Goal: Answer question/provide support: Share knowledge or assist other users

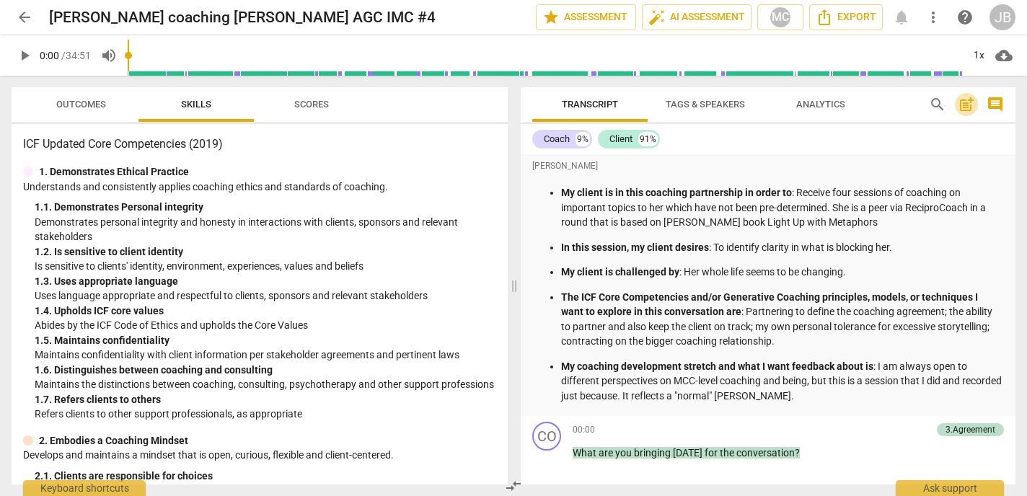
click at [967, 105] on span "post_add" at bounding box center [966, 104] width 17 height 17
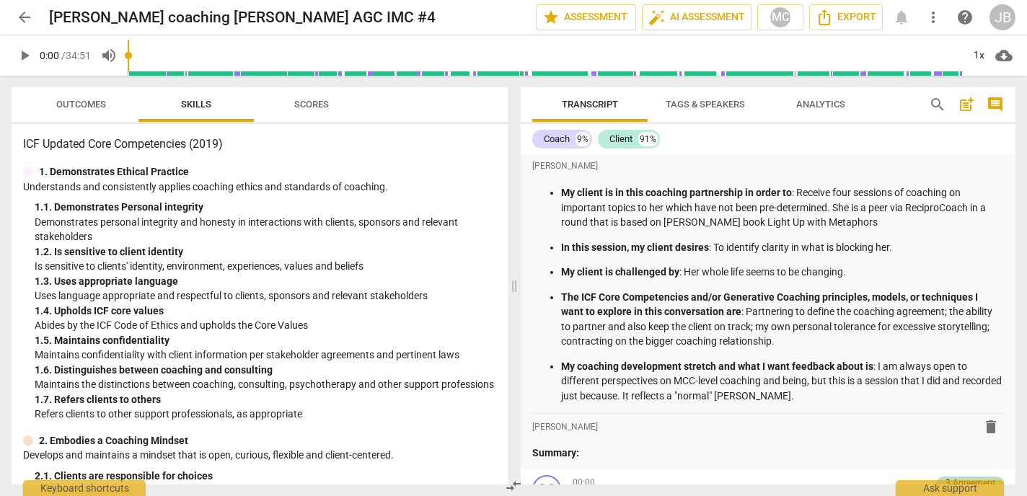
click at [868, 231] on ul "My client is in this coaching partnership in order to : Receive four sessions o…" at bounding box center [768, 294] width 472 height 218
click at [597, 457] on p "Summary:" at bounding box center [768, 453] width 472 height 15
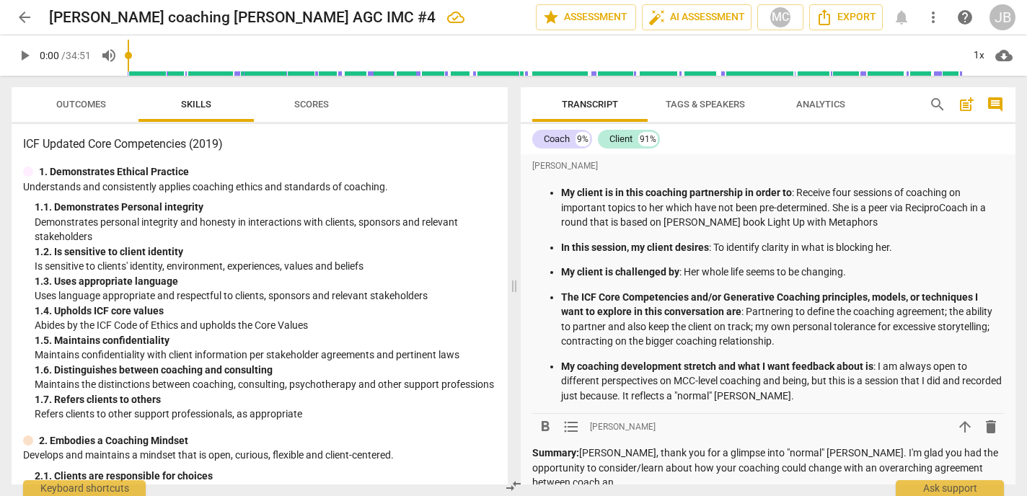
scroll to position [7, 0]
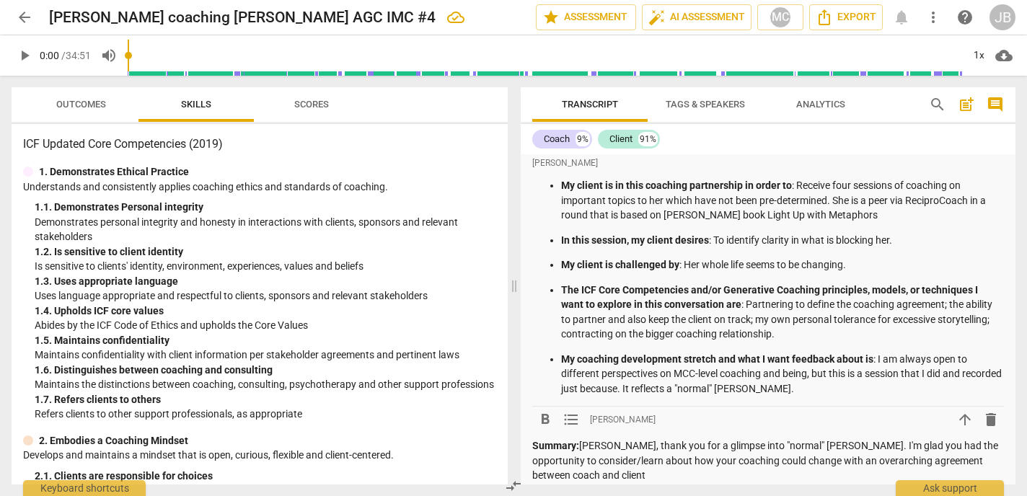
click at [868, 461] on p "Summary: [PERSON_NAME], thank you for a glimpse into "normal" [PERSON_NAME]. I'…" at bounding box center [768, 461] width 472 height 45
drag, startPoint x: 812, startPoint y: 460, endPoint x: 799, endPoint y: 461, distance: 13.7
click at [799, 461] on p "Summary: [PERSON_NAME], thank you for a glimpse into "normal" [PERSON_NAME]. I'…" at bounding box center [768, 461] width 472 height 45
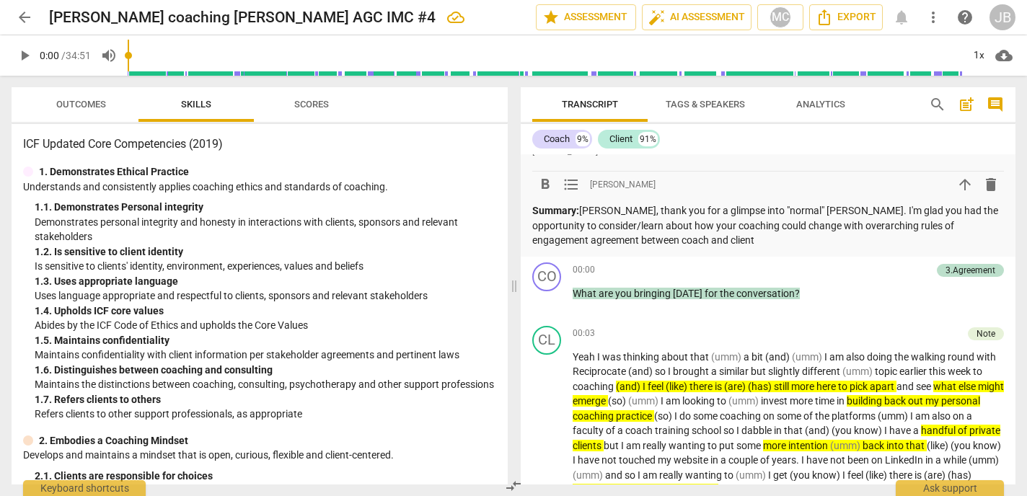
scroll to position [241, 0]
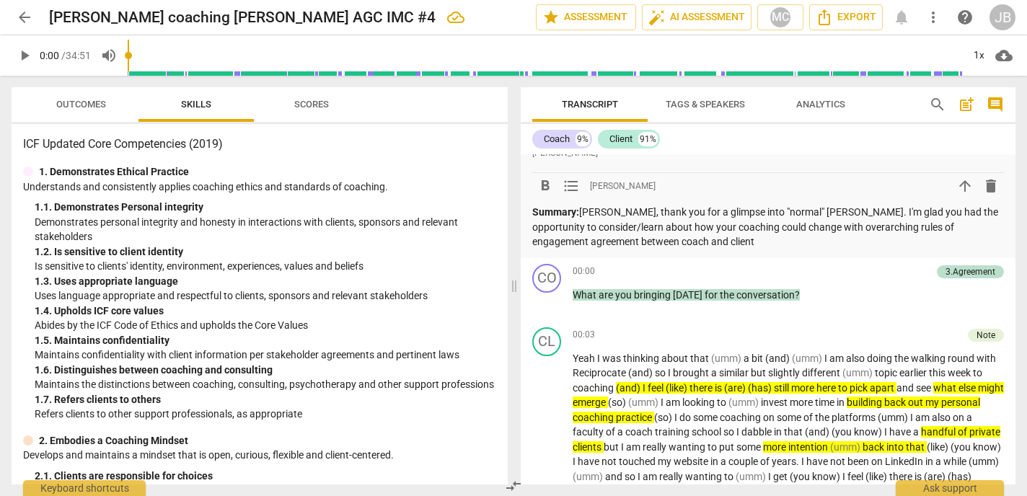
click at [653, 241] on p "Summary: [PERSON_NAME], thank you for a glimpse into "normal" [PERSON_NAME]. I'…" at bounding box center [768, 227] width 472 height 45
click at [655, 240] on p "Summary: [PERSON_NAME], thank you for a glimpse into "normal" [PERSON_NAME]. I'…" at bounding box center [768, 227] width 472 height 45
click at [677, 242] on p "Summary: [PERSON_NAME], thank you for a glimpse into "normal" [PERSON_NAME]. I'…" at bounding box center [768, 227] width 472 height 45
drag, startPoint x: 648, startPoint y: 242, endPoint x: 575, endPoint y: 244, distance: 72.9
click at [575, 244] on p "Summary: [PERSON_NAME], thank you for a glimpse into "normal" [PERSON_NAME]. I'…" at bounding box center [768, 227] width 472 height 45
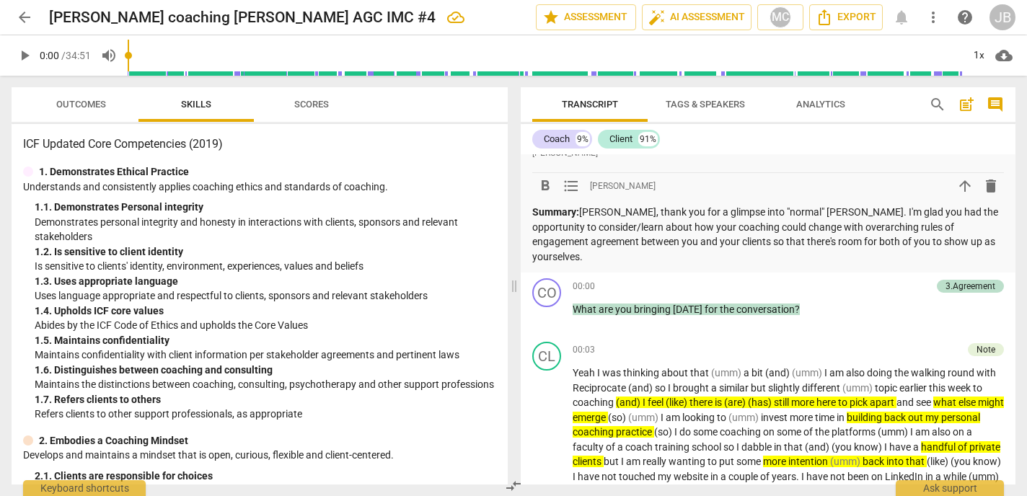
click at [798, 228] on p "Summary: [PERSON_NAME], thank you for a glimpse into "normal" [PERSON_NAME]. I'…" at bounding box center [768, 234] width 472 height 59
drag, startPoint x: 638, startPoint y: 242, endPoint x: 592, endPoint y: 245, distance: 46.2
click at [592, 245] on p "Summary: [PERSON_NAME], thank you for a glimpse into "normal" [PERSON_NAME]. I'…" at bounding box center [768, 234] width 472 height 59
click at [597, 242] on p "Summary: [PERSON_NAME], thank you for a glimpse into "normal" [PERSON_NAME]. I'…" at bounding box center [768, 234] width 472 height 59
click at [721, 245] on p "Summary: [PERSON_NAME], thank you for a glimpse into "normal" [PERSON_NAME]. I'…" at bounding box center [768, 234] width 472 height 59
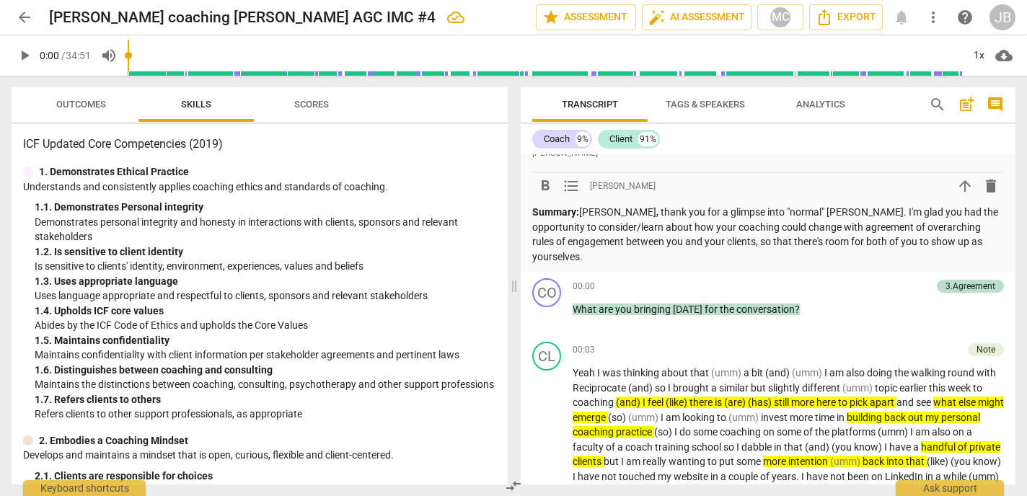
click at [1003, 237] on p "Summary: [PERSON_NAME], thank you for a glimpse into "normal" [PERSON_NAME]. I'…" at bounding box center [768, 234] width 472 height 59
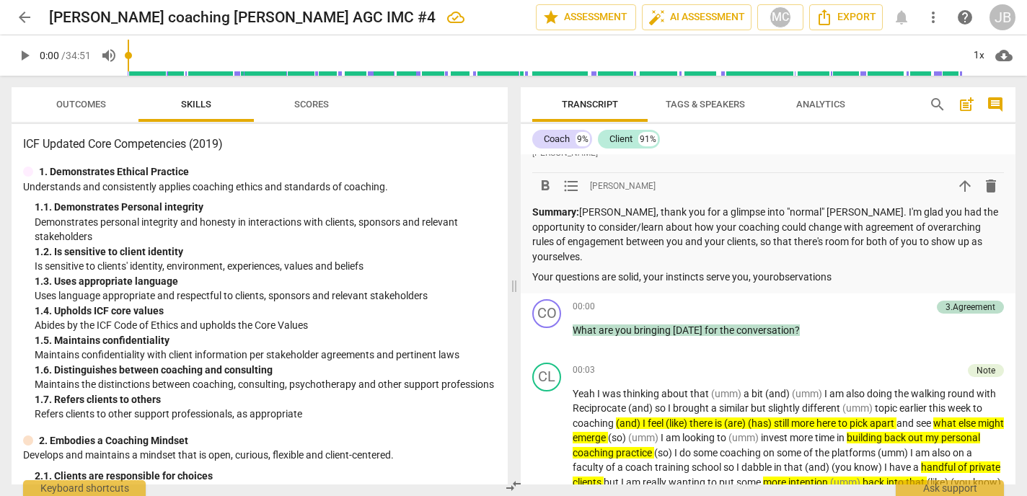
click at [775, 270] on p "Your questions are solid, your instincts serve you, yourobservations" at bounding box center [768, 277] width 472 height 15
click at [848, 270] on p "Your questions are solid, your instincts serve you, your observations" at bounding box center [768, 277] width 472 height 15
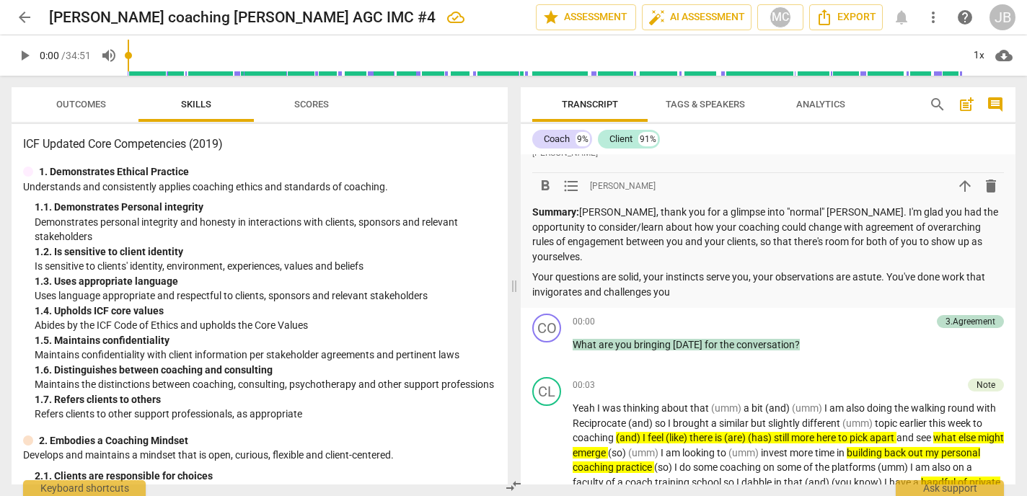
click at [967, 270] on p "Your questions are solid, your instincts serve you, your observations are astut…" at bounding box center [768, 285] width 472 height 30
click at [740, 278] on p "Your questions are solid, your instincts serve you, your observations are astut…" at bounding box center [768, 285] width 472 height 30
click at [747, 279] on p "Your questions are solid, your instincts serve you, your observations are astut…" at bounding box center [768, 285] width 472 height 30
click at [967, 276] on p "Your questions are solid, your instincts serve you, your observations are astut…" at bounding box center [768, 285] width 472 height 30
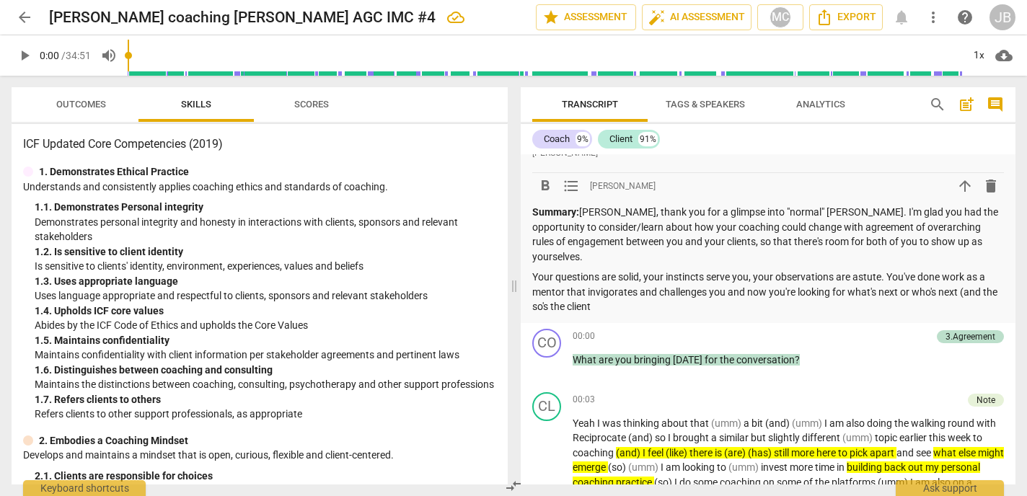
click at [566, 294] on p "Your questions are solid, your instincts serve you, your observations are astut…" at bounding box center [768, 292] width 472 height 45
click at [597, 294] on p "Your questions are solid, your instincts serve you, your observations are astut…" at bounding box center [768, 292] width 472 height 45
drag, startPoint x: 1001, startPoint y: 276, endPoint x: 985, endPoint y: 275, distance: 15.9
click at [985, 275] on p "Your questions are solid, your instincts serve you, your observations are astut…" at bounding box center [768, 292] width 472 height 45
click at [581, 295] on p "Your questions are solid, your instincts serve you, your observations are astut…" at bounding box center [768, 292] width 472 height 45
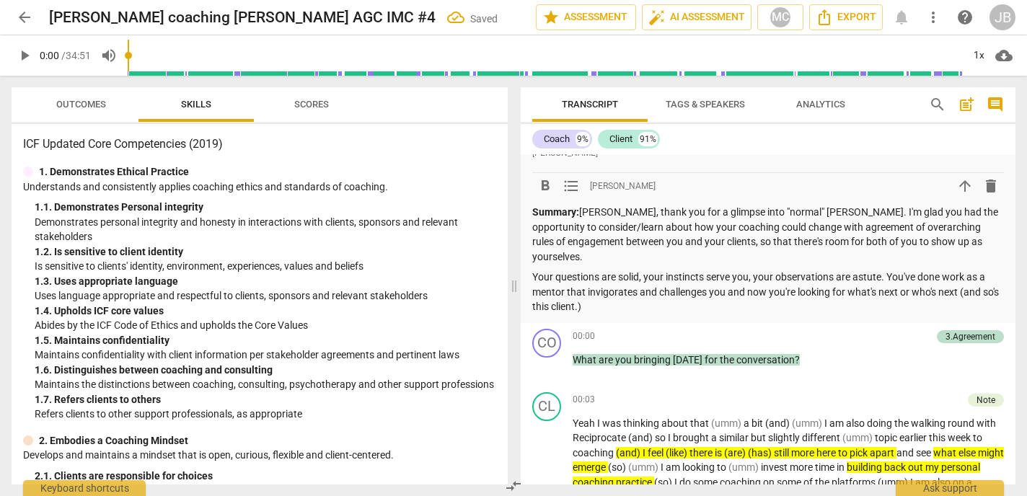
click at [965, 276] on p "Your questions are solid, your instincts serve you, your observations are astut…" at bounding box center [768, 292] width 472 height 45
click at [583, 296] on p "Your questions are solid, your instincts serve you, your observations are astut…" at bounding box center [768, 292] width 472 height 45
click at [985, 278] on p "Your questions are solid, your instincts serve you, your observations are astut…" at bounding box center [768, 292] width 472 height 45
click at [598, 289] on p "Your questions are solid, your instincts serve you, your observations are astut…" at bounding box center [768, 292] width 472 height 45
click at [672, 293] on p "Your questions are solid, your instincts serve you, your observations are astut…" at bounding box center [768, 292] width 472 height 45
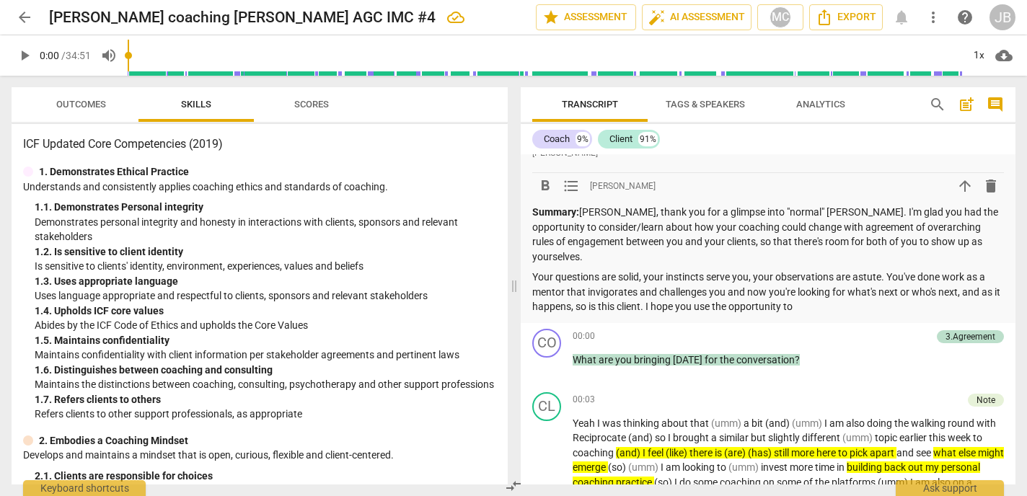
click at [833, 210] on p "Summary: [PERSON_NAME], thank you for a glimpse into "normal" [PERSON_NAME]. I'…" at bounding box center [768, 234] width 472 height 59
click at [626, 245] on p "Summary: [PERSON_NAME], thank you for a glimpse into "normal" [PERSON_NAME] coa…" at bounding box center [768, 234] width 472 height 59
click at [665, 259] on p "Summary: [PERSON_NAME], thank you for a glimpse into "normal" [PERSON_NAME] coa…" at bounding box center [768, 234] width 472 height 59
click at [762, 258] on p "Summary: [PERSON_NAME], thank you for a glimpse into "normal" [PERSON_NAME] coa…" at bounding box center [768, 234] width 472 height 59
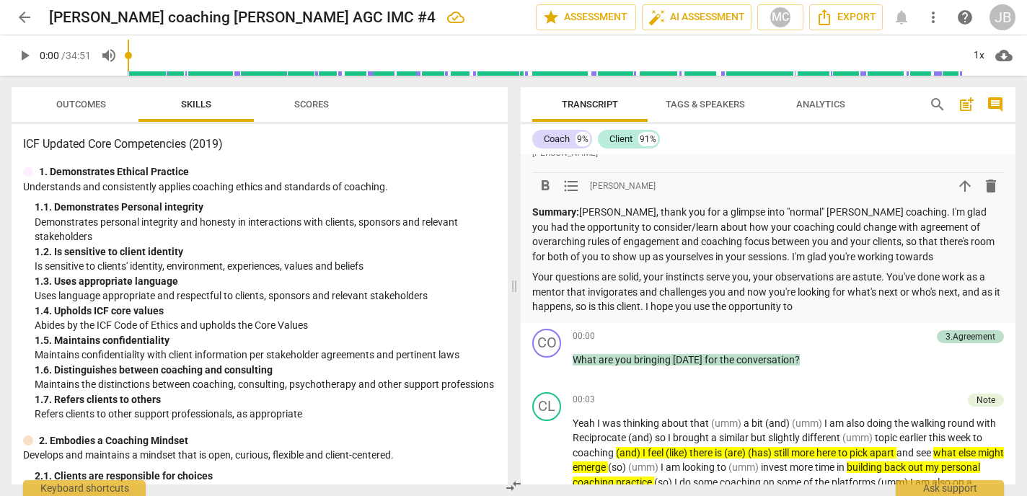
click at [959, 295] on p "Your questions are solid, your instincts serve you, your observations are astut…" at bounding box center [768, 292] width 472 height 45
click at [837, 309] on p "Your questions are solid, your instincts serve you, your observations are astut…" at bounding box center [768, 292] width 472 height 45
click at [998, 303] on p "Your questions are solid, your instincts serve you, your observations are astut…" at bounding box center [768, 292] width 472 height 45
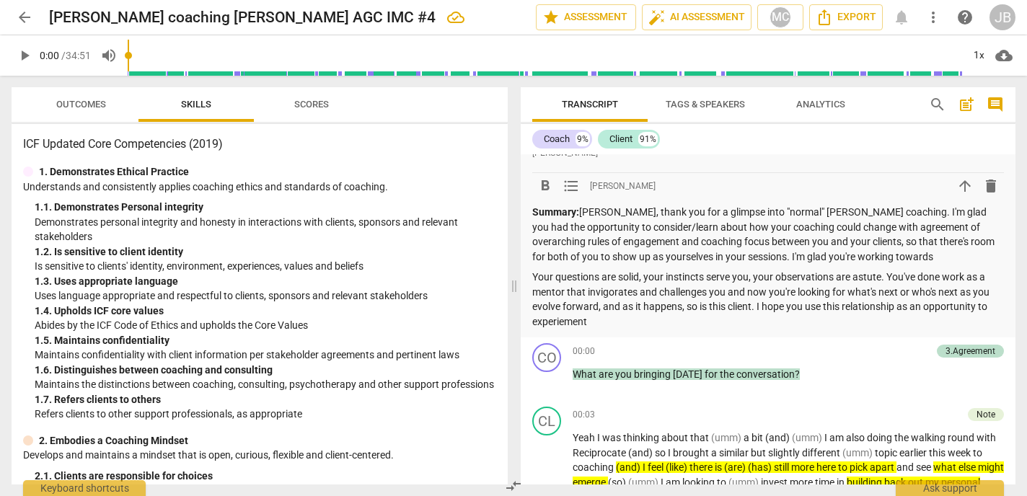
click at [562, 322] on p "Your questions are solid, your instincts serve you, your observations are astut…" at bounding box center [768, 299] width 472 height 59
click at [597, 318] on p "Your questions are solid, your instincts serve you, your observations are astut…" at bounding box center [768, 299] width 472 height 59
click at [602, 325] on p "Your questions are solid, your instincts serve you, your observations are astut…" at bounding box center [768, 299] width 472 height 59
drag, startPoint x: 644, startPoint y: 324, endPoint x: 597, endPoint y: 322, distance: 47.7
click at [597, 322] on p "Your questions are solid, your instincts serve you, your observations are astut…" at bounding box center [768, 299] width 472 height 59
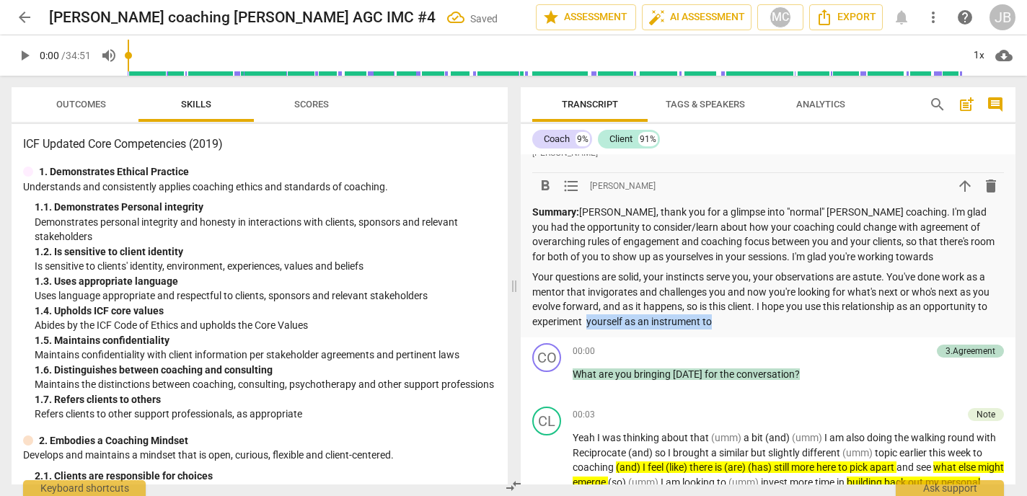
drag, startPoint x: 714, startPoint y: 325, endPoint x: 589, endPoint y: 320, distance: 125.6
click at [589, 320] on p "Your questions are solid, your instincts serve you, your observations are astut…" at bounding box center [768, 299] width 472 height 59
click at [604, 305] on p "Your questions are solid, your instincts serve you, your observations are astut…" at bounding box center [768, 299] width 472 height 59
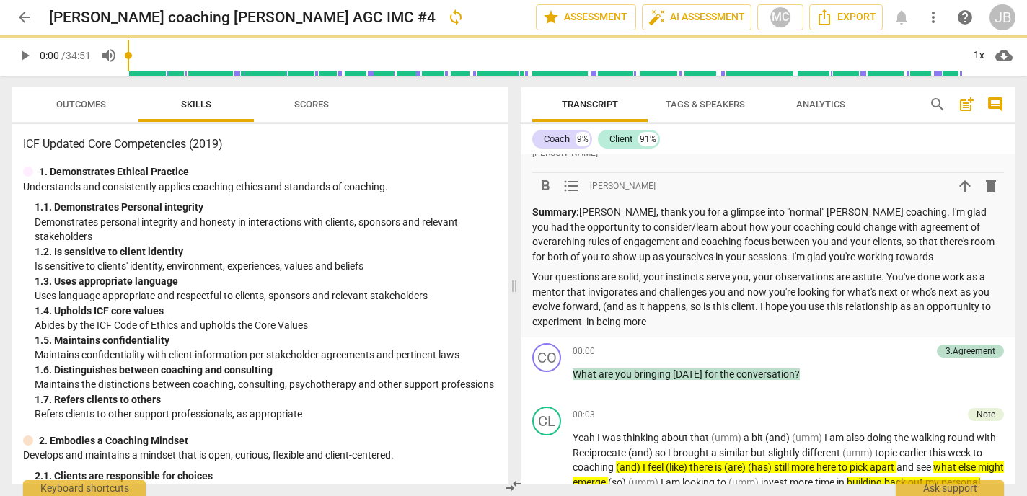
click at [755, 306] on p "Your questions are solid, your instincts serve you, your observations are astut…" at bounding box center [768, 299] width 472 height 59
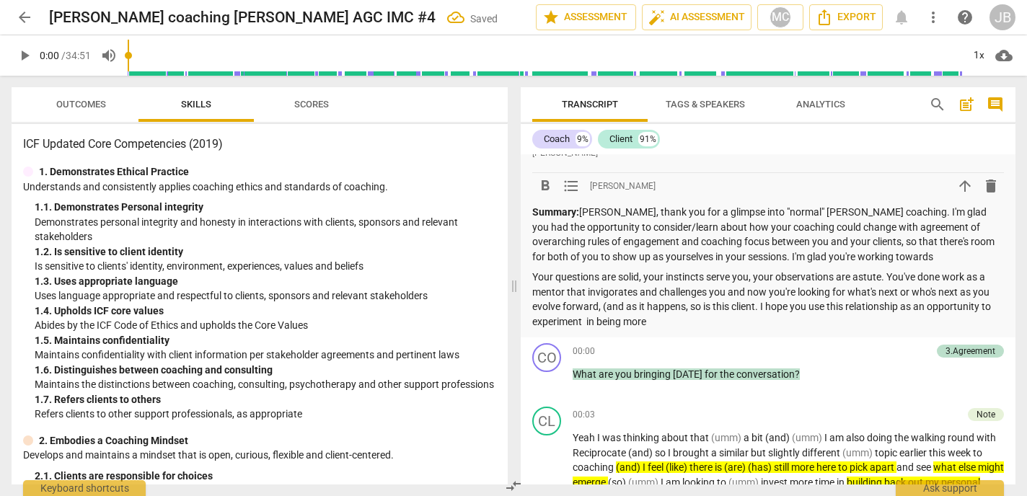
click at [757, 306] on p "Your questions are solid, your instincts serve you, your observations are astut…" at bounding box center [768, 299] width 472 height 59
click at [816, 308] on p "Your questions are solid, your instincts serve you, your observations are astut…" at bounding box center [768, 299] width 472 height 59
click at [669, 320] on p "Your questions are solid, your instincts serve you, your observations are astut…" at bounding box center [768, 299] width 472 height 59
click at [664, 320] on p "Your questions are solid, your instincts serve you, your observations are astut…" at bounding box center [768, 299] width 472 height 59
drag, startPoint x: 708, startPoint y: 322, endPoint x: 665, endPoint y: 319, distance: 42.7
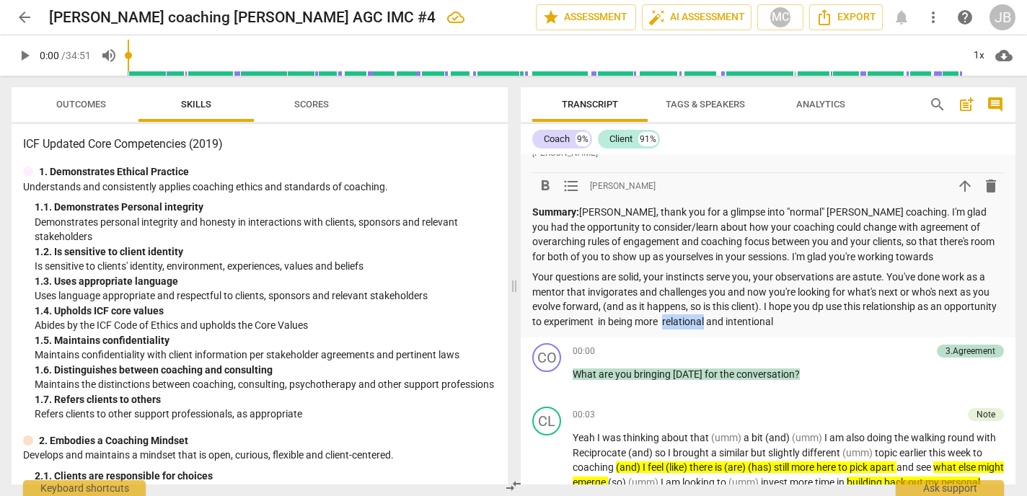
click at [665, 319] on p "Your questions are solid, your instincts serve you, your observations are astut…" at bounding box center [768, 299] width 472 height 59
click at [836, 323] on p "Your questions are solid, your instincts serve you, your observations are astut…" at bounding box center [768, 299] width 472 height 59
click at [905, 250] on p "Summary: [PERSON_NAME], thank you for a glimpse into "normal" [PERSON_NAME] coa…" at bounding box center [768, 234] width 472 height 59
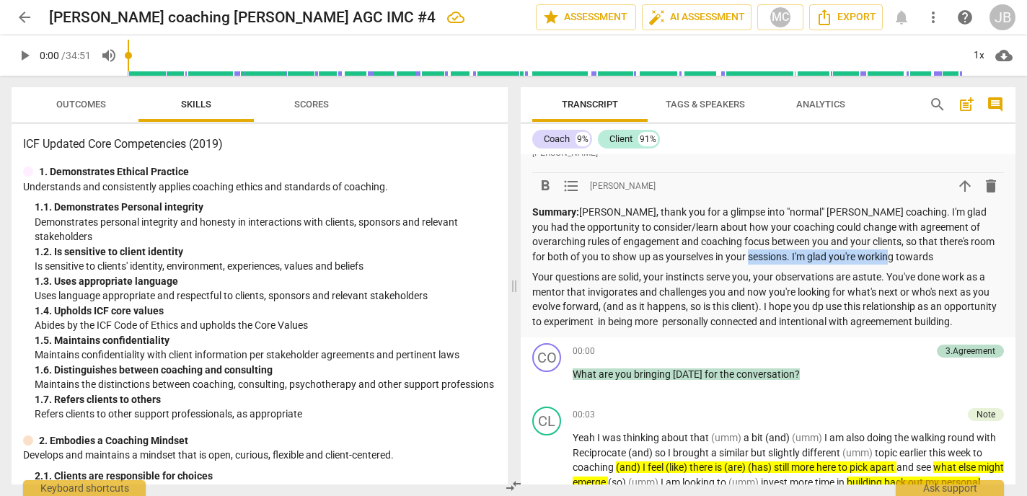
drag, startPoint x: 887, startPoint y: 257, endPoint x: 744, endPoint y: 252, distance: 143.6
click at [744, 252] on p "Summary: [PERSON_NAME], thank you for a glimpse into "normal" [PERSON_NAME] coa…" at bounding box center [768, 234] width 472 height 59
click at [894, 322] on p "Your questions are solid, your instincts serve you, your observations are astut…" at bounding box center [768, 299] width 472 height 59
click at [967, 316] on p "Your questions are solid, your instincts serve you, your observations are astut…" at bounding box center [768, 299] width 472 height 59
drag, startPoint x: 761, startPoint y: 322, endPoint x: 714, endPoint y: 320, distance: 46.9
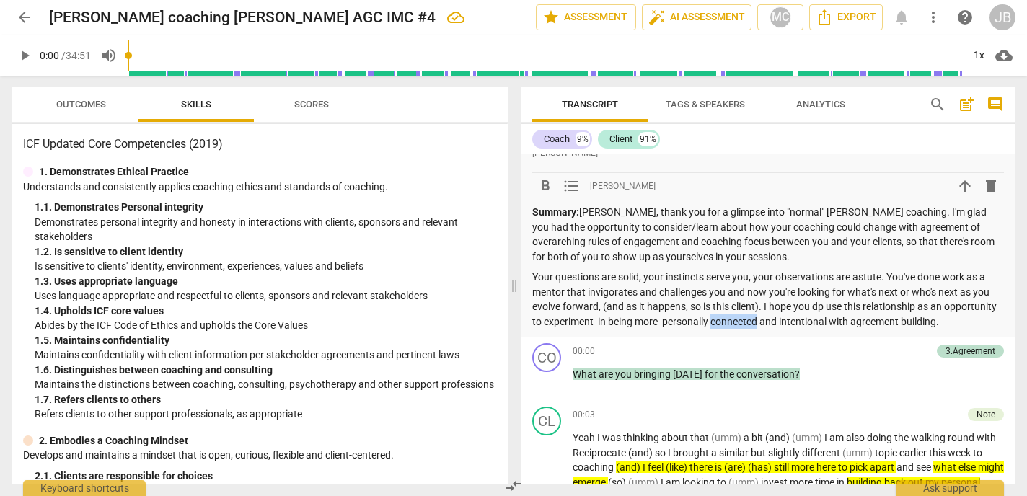
click at [714, 320] on p "Your questions are solid, your instincts serve you, your observations are astut…" at bounding box center [768, 299] width 472 height 59
drag, startPoint x: 634, startPoint y: 322, endPoint x: 610, endPoint y: 317, distance: 24.3
click at [610, 317] on p "Your questions are solid, your instincts serve you, your observations are astut…" at bounding box center [768, 299] width 472 height 59
click at [680, 322] on p "Your questions are solid, your instincts serve you, your observations are astut…" at bounding box center [768, 299] width 472 height 59
click at [909, 325] on p "Your questions are solid, your instincts serve you, your observations are astut…" at bounding box center [768, 299] width 472 height 59
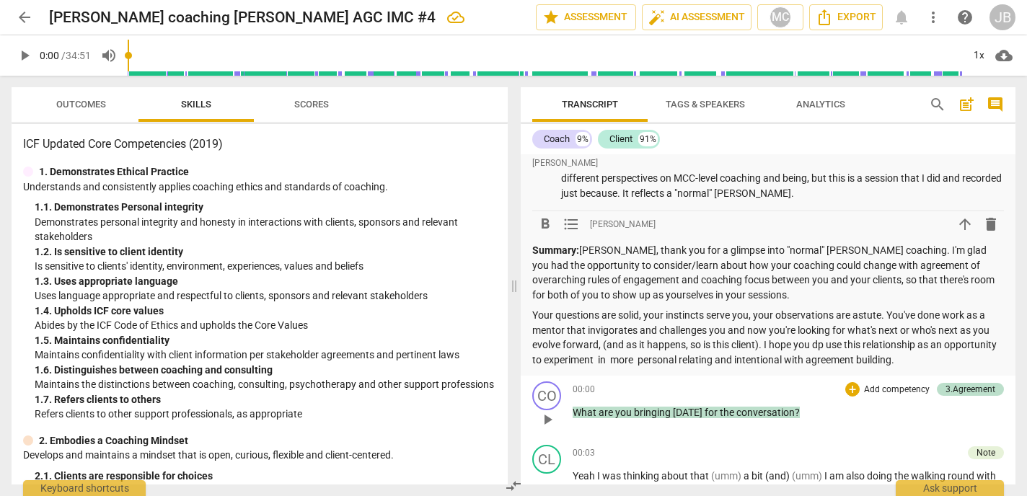
scroll to position [199, 0]
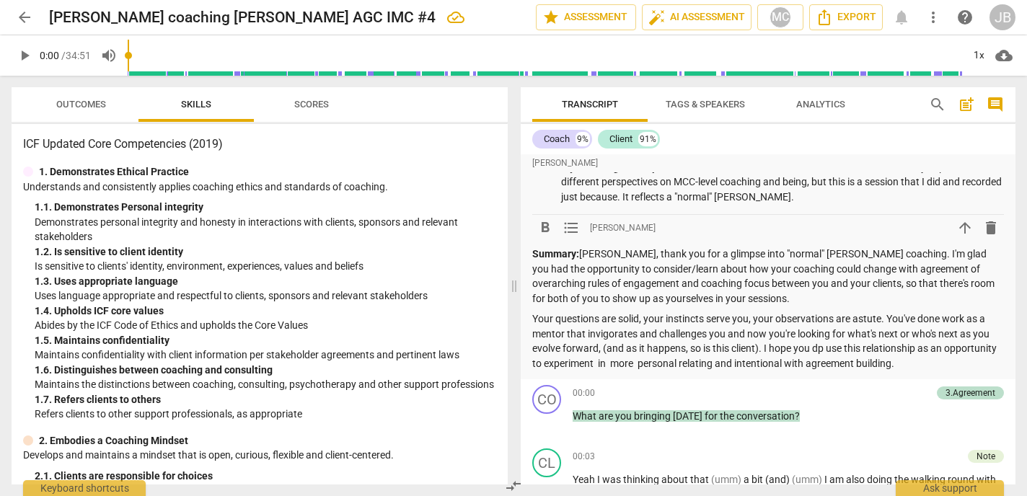
click at [914, 367] on p "Your questions are solid, your instincts serve you, your observations are astut…" at bounding box center [768, 341] width 472 height 59
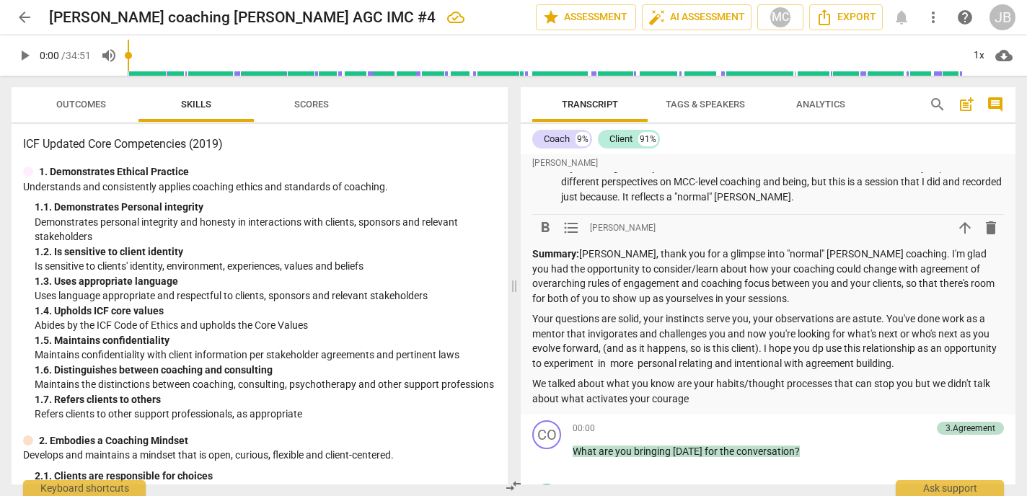
click at [649, 401] on p "We talked about what you know are your habits/thought processes that can stop y…" at bounding box center [768, 392] width 472 height 30
drag, startPoint x: 690, startPoint y: 402, endPoint x: 589, endPoint y: 400, distance: 100.3
click at [589, 400] on p "We talked about what you know are your habits/thought processes that can stop y…" at bounding box center [768, 392] width 472 height 30
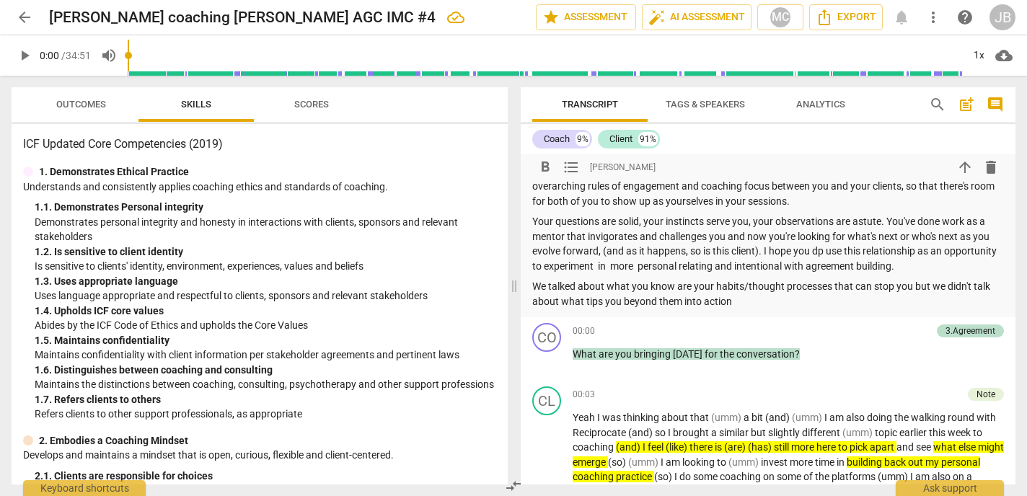
scroll to position [292, 0]
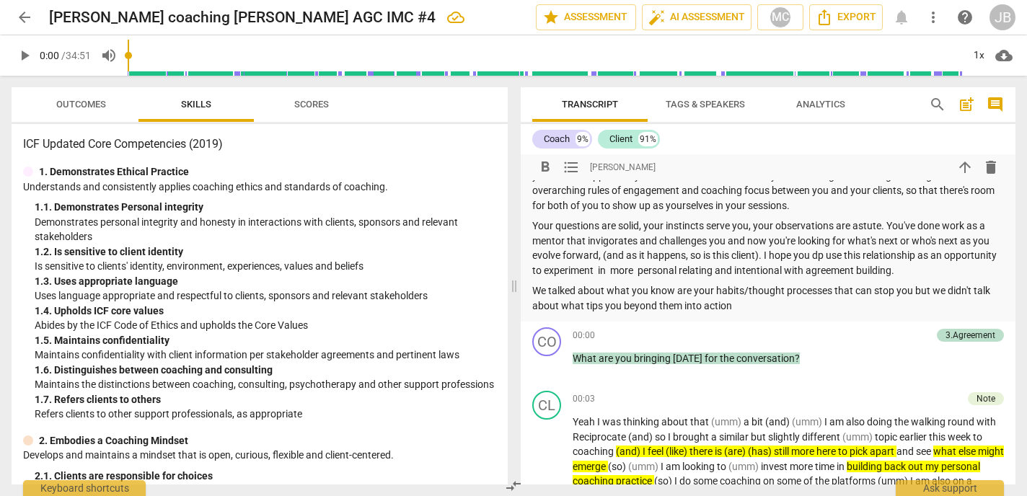
click at [920, 273] on p "Your questions are solid, your instincts serve you, your observations are astut…" at bounding box center [768, 248] width 472 height 59
click at [752, 309] on p "We talked about what you know are your habits/thought processes that can stop y…" at bounding box center [768, 298] width 472 height 30
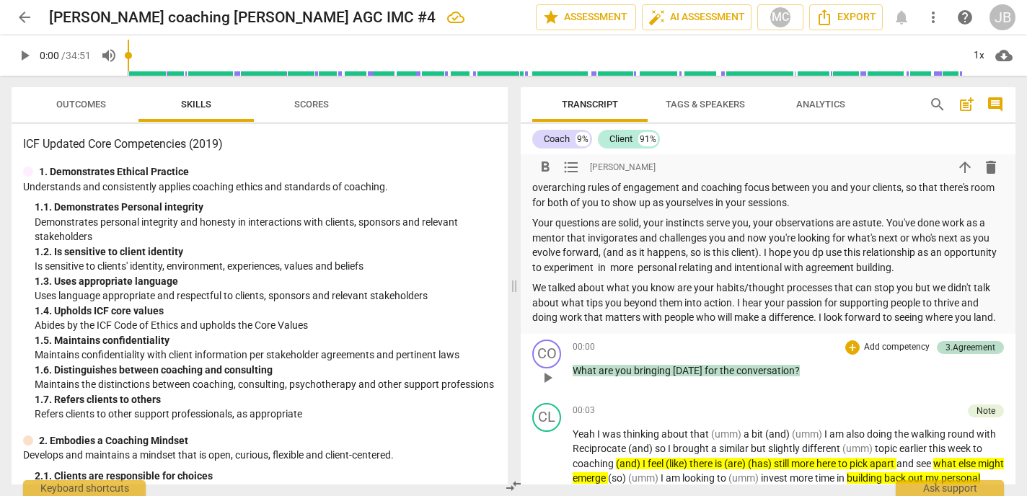
scroll to position [303, 0]
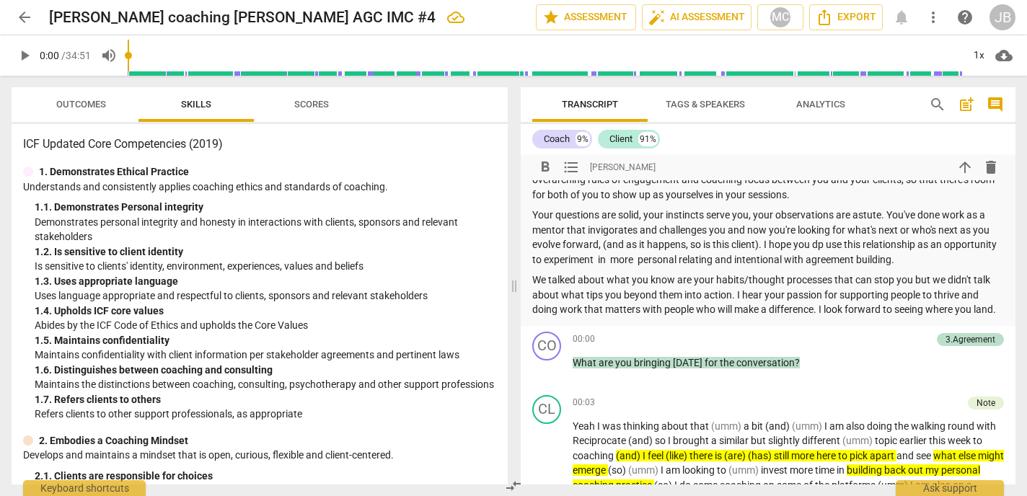
click at [915, 263] on p "Your questions are solid, your instincts serve you, your observations are astut…" at bounding box center [768, 237] width 472 height 59
drag, startPoint x: 809, startPoint y: 261, endPoint x: 788, endPoint y: 261, distance: 21.6
click at [788, 261] on p "Your questions are solid, your instincts serve you, your observations are astut…" at bounding box center [768, 237] width 472 height 59
click at [760, 310] on p "We talked about what you know are your habits/thought processes that can stop y…" at bounding box center [768, 295] width 472 height 45
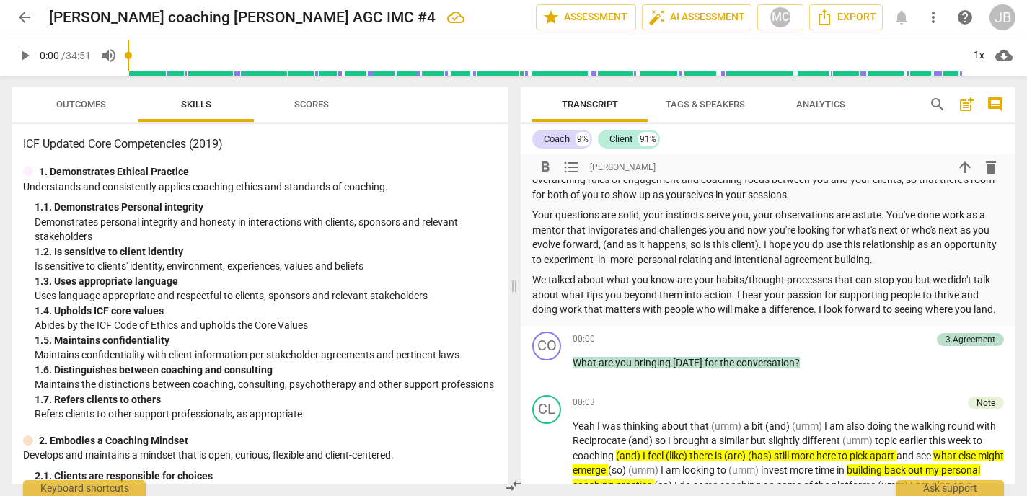
click at [934, 309] on p "We talked about what you know are your habits/thought processes that can stop y…" at bounding box center [768, 295] width 472 height 45
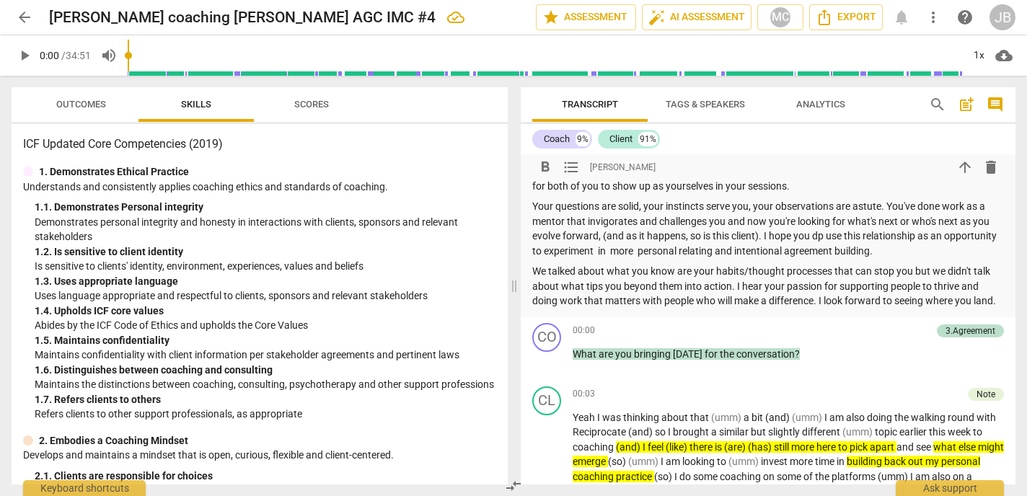
scroll to position [315, 0]
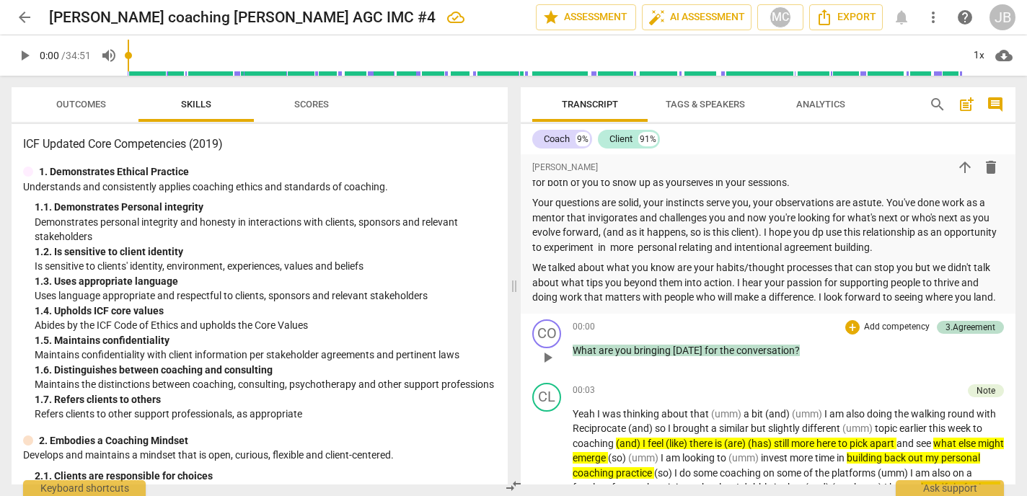
click at [812, 353] on p "What are you bringing [DATE] for the conversation ?" at bounding box center [788, 350] width 431 height 15
click at [814, 349] on p "What are you bringing [DATE] for the conversation ?" at bounding box center [788, 350] width 431 height 15
click at [989, 392] on div "Note" at bounding box center [986, 390] width 19 height 13
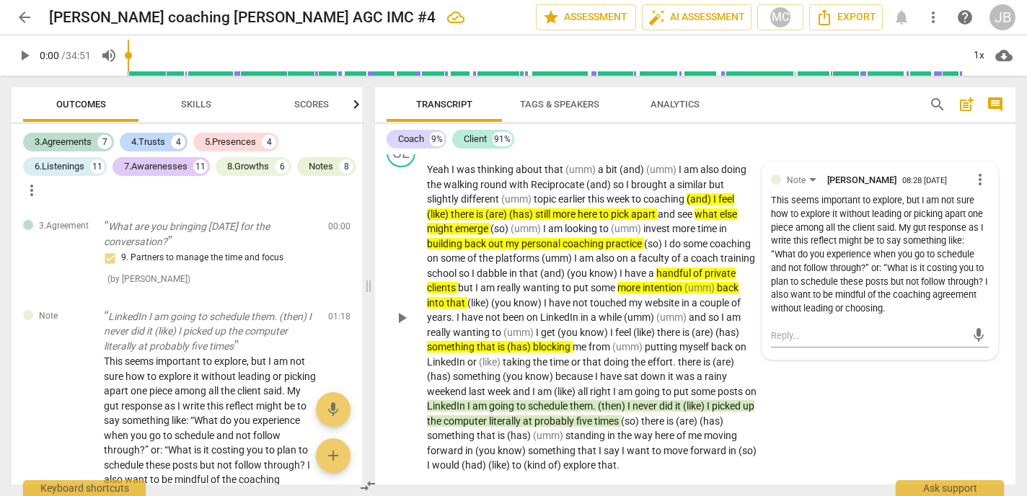
scroll to position [489, 0]
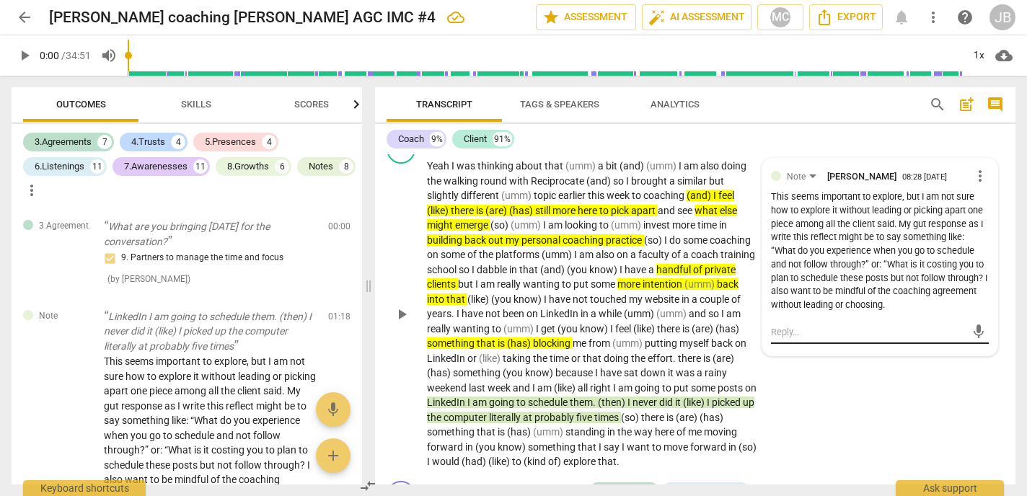
click at [787, 336] on textarea at bounding box center [868, 332] width 195 height 14
type textarea "G"
type textarea "Go"
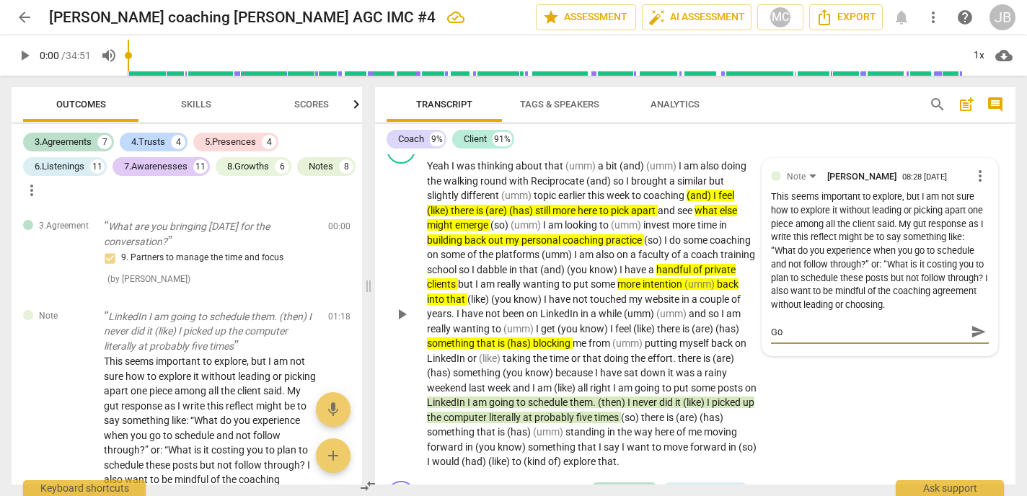
type textarea "Goo"
type textarea "Good"
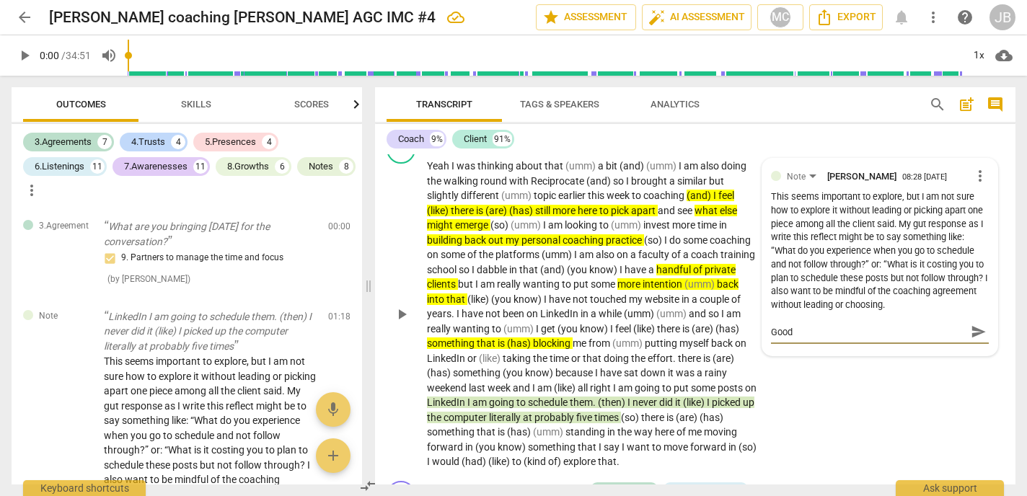
type textarea "Good"
type textarea "Good i"
type textarea "Good in"
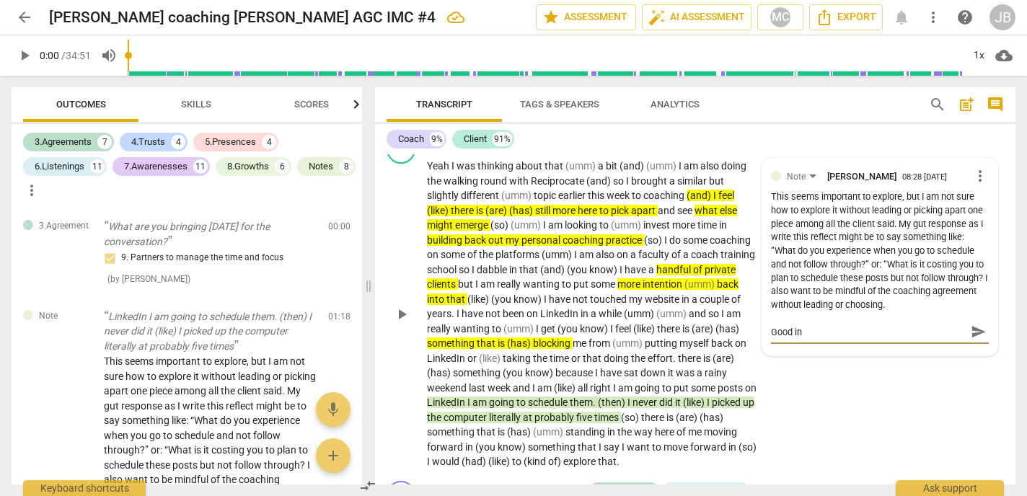
type textarea "Good ins"
type textarea "Good inst"
type textarea "Good insti"
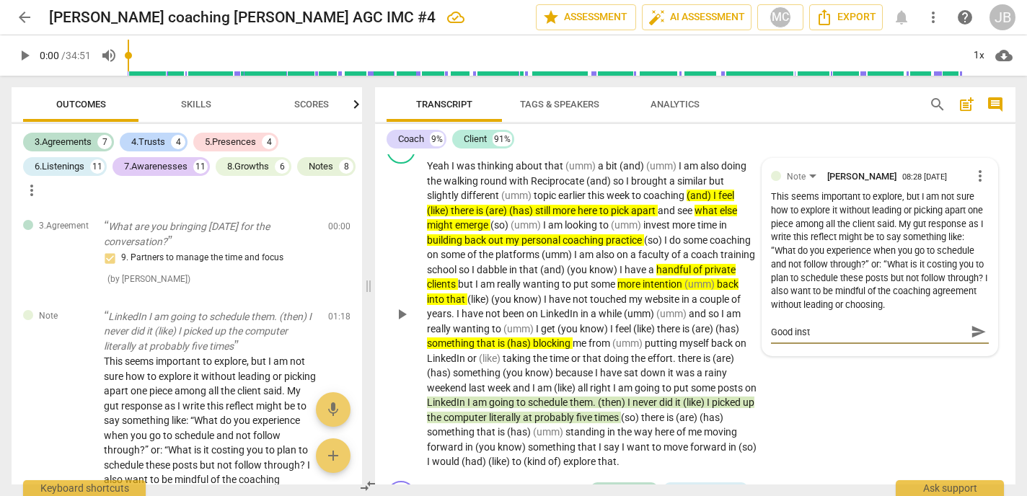
type textarea "Good insti"
type textarea "Good instic"
type textarea "Good insticn"
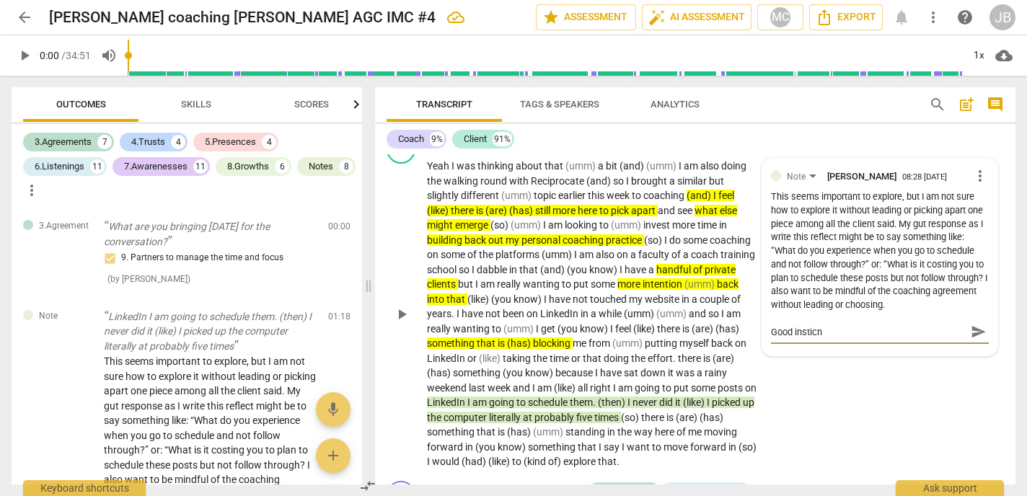
type textarea "Good instic"
type textarea "Good insti"
type textarea "Good instin"
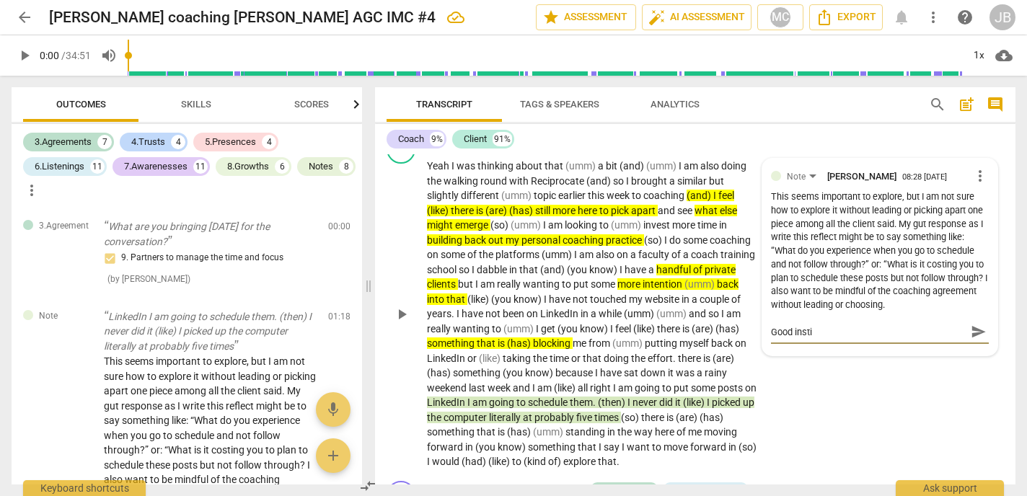
type textarea "Good instin"
type textarea "Good instinc"
type textarea "Good instinct"
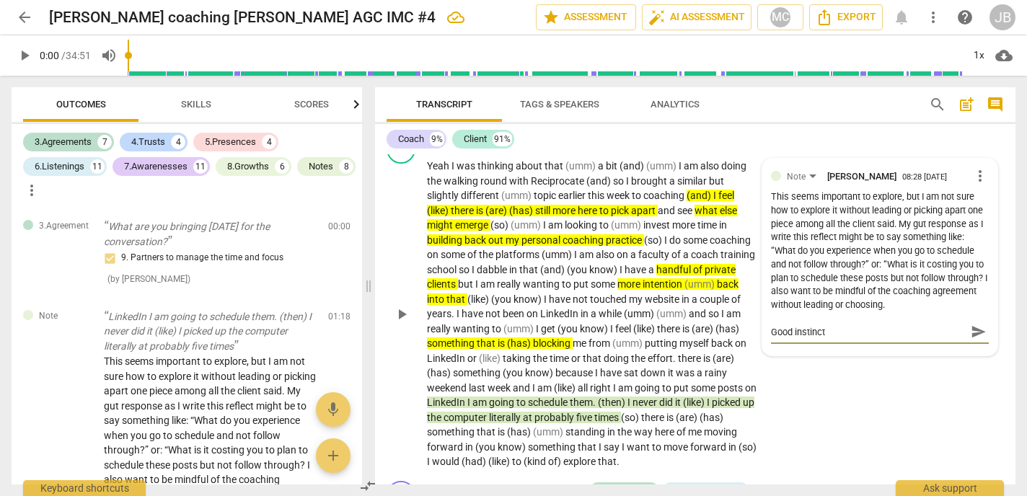
type textarea "Good instinct"
type textarea "Good instinct o"
type textarea "Good instinct ot"
type textarea "Good instinct o"
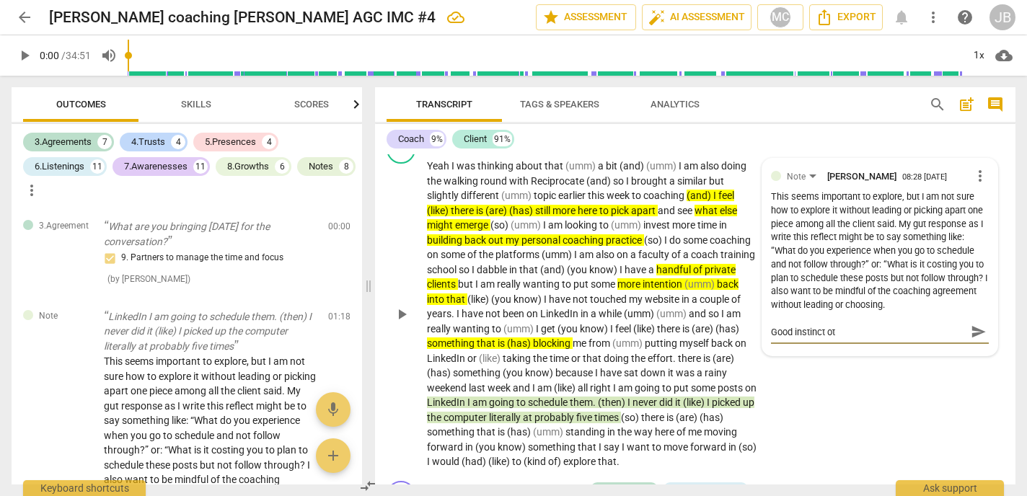
type textarea "Good instinct o"
type textarea "Good instinct"
type textarea "Good instinct t"
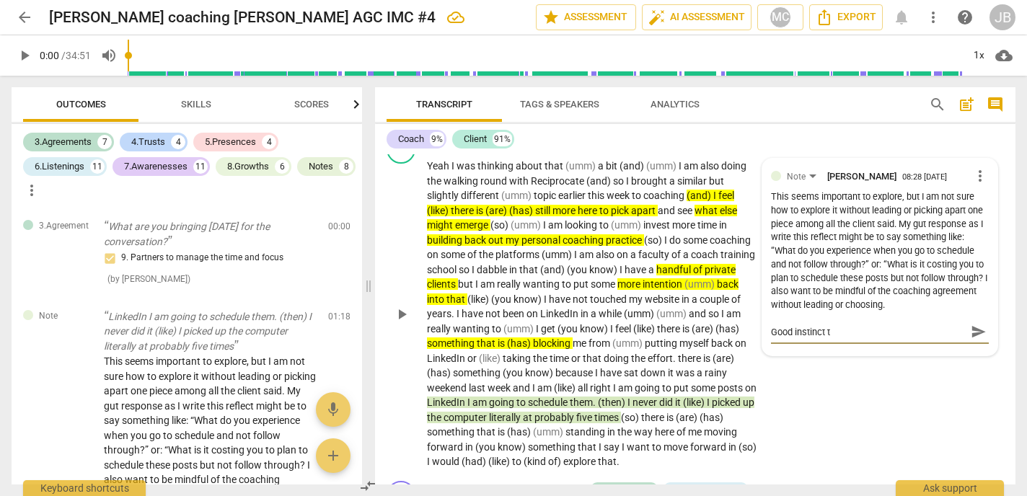
type textarea "Good instinct to"
type textarea "Good instinct to l"
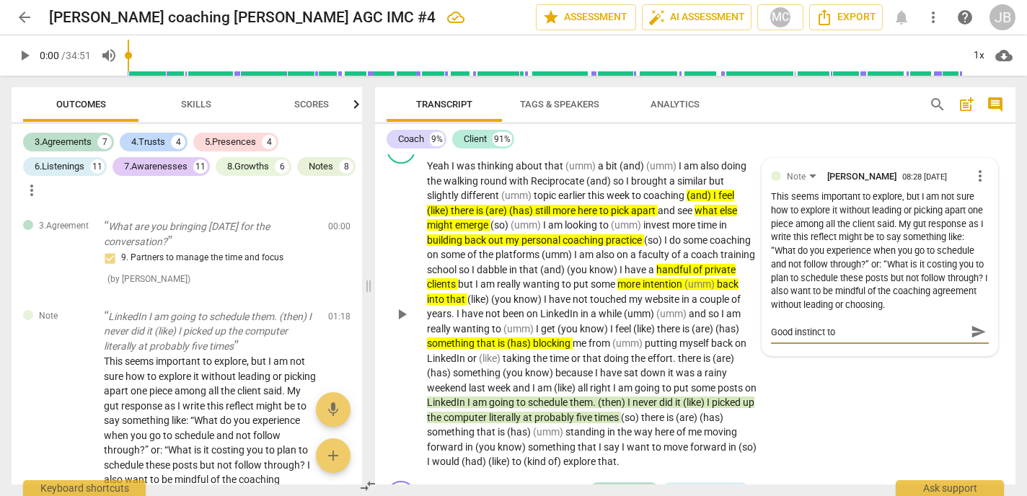
type textarea "Good instinct to l"
type textarea "Good instinct to le"
type textarea "Good instinct to let"
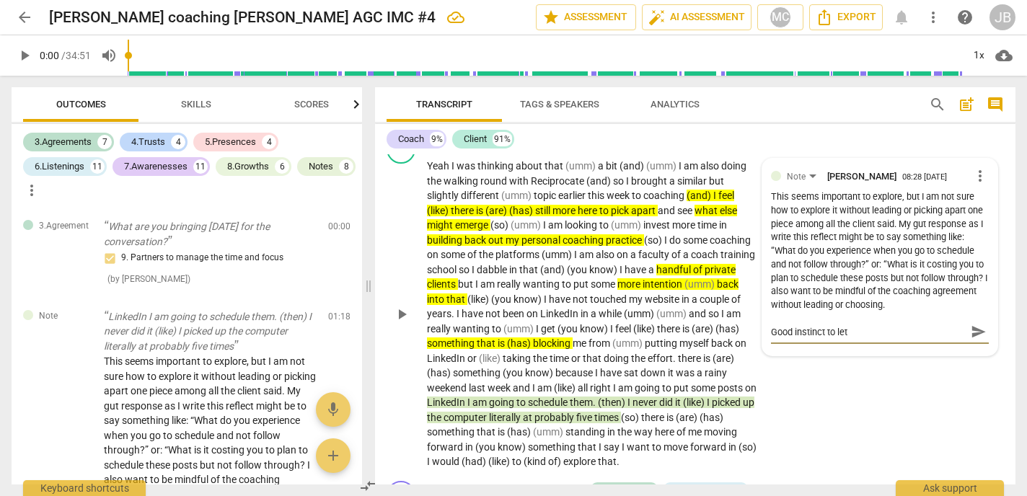
type textarea "Good instinct to let"
type textarea "Good instinct to let i"
type textarea "Good instinct to let it"
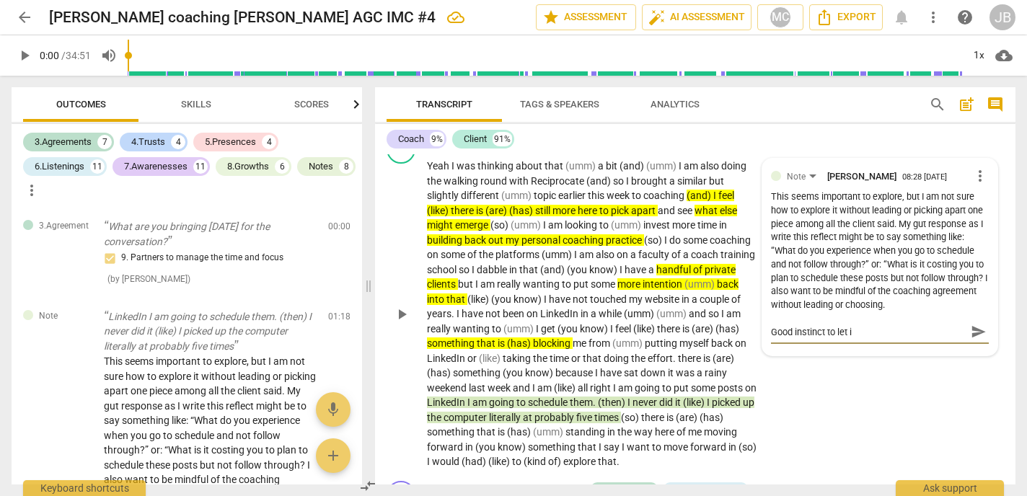
type textarea "Good instinct to let it"
type textarea "Good instinct to let it e"
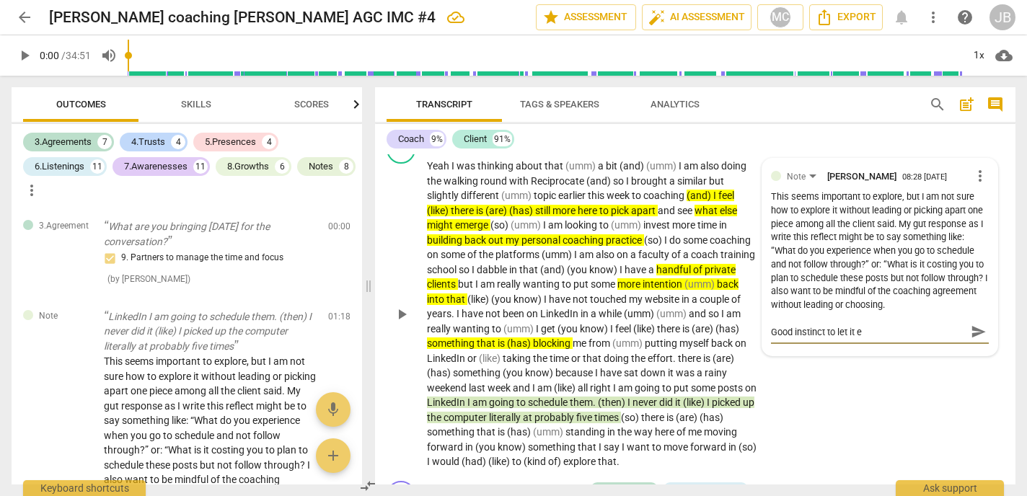
type textarea "Good instinct to let it ev"
type textarea "Good instinct to let it evo"
type textarea "Good instinct to let it evol"
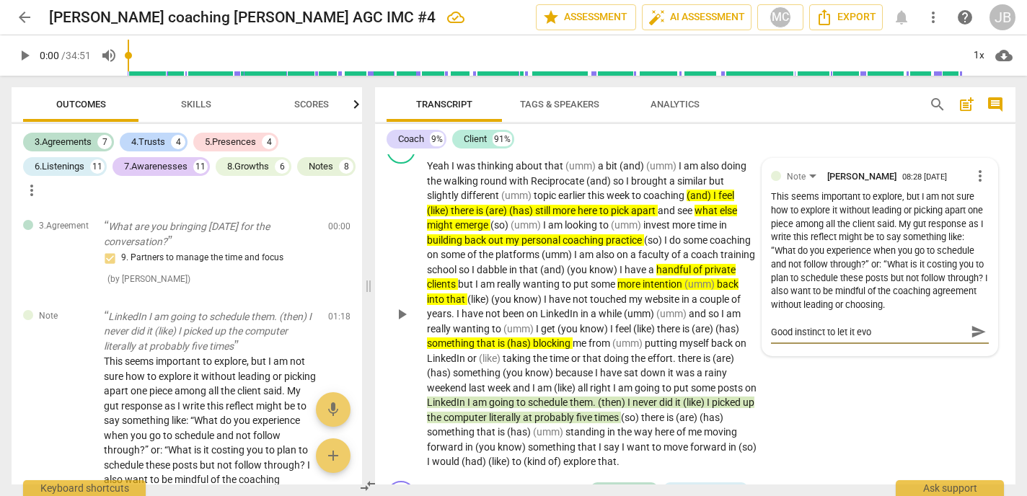
type textarea "Good instinct to let it evol"
type textarea "Good instinct to let it evolv"
type textarea "Good instinct to let it evolve"
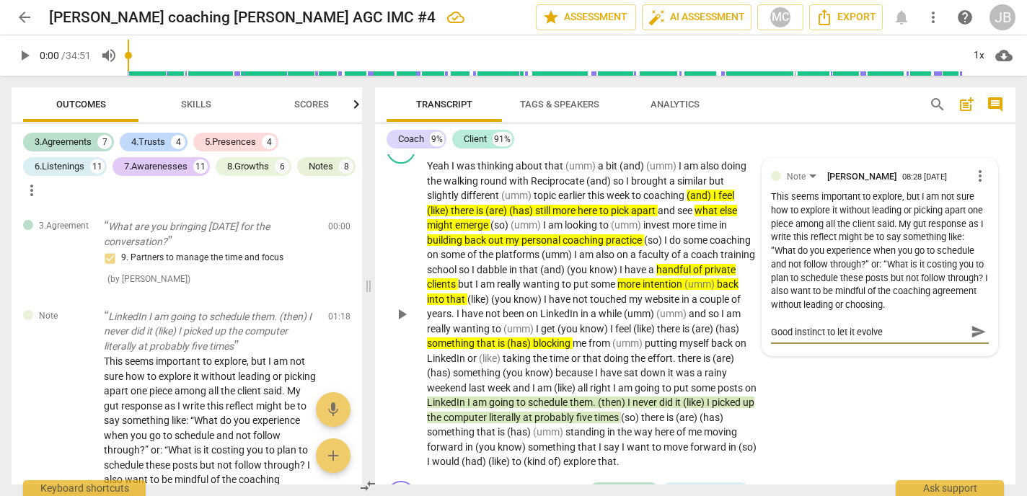
type textarea "Good instinct to let it evolv"
type textarea "Good instinct to let it evol"
type textarea "Good instinct to let it evo"
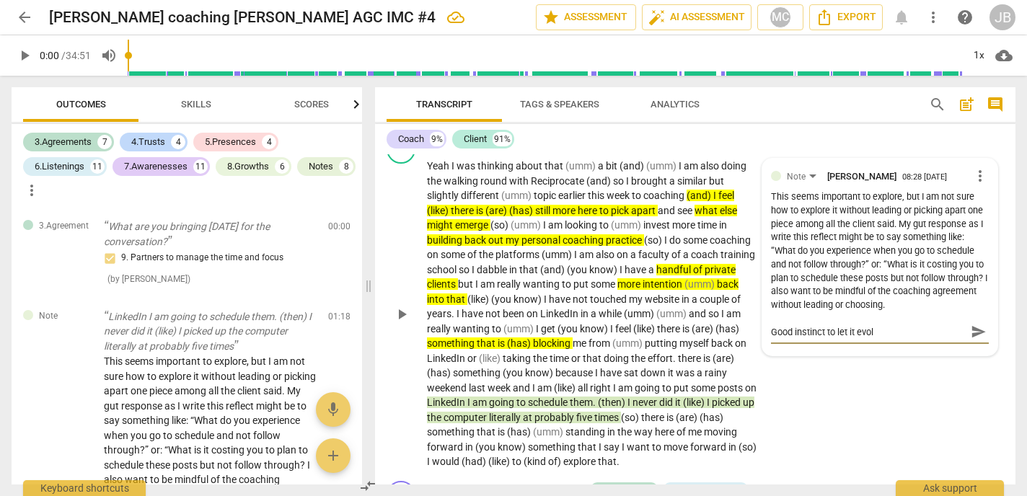
type textarea "Good instinct to let it evo"
type textarea "Good instinct to let it ev"
type textarea "Good instinct to let it e"
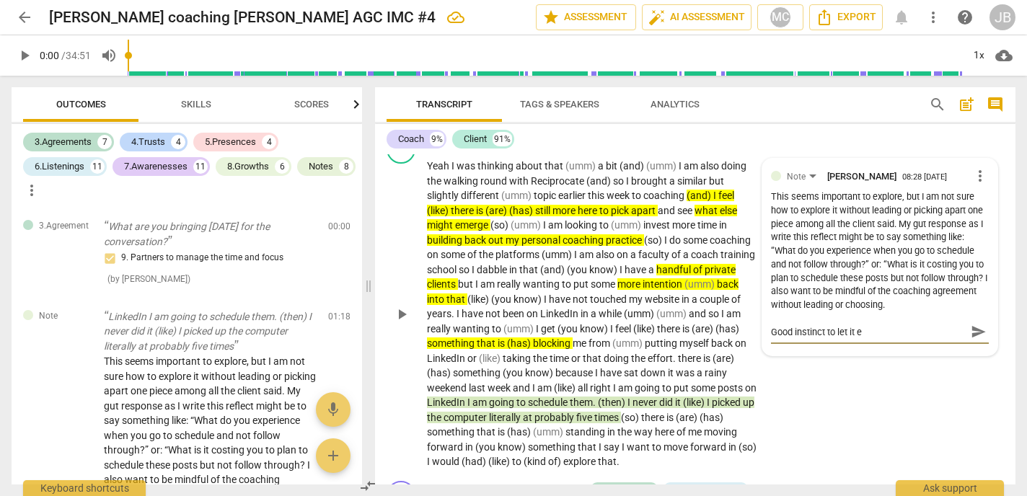
type textarea "Good instinct to let it"
type textarea "Good instinct to let i"
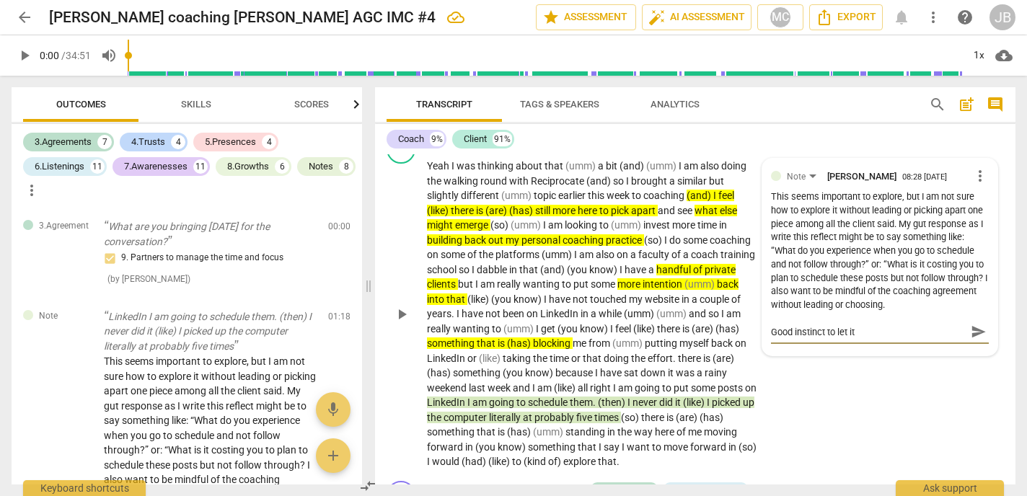
type textarea "Good instinct to let i"
type textarea "Good instinct to let"
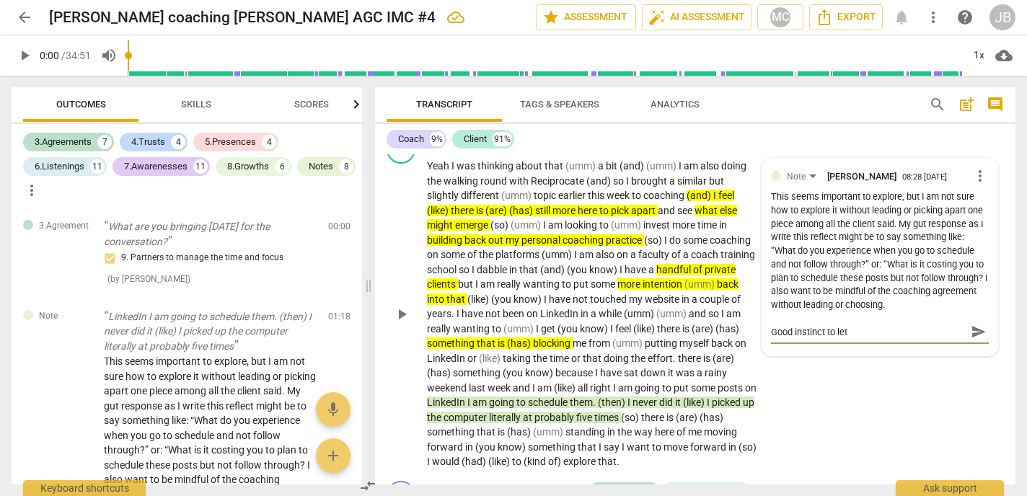
type textarea "Good instinct to le"
type textarea "Good instinct to l"
type textarea "Good instinct to"
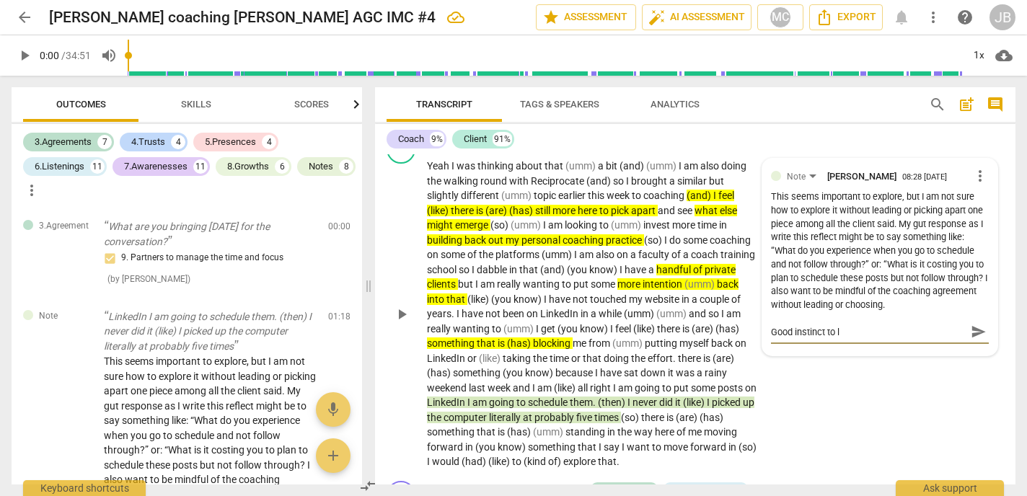
type textarea "Good instinct to"
type textarea "Good instinct to a"
type textarea "Good instinct to av"
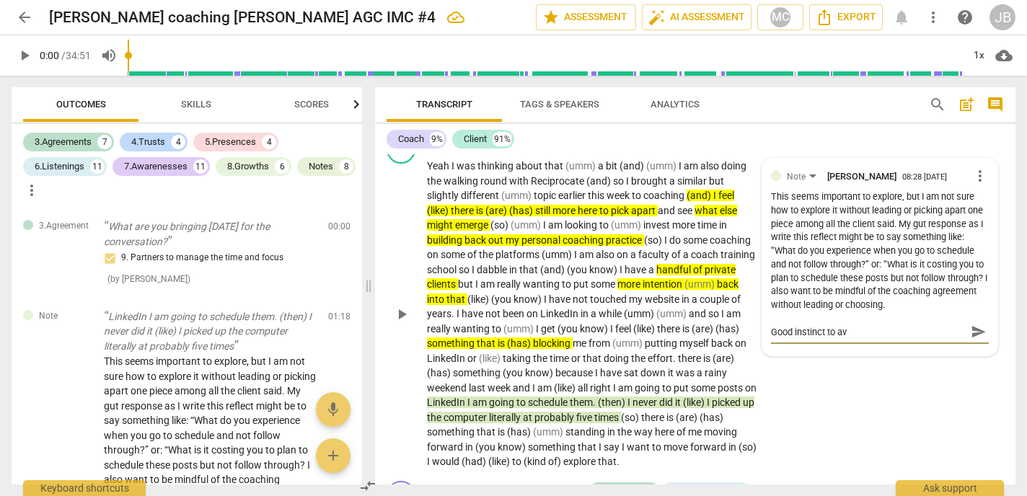
type textarea "Good instinct to avo"
type textarea "Good instinct to avoi"
type textarea "Good instinct to avoid"
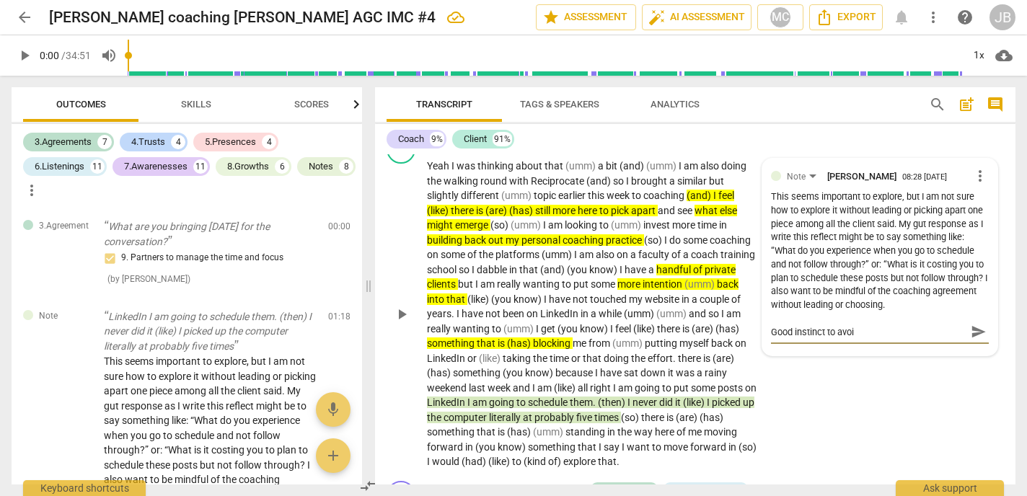
type textarea "Good instinct to avoid"
type textarea "Good instinct to avoid j"
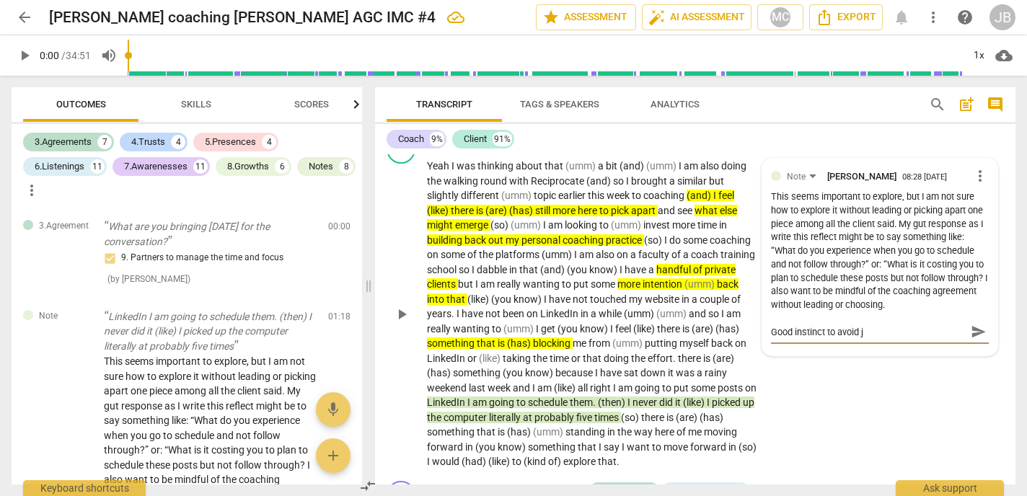
type textarea "Good instinct to avoid ju"
type textarea "Good instinct to avoid jum"
type textarea "Good instinct to avoid jump"
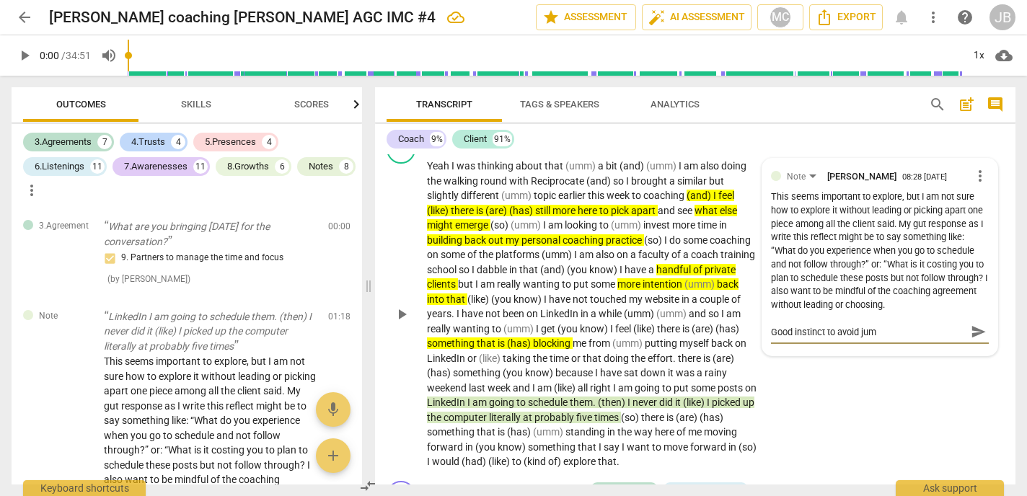
type textarea "Good instinct to avoid jump"
type textarea "Good instinct to avoid jumpi"
type textarea "Good instinct to avoid jumpin"
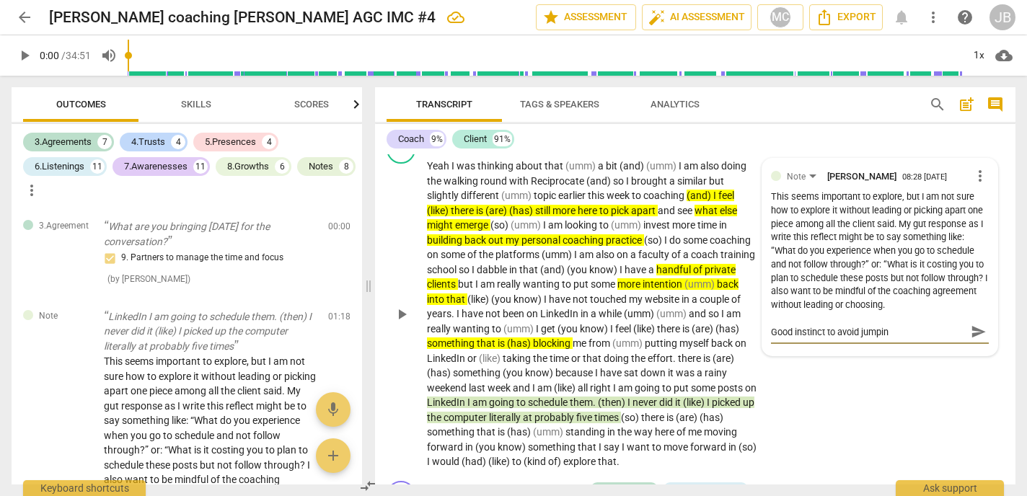
type textarea "Good instinct to avoid jumping"
type textarea "Good instinct to avoid jumping i"
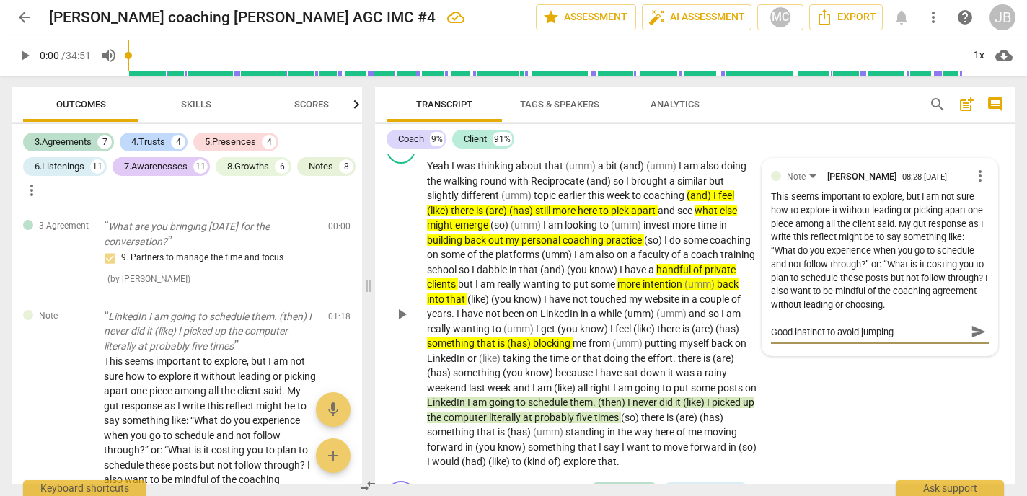
type textarea "Good instinct to avoid jumping i"
type textarea "Good instinct to avoid jumping in"
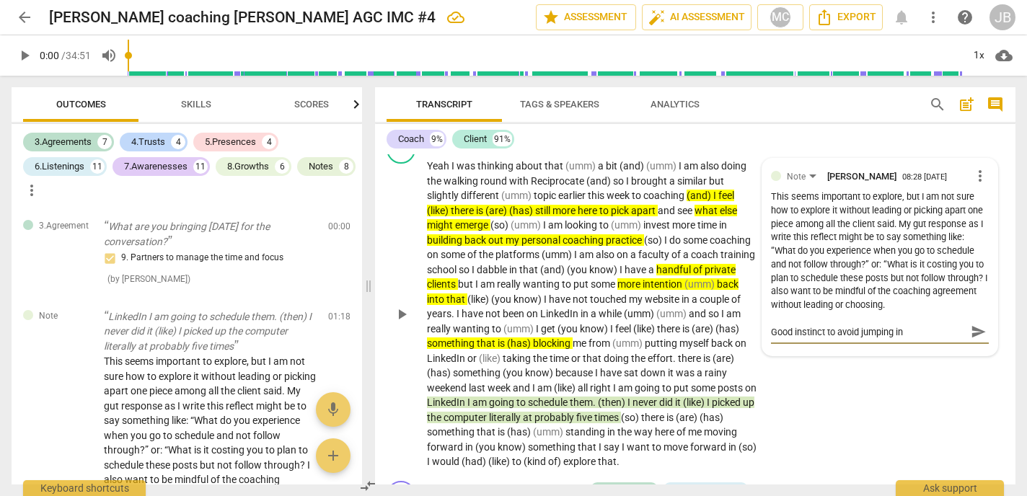
type textarea "Good instinct to avoid jumping in t"
type textarea "Good instinct to avoid jumping in to"
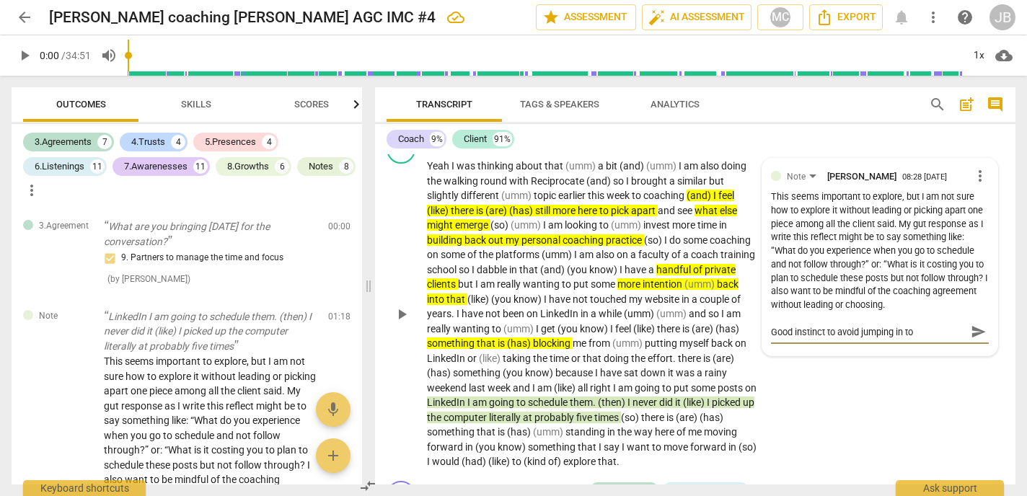
type textarea "Good instinct to avoid jumping in to"
type textarea "Good instinct to avoid jumping in to d"
type textarea "Good instinct to avoid jumping in to di"
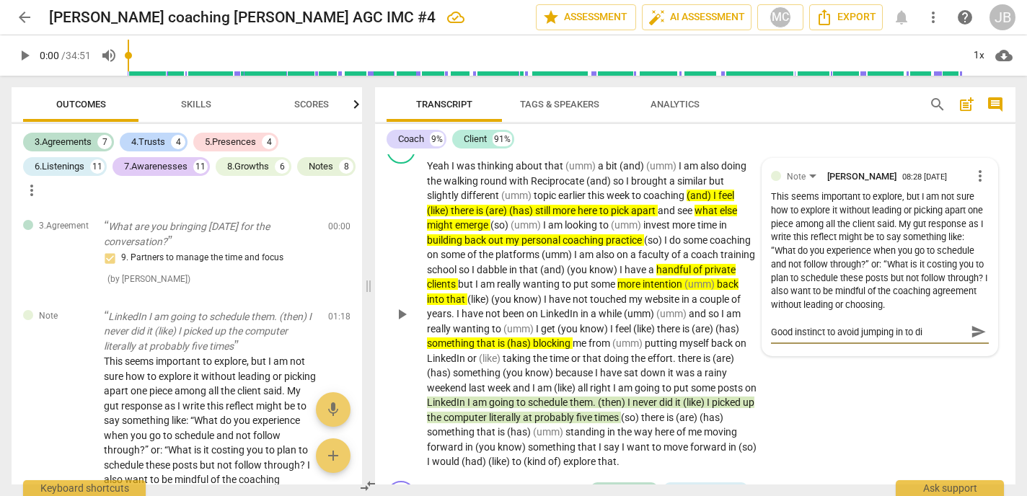
type textarea "Good instinct to avoid jumping in to dia"
type textarea "Good instinct to avoid jumping in to diag"
type textarea "Good instinct to avoid jumping in to diagn"
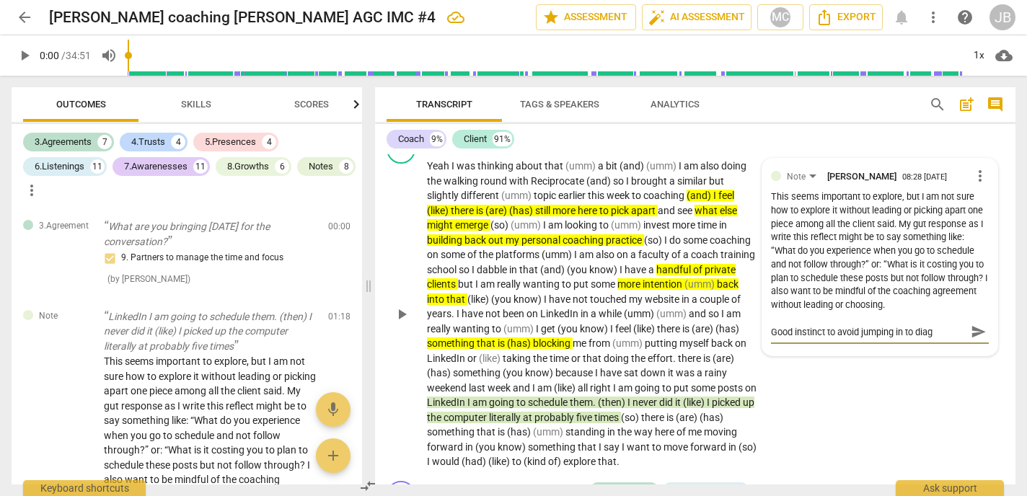
type textarea "Good instinct to avoid jumping in to diagn"
type textarea "Good instinct to avoid jumping in to diagno"
type textarea "Good instinct to avoid jumping in to diagnos"
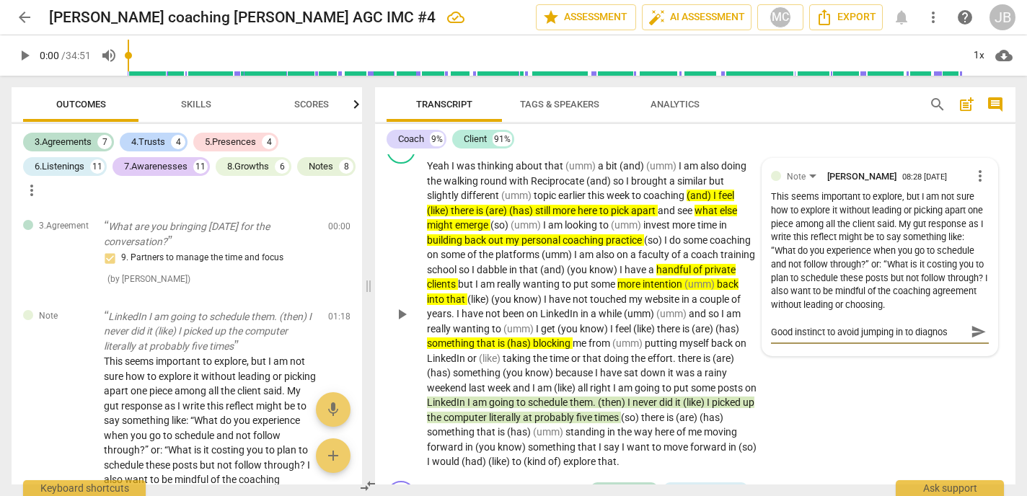
type textarea "Good instinct to avoid jumping in to diagnose"
type textarea "Good instinct to avoid jumping in to diagnos"
type textarea "Good instinct to avoid jumping in to diagno"
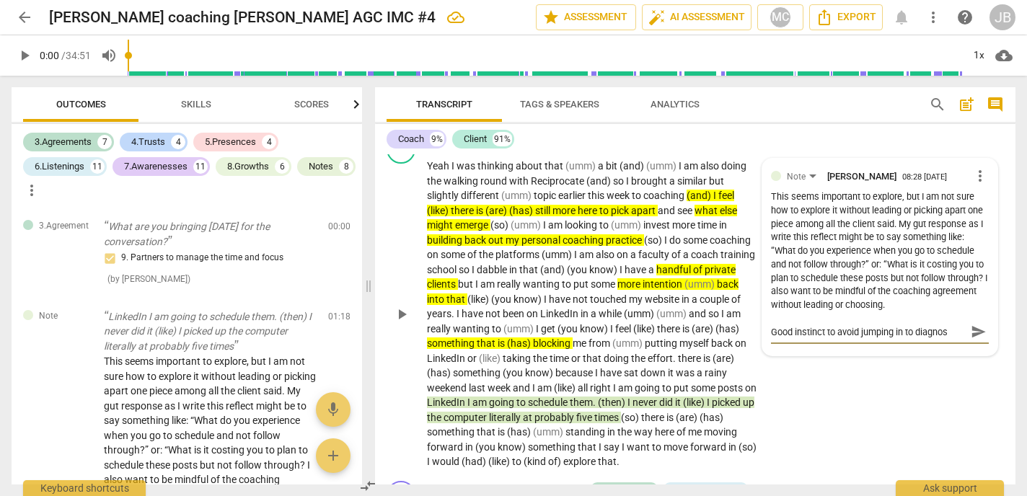
type textarea "Good instinct to avoid jumping in to diagno"
type textarea "Good instinct to avoid jumping in to diagn"
type textarea "Good instinct to avoid jumping in to diag"
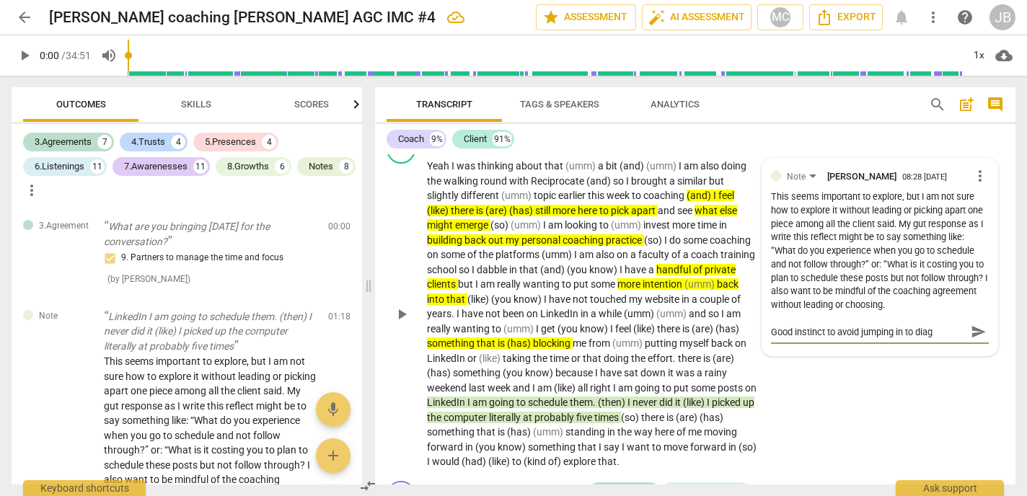
type textarea "Good instinct to avoid jumping in to dia"
type textarea "Good instinct to avoid jumping in to di"
type textarea "Good instinct to avoid jumping in to d"
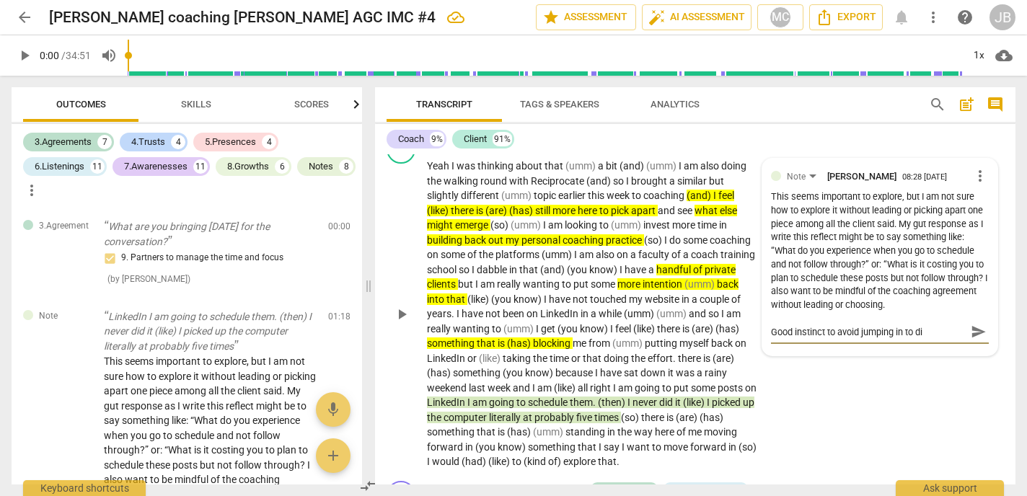
type textarea "Good instinct to avoid jumping in to d"
type textarea "Good instinct to avoid jumping in to"
type textarea "Good instinct to avoid jumping in to i"
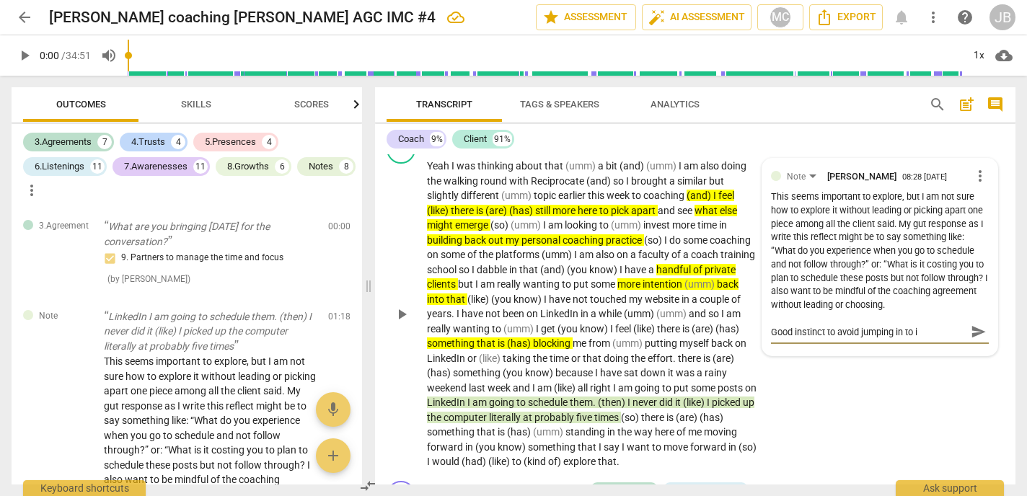
type textarea "Good instinct to avoid jumping in to in"
type textarea "Good instinct to avoid jumping in to int"
type textarea "Good instinct to avoid jumping in to inte"
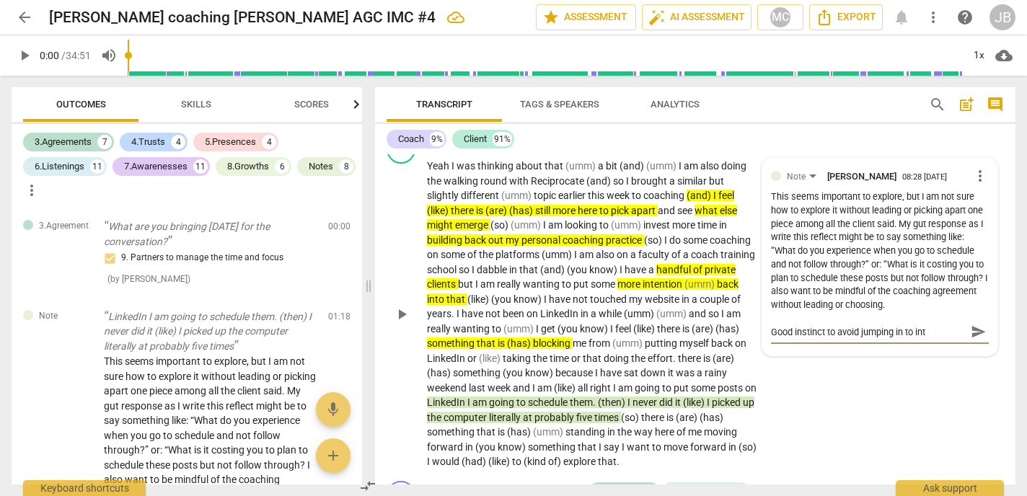
type textarea "Good instinct to avoid jumping in to inte"
type textarea "Good instinct to avoid jumping in to inter"
type textarea "Good instinct to avoid jumping in to interv"
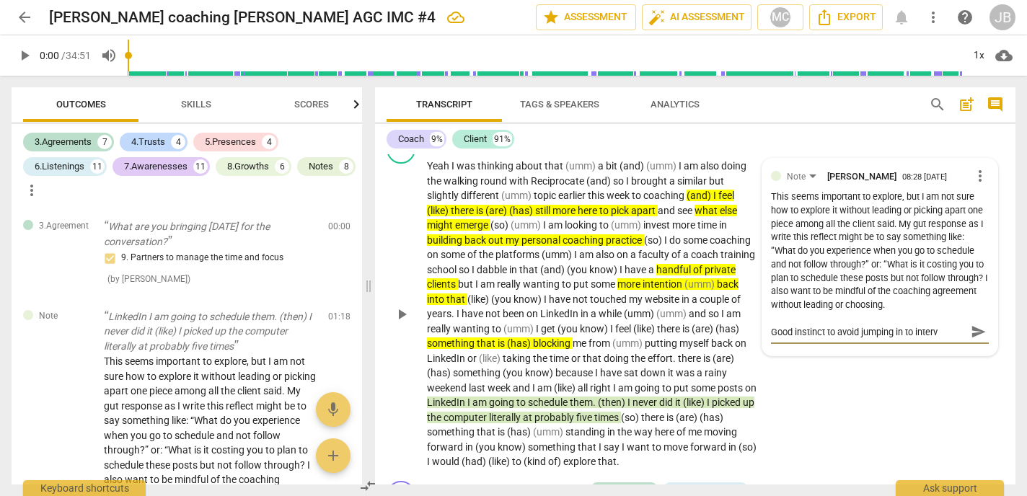
type textarea "Good instinct to avoid jumping in to interve"
type textarea "Good instinct to avoid jumping in to interven"
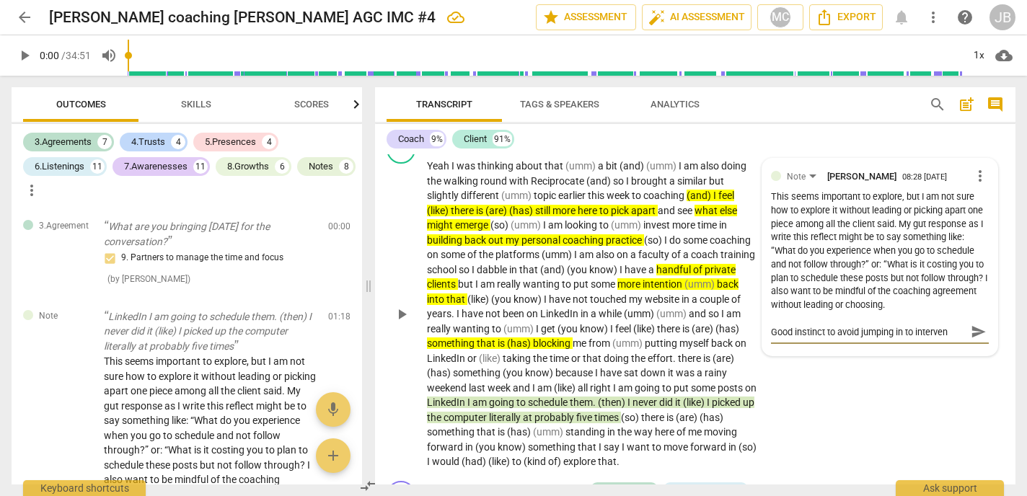
type textarea "Good instinct to avoid jumping in to interven"
type textarea "Good instinct to avoid jumping in to intervene"
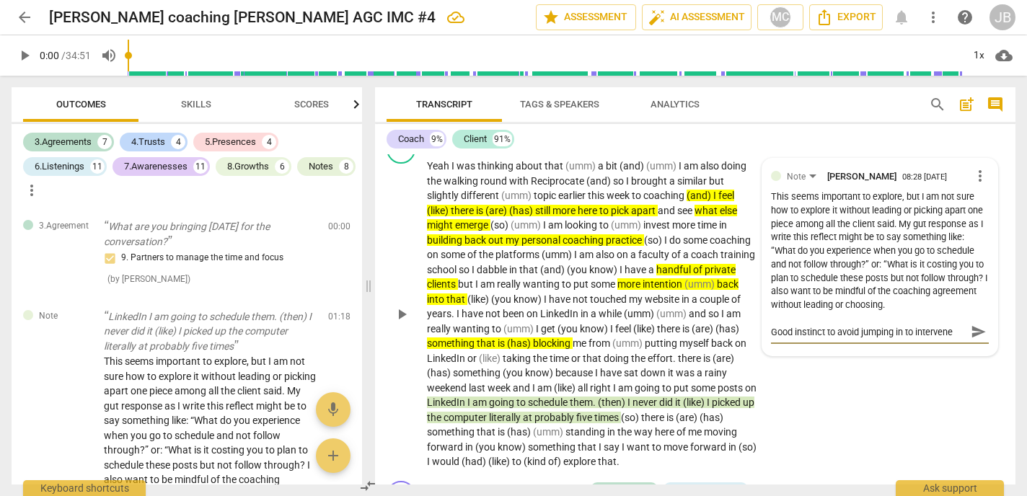
type textarea "Good instinct to avoid jumping in to intervene"
type textarea "Good instinct to avoid jumping in to intervene t"
type textarea "Good instinct to avoid jumping in to intervene to"
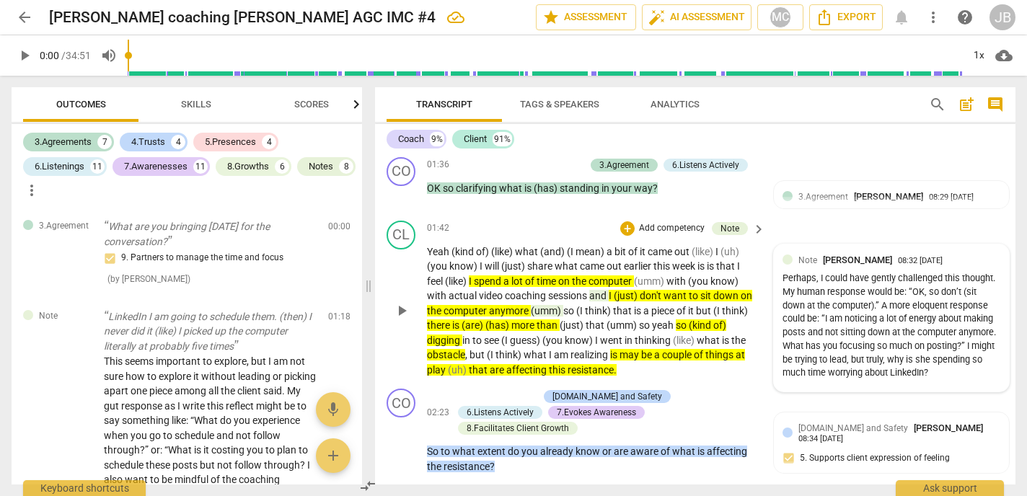
scroll to position [833, 0]
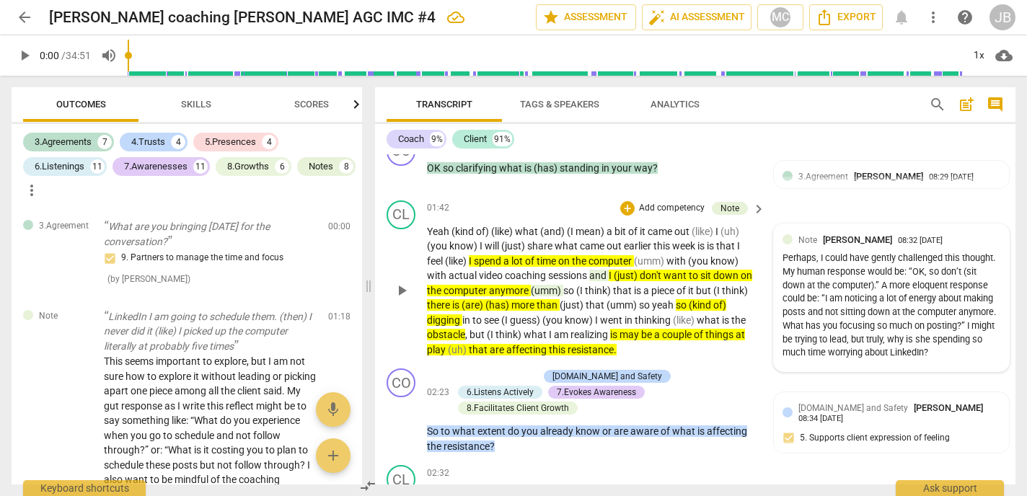
click at [938, 360] on div "Perhaps, I could have gently challenged this thought. My human response would b…" at bounding box center [892, 306] width 218 height 108
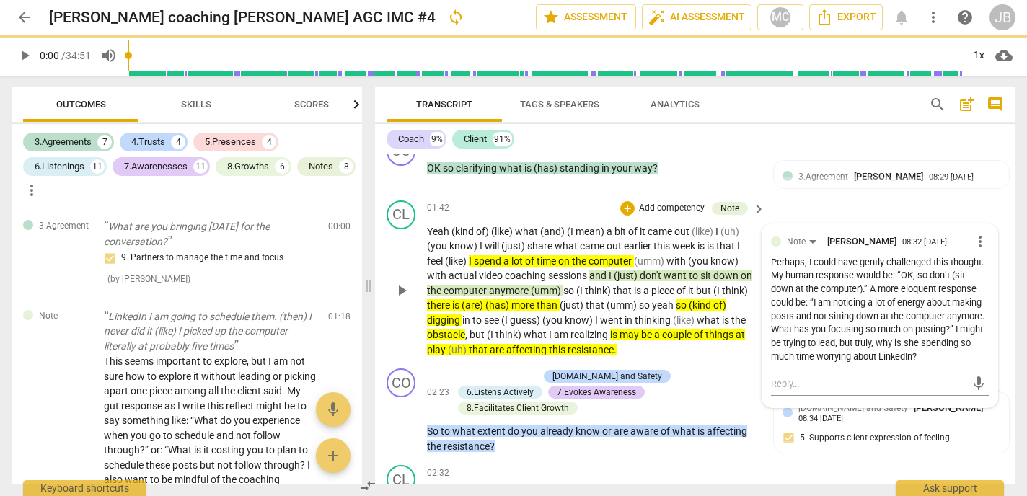
scroll to position [0, 0]
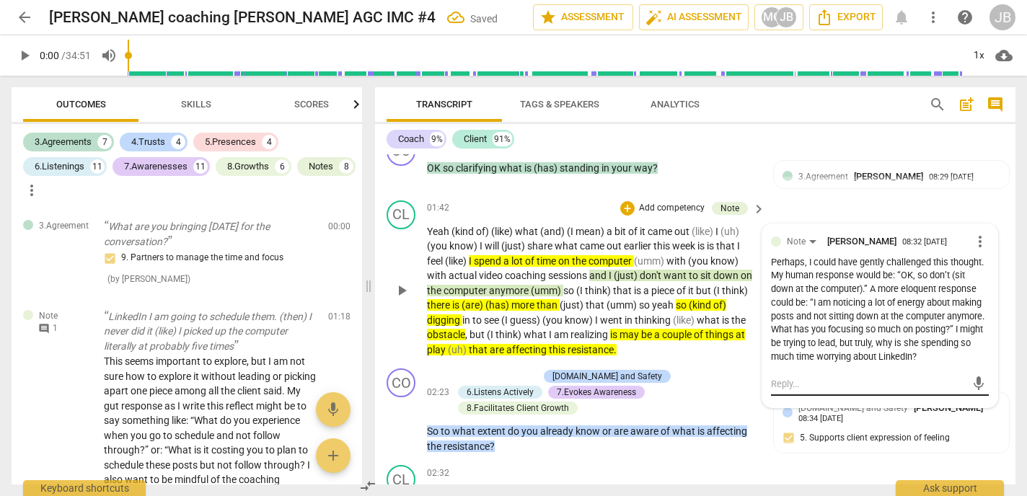
click at [776, 386] on textarea at bounding box center [868, 384] width 195 height 14
click at [972, 400] on span "send" at bounding box center [979, 398] width 16 height 16
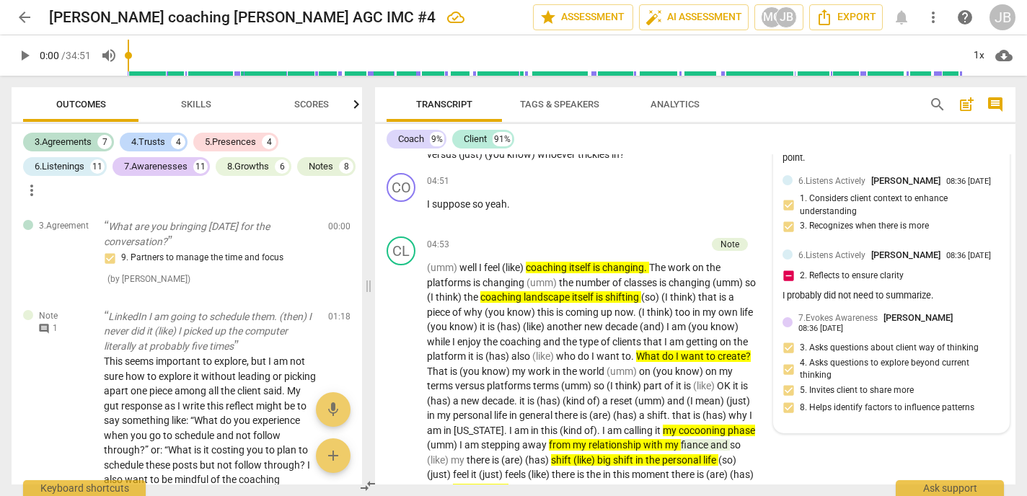
scroll to position [1635, 0]
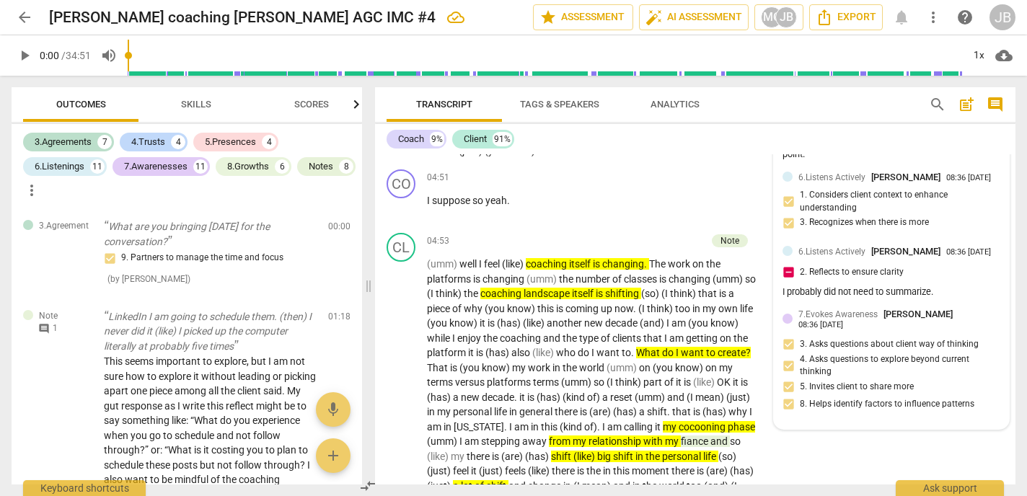
click at [946, 302] on div "6.Listens Actively [PERSON_NAME] 08:36 [DATE] 2. Reflects to ensure clarity I p…" at bounding box center [892, 273] width 218 height 57
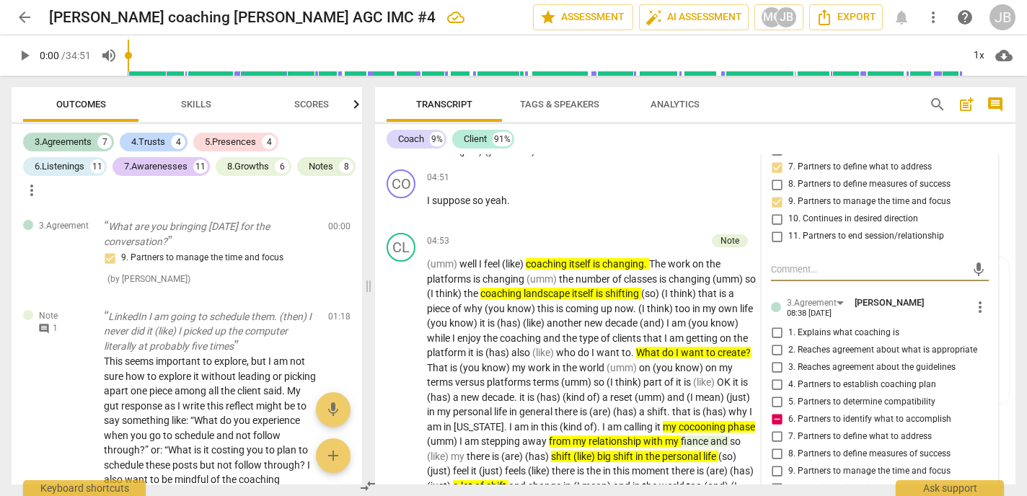
click at [944, 325] on label "1. Explains what coaching is" at bounding box center [874, 333] width 218 height 17
click at [788, 325] on input "1. Explains what coaching is" at bounding box center [776, 333] width 23 height 17
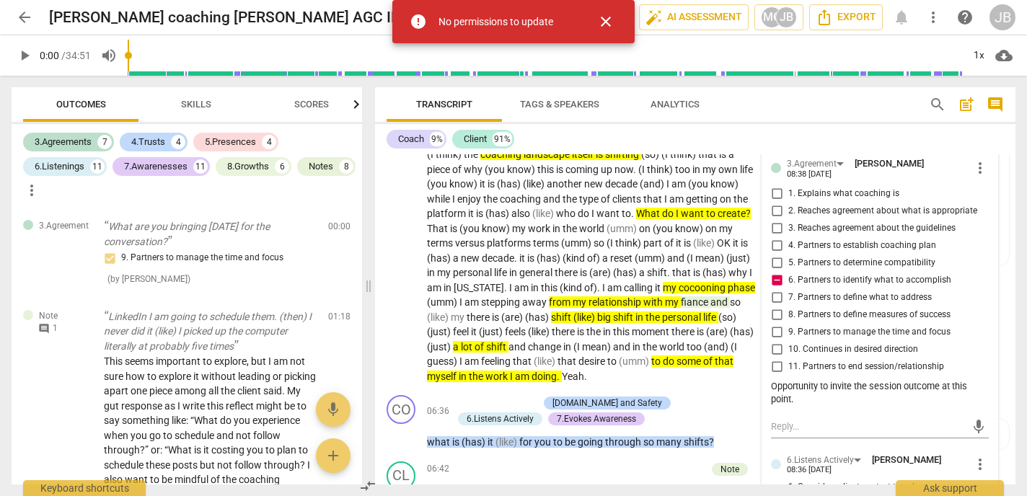
scroll to position [1776, 0]
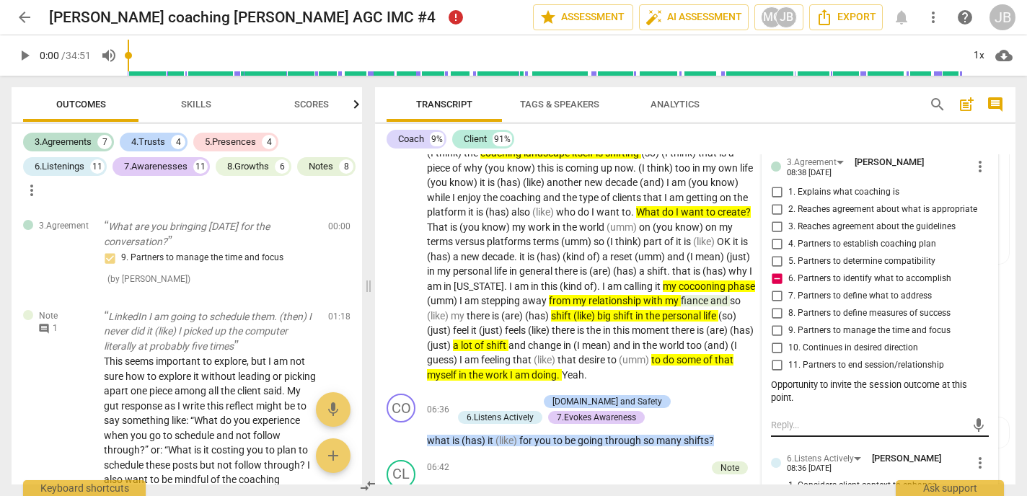
click at [791, 418] on textarea at bounding box center [868, 425] width 195 height 14
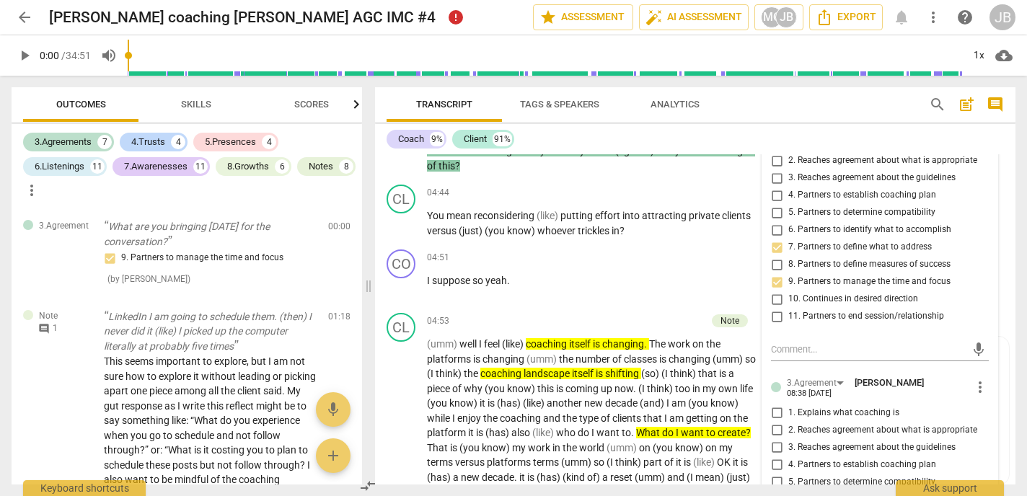
scroll to position [1556, 0]
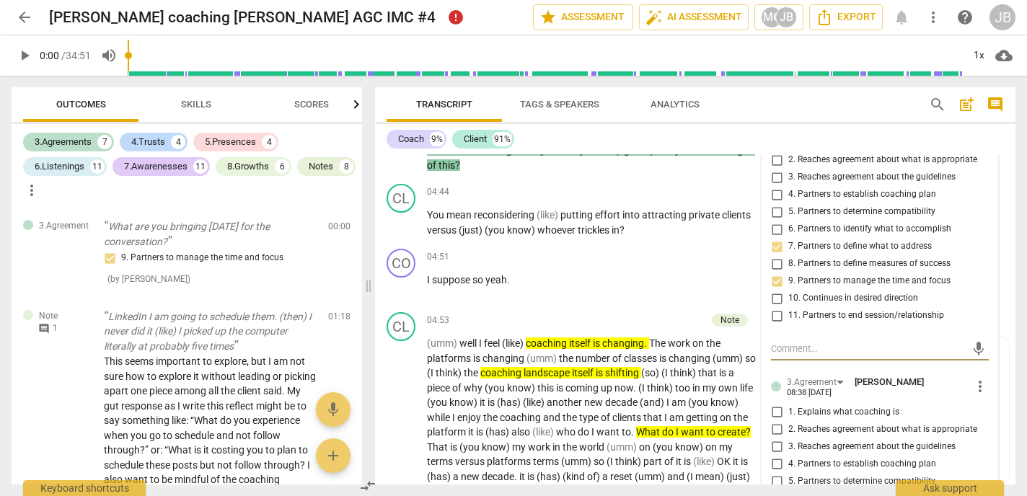
click at [792, 342] on textarea at bounding box center [868, 349] width 195 height 14
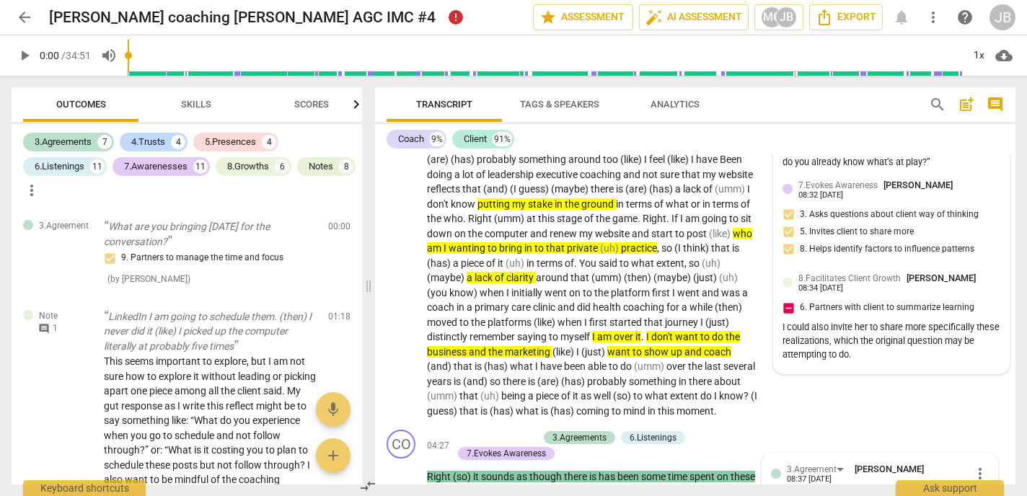
scroll to position [1203, 0]
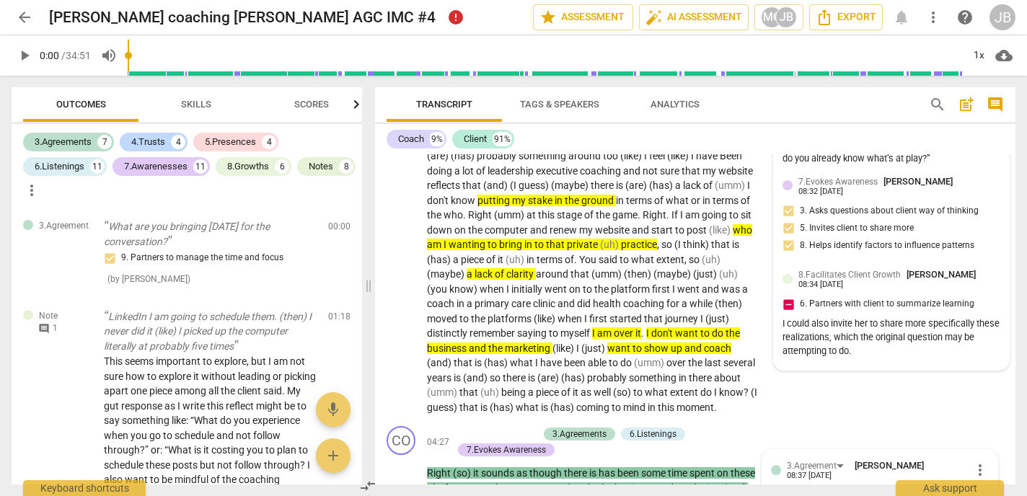
click at [874, 361] on div "8.Facilitates Client Growth [PERSON_NAME] 08:34 [DATE] 6. Partners with client …" at bounding box center [892, 315] width 218 height 94
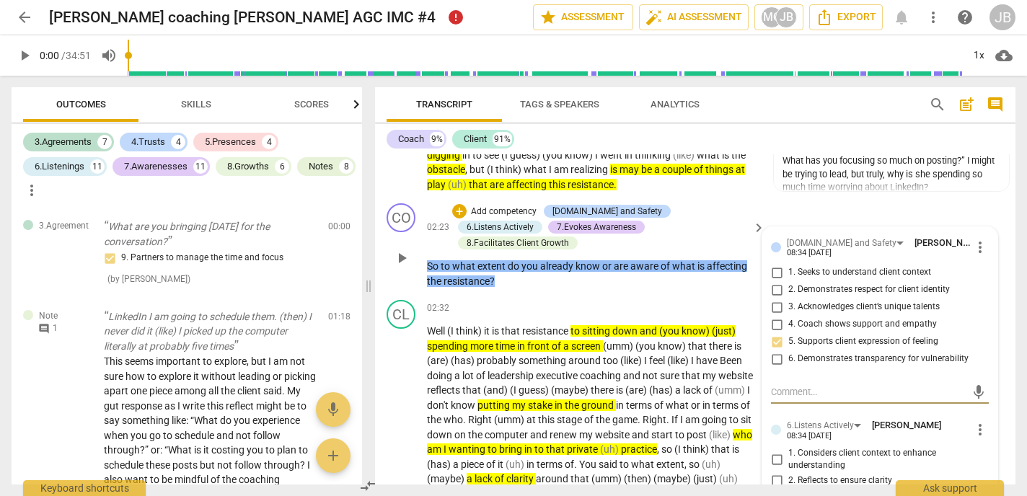
scroll to position [999, 0]
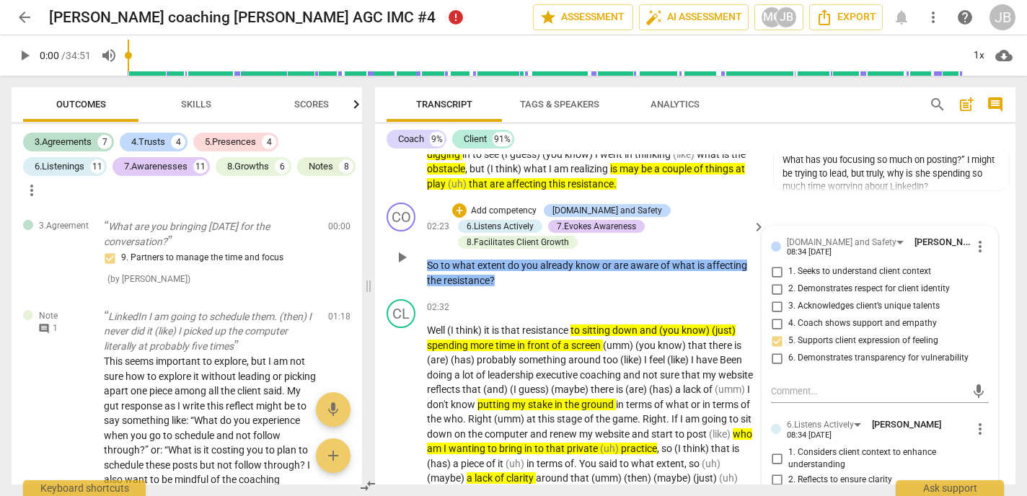
click at [666, 277] on div "CO play_arrow pause 02:23 + Add competency [DOMAIN_NAME] and Safety 6.Listens A…" at bounding box center [695, 245] width 641 height 97
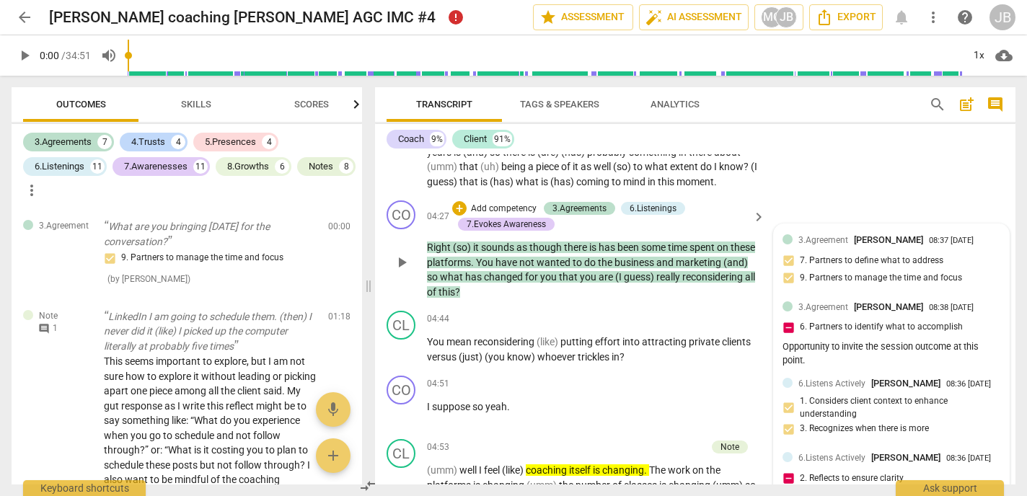
scroll to position [1435, 0]
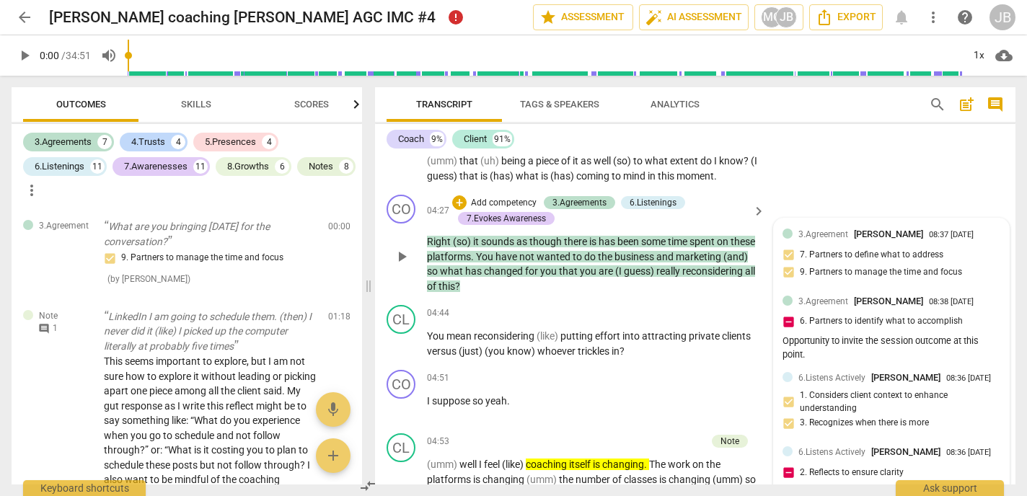
click at [848, 356] on div "Opportunity to invite the session outcome at this point." at bounding box center [892, 348] width 218 height 27
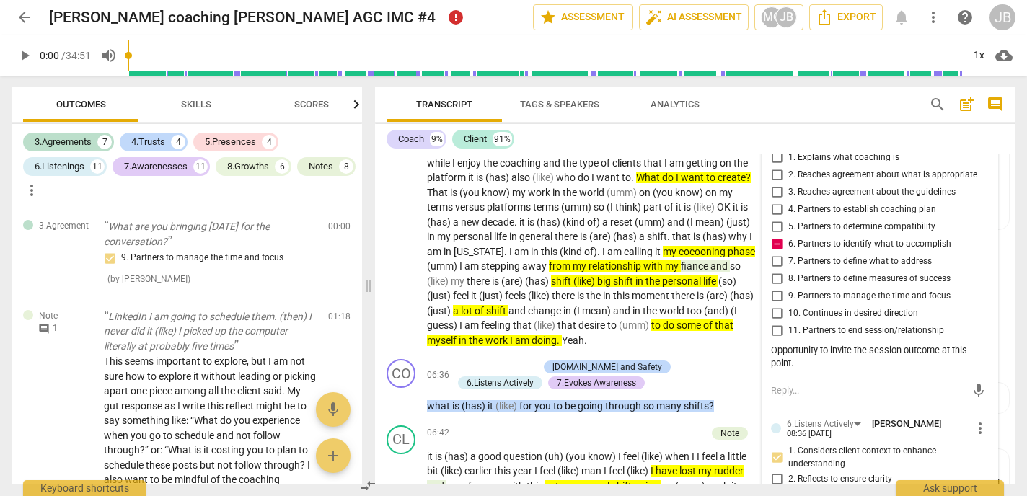
scroll to position [1813, 0]
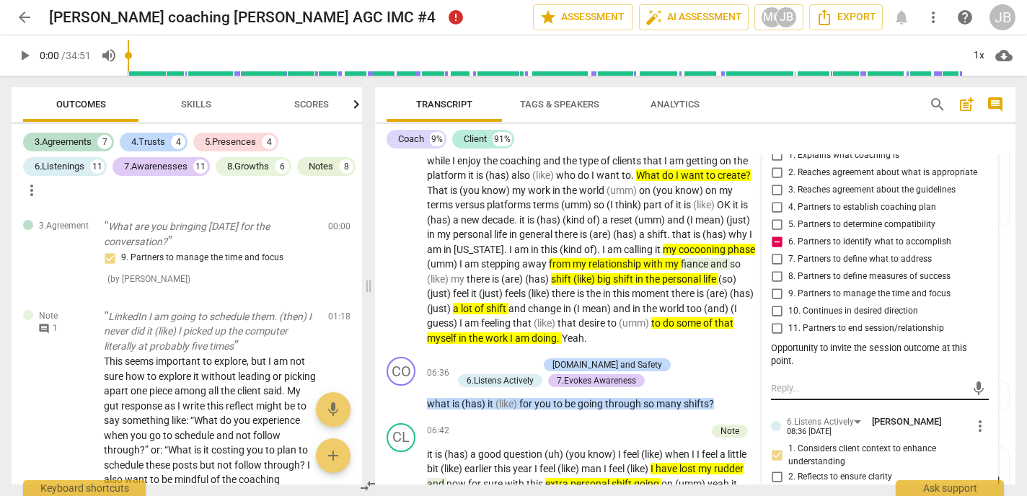
click at [804, 382] on textarea at bounding box center [868, 389] width 195 height 14
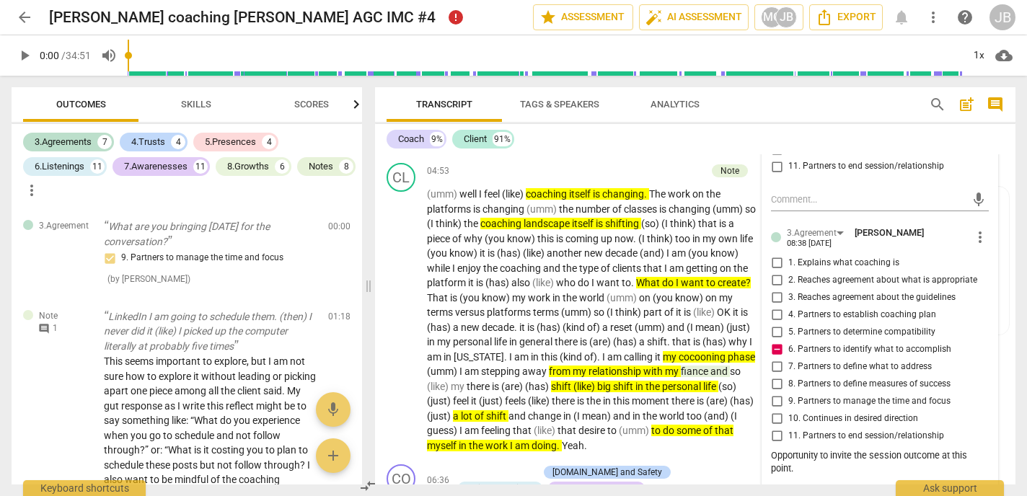
scroll to position [1669, 0]
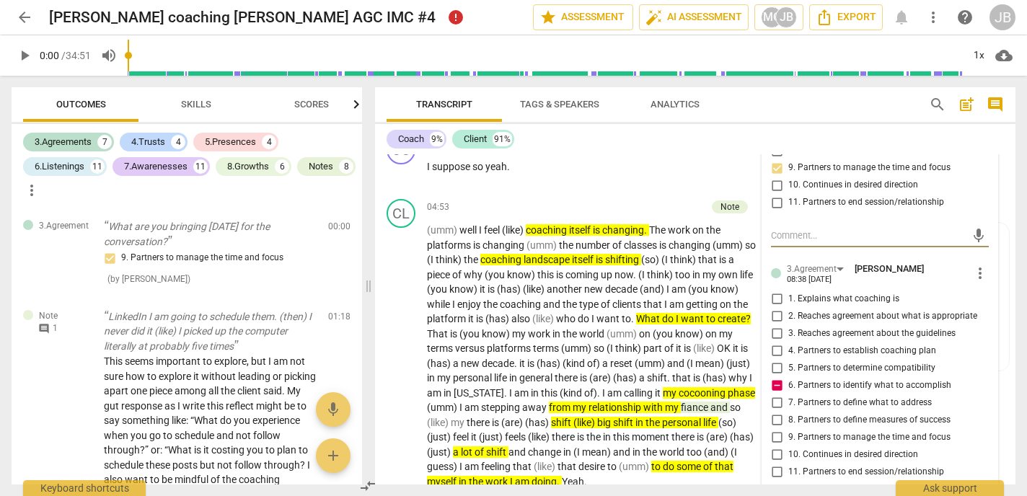
click at [793, 229] on textarea at bounding box center [868, 236] width 195 height 14
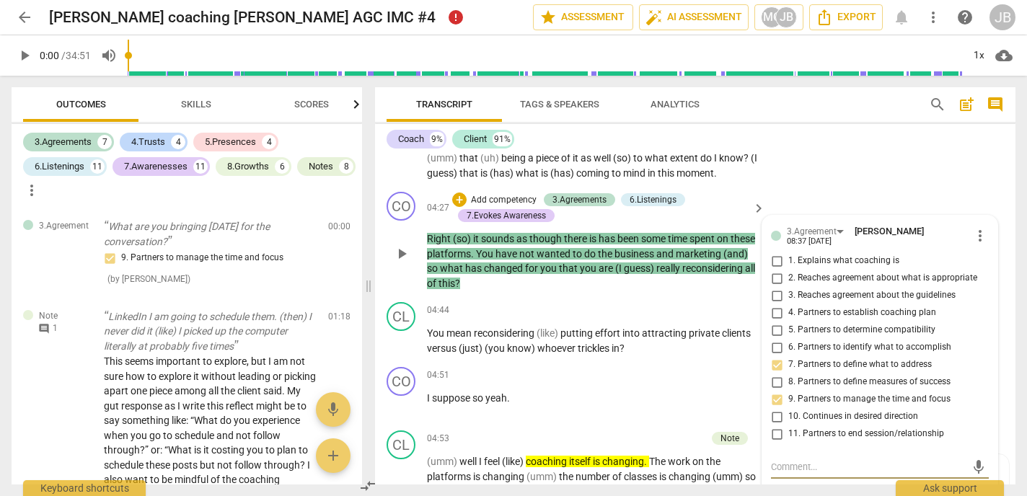
scroll to position [1424, 0]
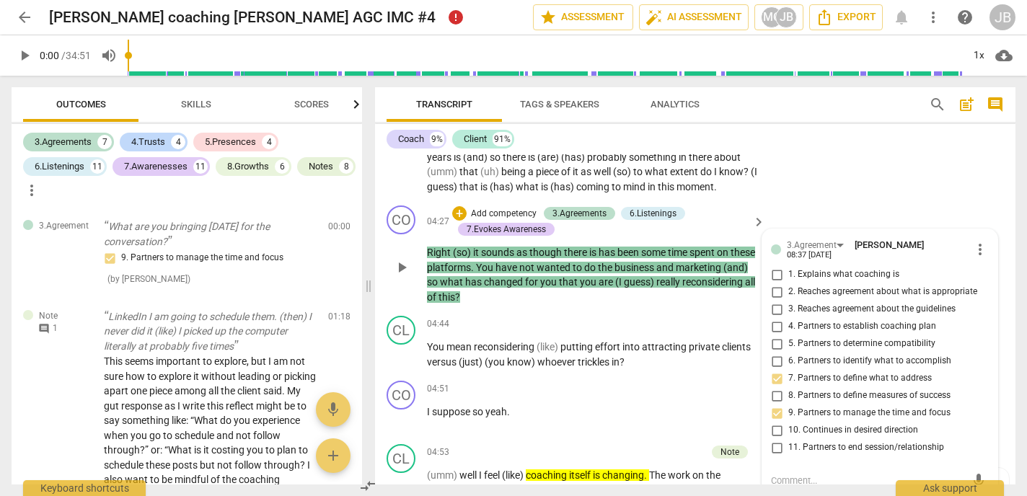
click at [786, 470] on div "mic" at bounding box center [880, 481] width 218 height 23
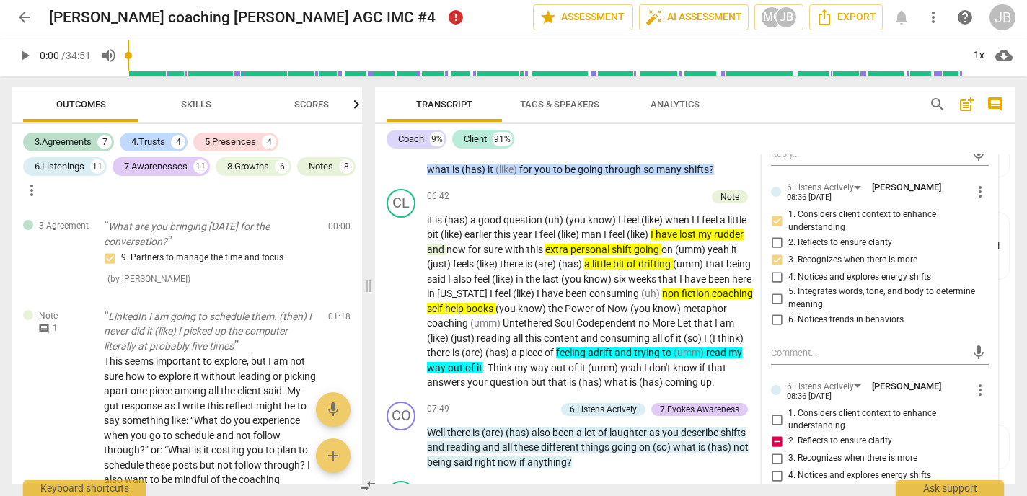
scroll to position [2052, 0]
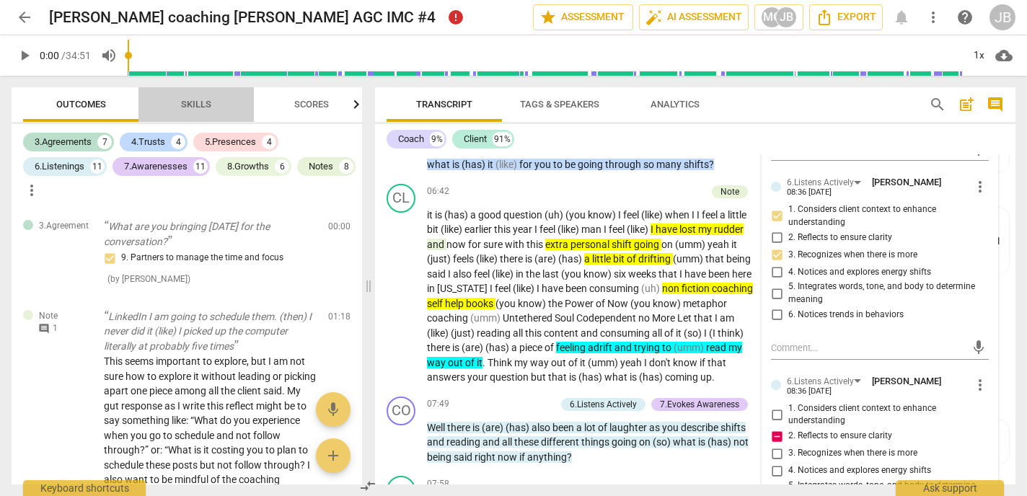
click at [194, 104] on span "Skills" at bounding box center [196, 104] width 30 height 11
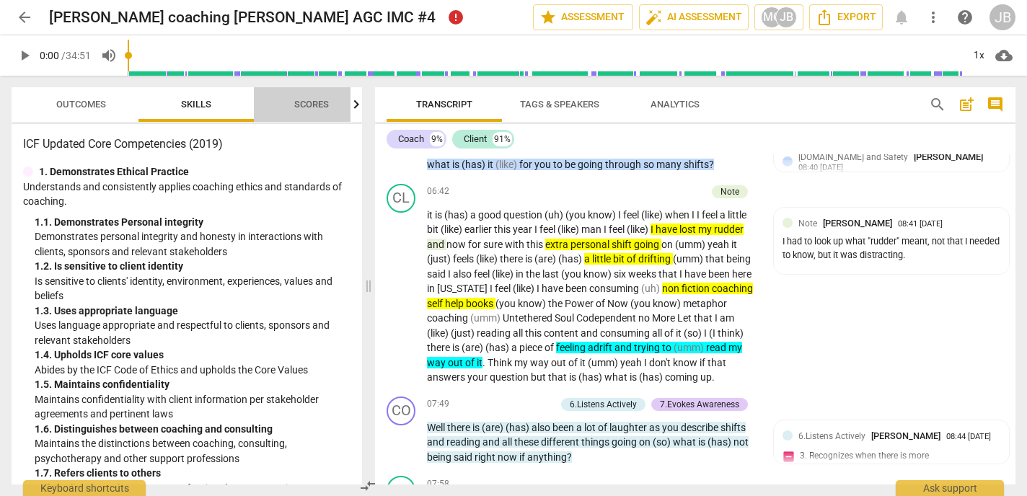
click at [309, 104] on span "Scores" at bounding box center [311, 104] width 35 height 11
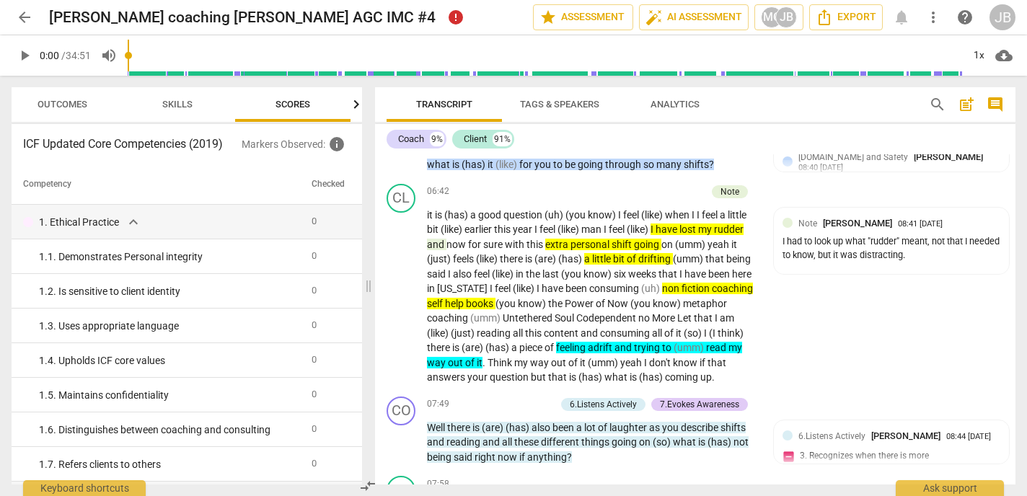
scroll to position [0, 19]
click at [79, 102] on span "Outcomes" at bounding box center [63, 104] width 50 height 11
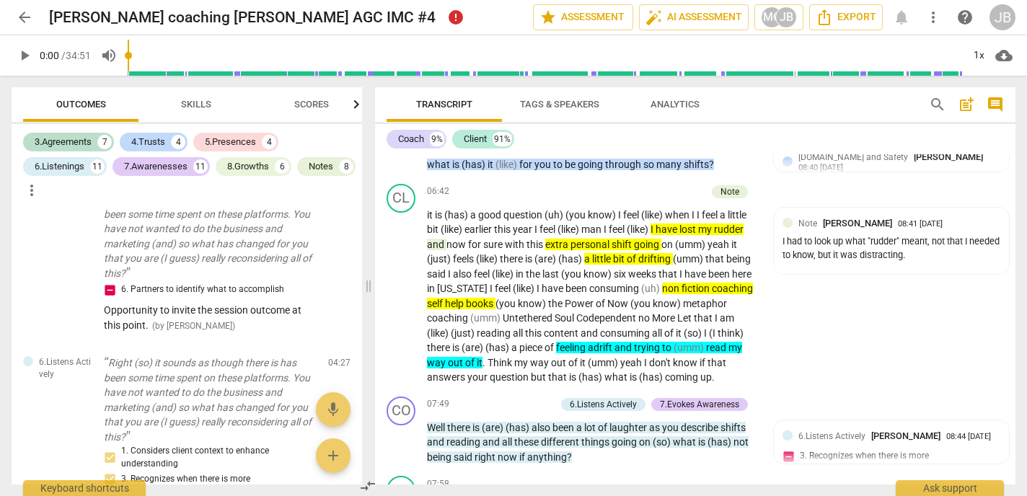
scroll to position [1376, 0]
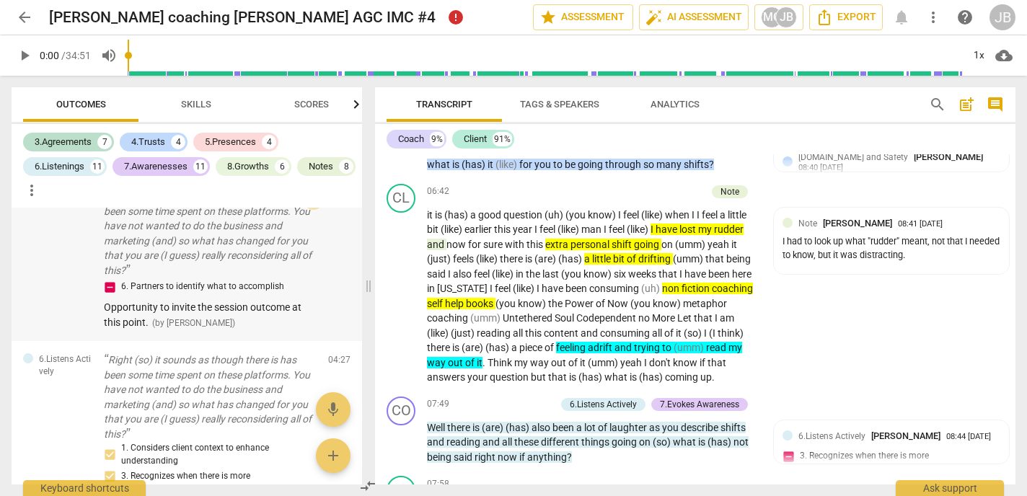
click at [314, 208] on span "edit" at bounding box center [313, 199] width 17 height 17
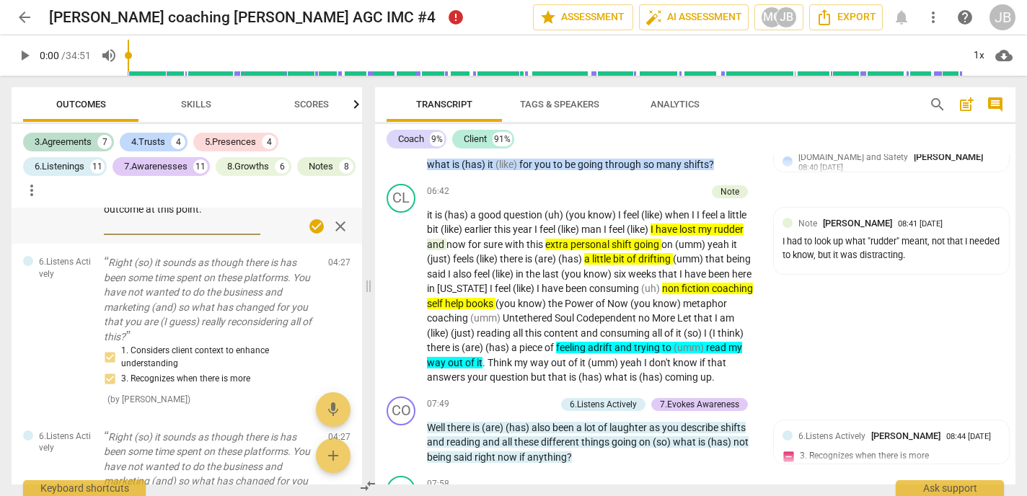
scroll to position [1279, 0]
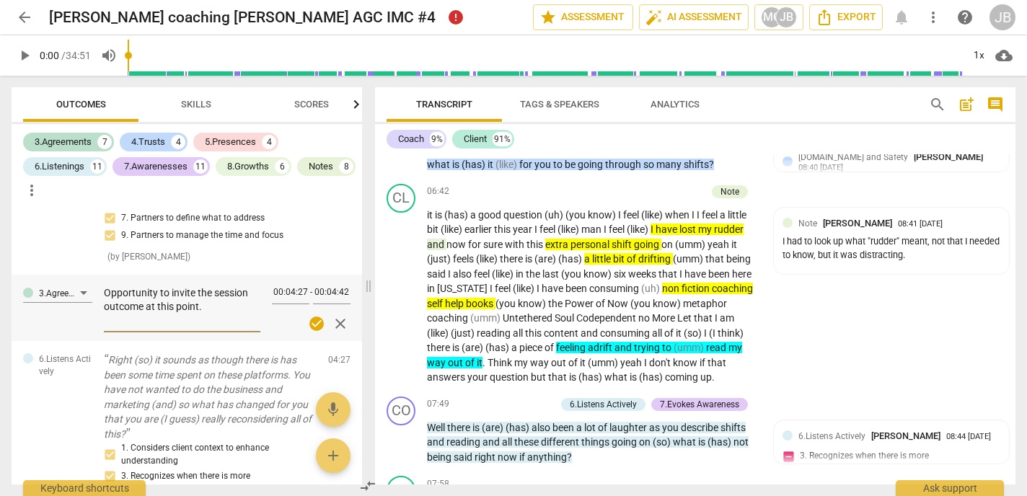
click at [199, 327] on textarea "Opportunity to invite the session outcome at this point." at bounding box center [182, 306] width 157 height 41
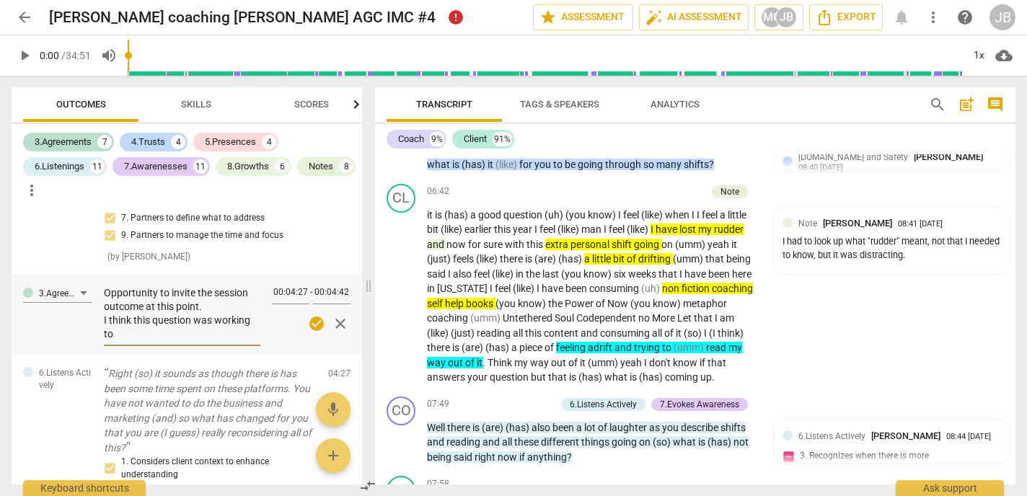
scroll to position [1293, 0]
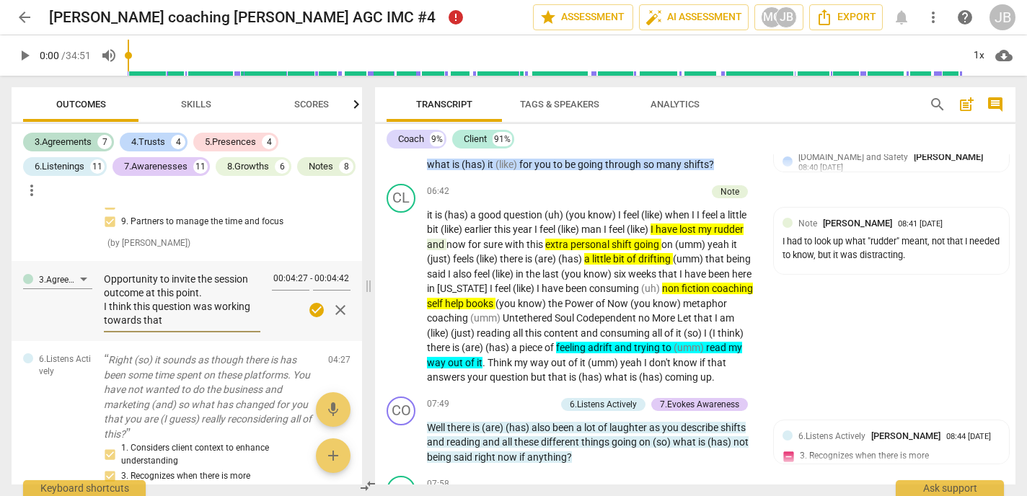
click at [269, 340] on div "3.Agreement Opportunity to invite the session outcome at this point. I think th…" at bounding box center [187, 301] width 351 height 80
click at [318, 255] on div "3.Agreement Right (so) it sounds as though there is has been some time spent on…" at bounding box center [187, 178] width 351 height 167
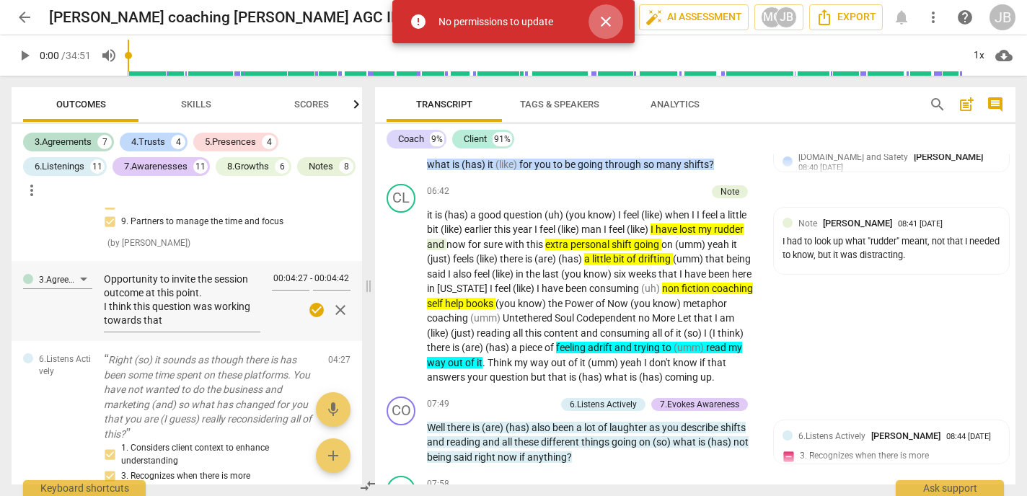
click at [608, 14] on span "close" at bounding box center [605, 21] width 17 height 17
click at [601, 19] on span "close" at bounding box center [605, 21] width 17 height 17
click at [247, 327] on textarea "Opportunity to invite the session outcome at this point. I think this question …" at bounding box center [182, 300] width 157 height 55
click at [340, 319] on span "close" at bounding box center [340, 310] width 17 height 17
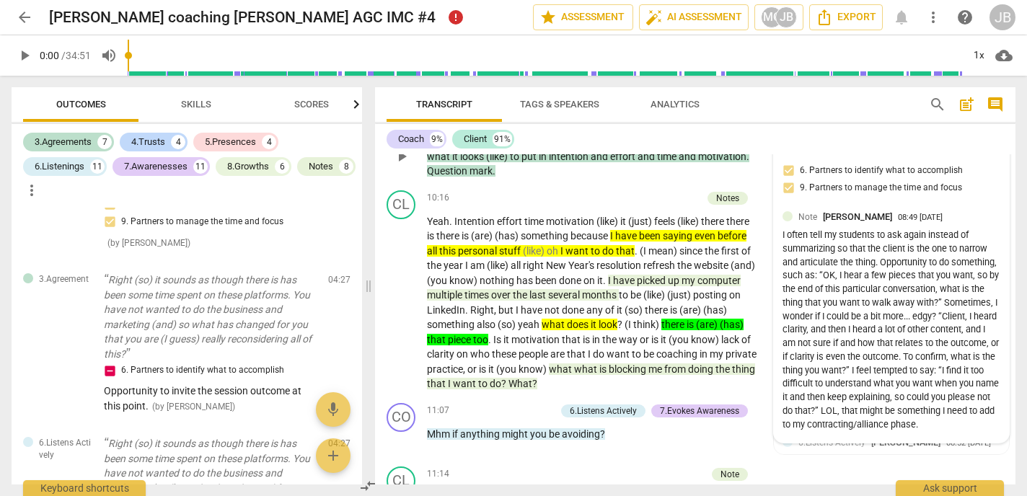
scroll to position [2795, 0]
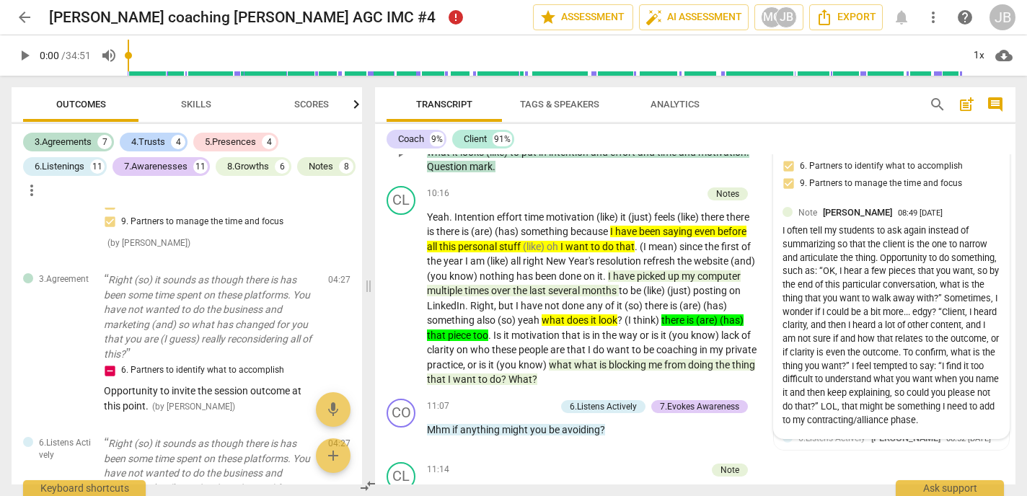
click at [824, 427] on div "I often tell my students to ask again instead of summarizing so that the client…" at bounding box center [892, 325] width 218 height 203
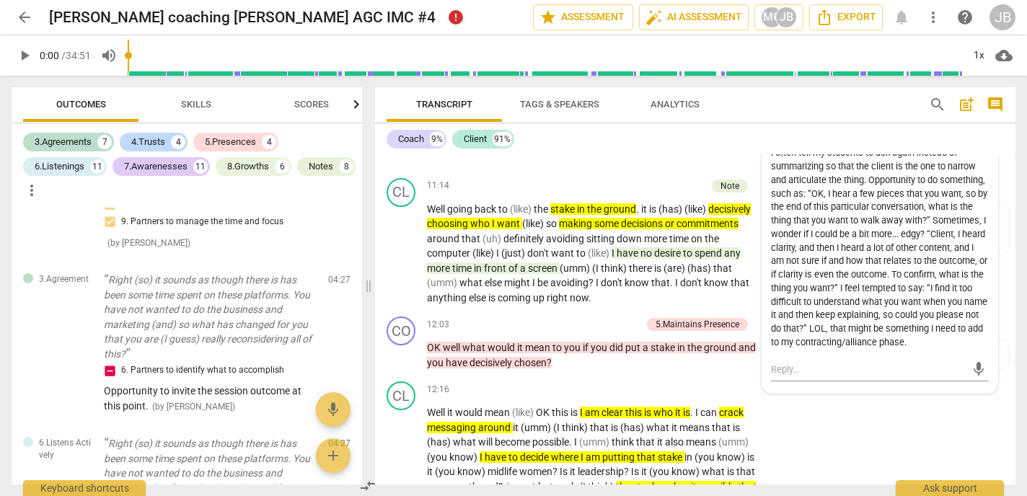
scroll to position [3089, 0]
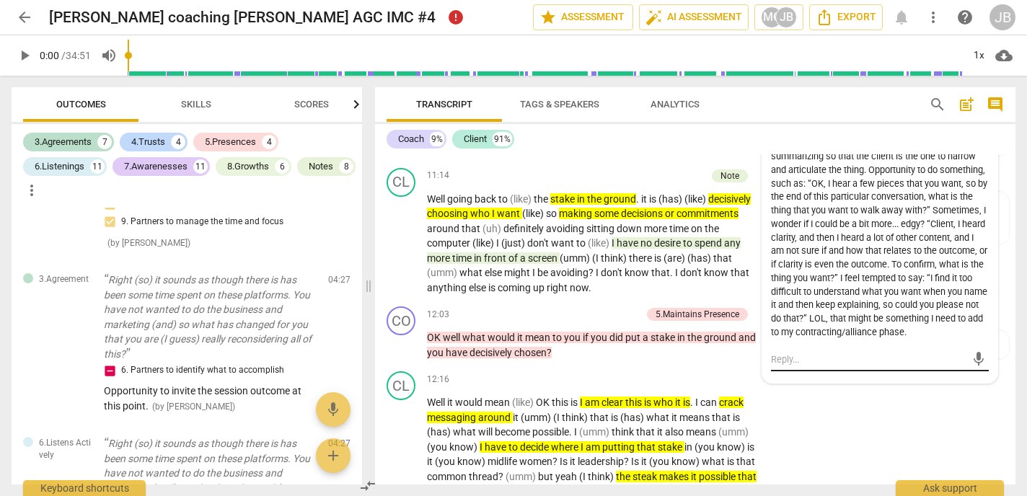
click at [799, 361] on textarea at bounding box center [868, 360] width 195 height 14
click at [980, 359] on span "send" at bounding box center [979, 359] width 16 height 16
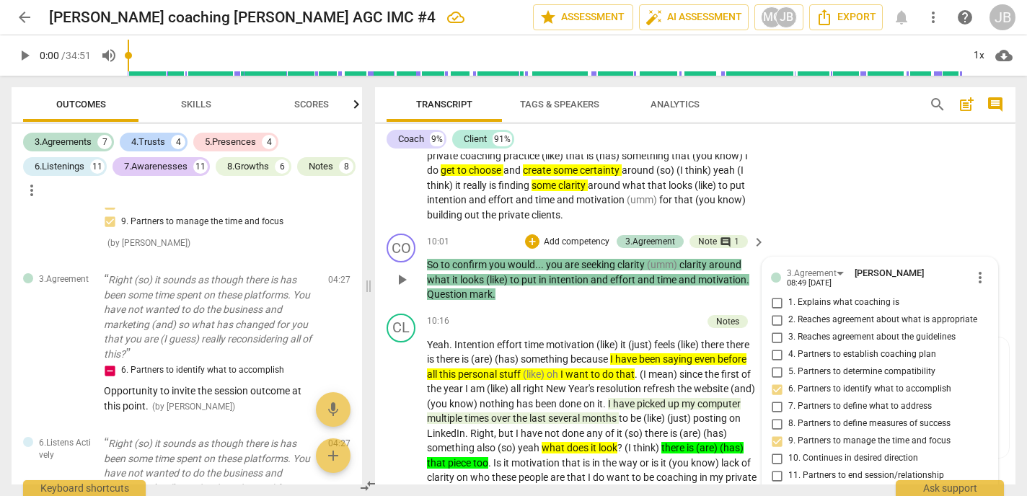
scroll to position [2669, 0]
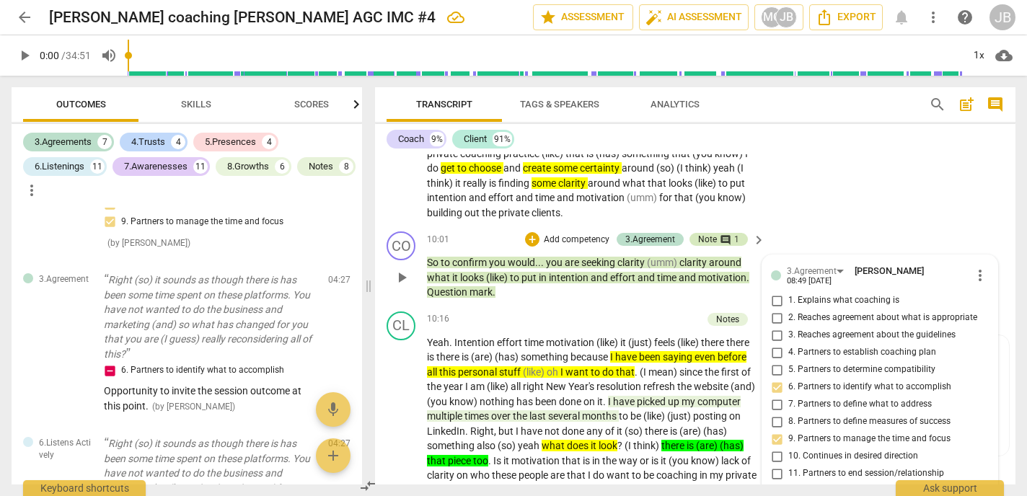
click at [715, 233] on div "Note" at bounding box center [707, 239] width 19 height 13
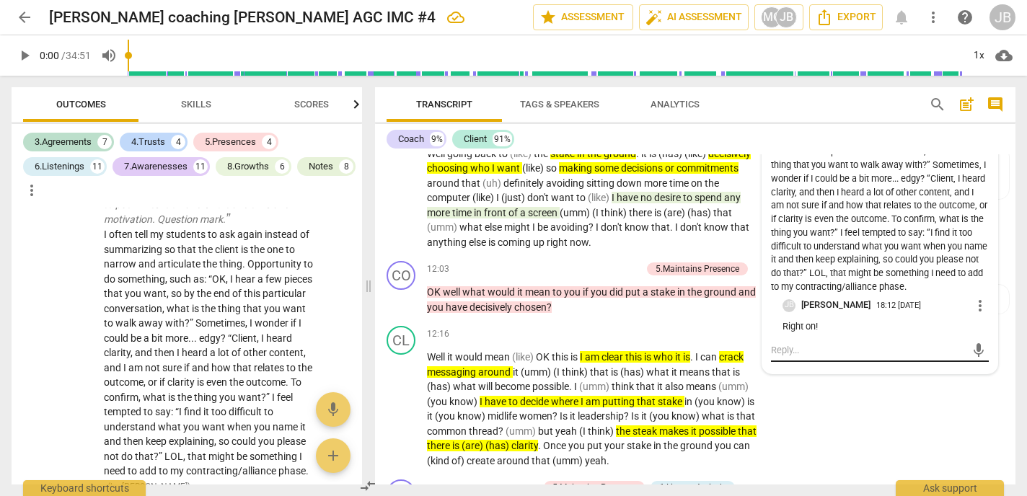
scroll to position [3136, 0]
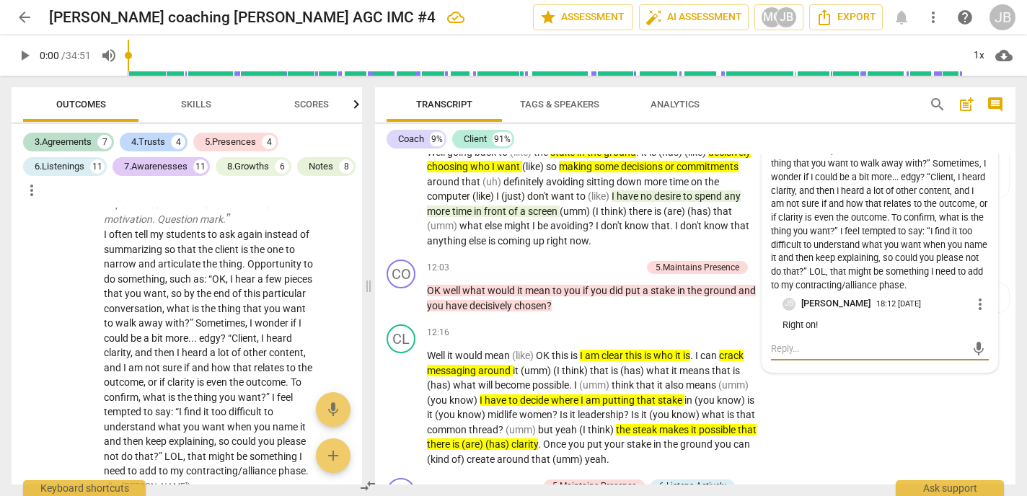
click at [797, 356] on textarea at bounding box center [868, 349] width 195 height 14
click at [829, 322] on p "Right on!" at bounding box center [886, 326] width 206 height 14
click at [982, 301] on span "more_vert" at bounding box center [980, 304] width 17 height 17
click at [985, 306] on li "Edit" at bounding box center [990, 307] width 50 height 27
click at [838, 330] on textarea "Right on!" at bounding box center [886, 330] width 206 height 14
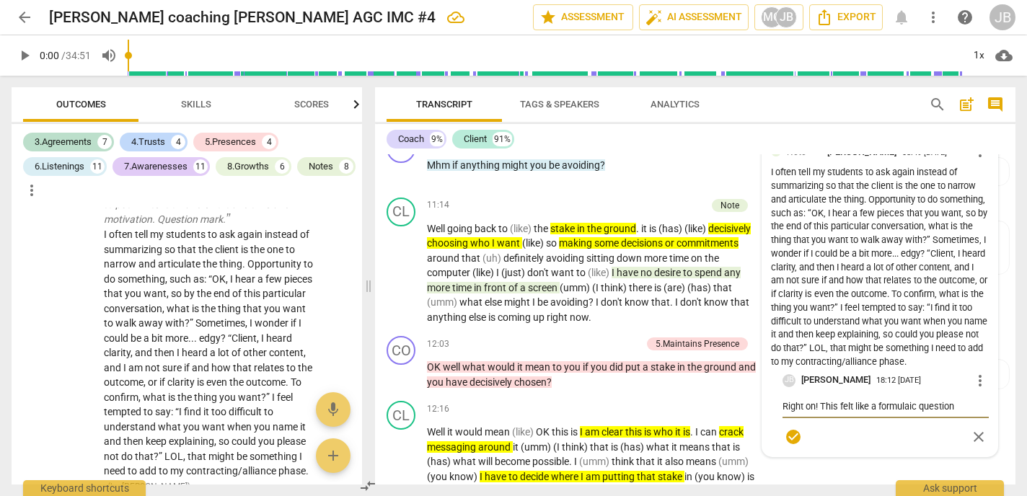
scroll to position [3077, 0]
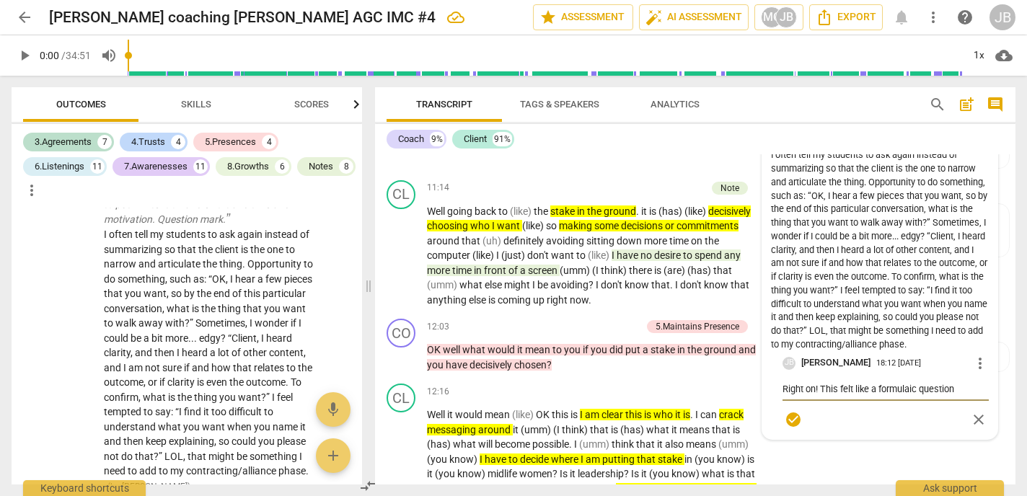
drag, startPoint x: 962, startPoint y: 392, endPoint x: 858, endPoint y: 394, distance: 103.9
click at [858, 393] on textarea "Right on! This felt like a formulaic question" at bounding box center [886, 389] width 206 height 14
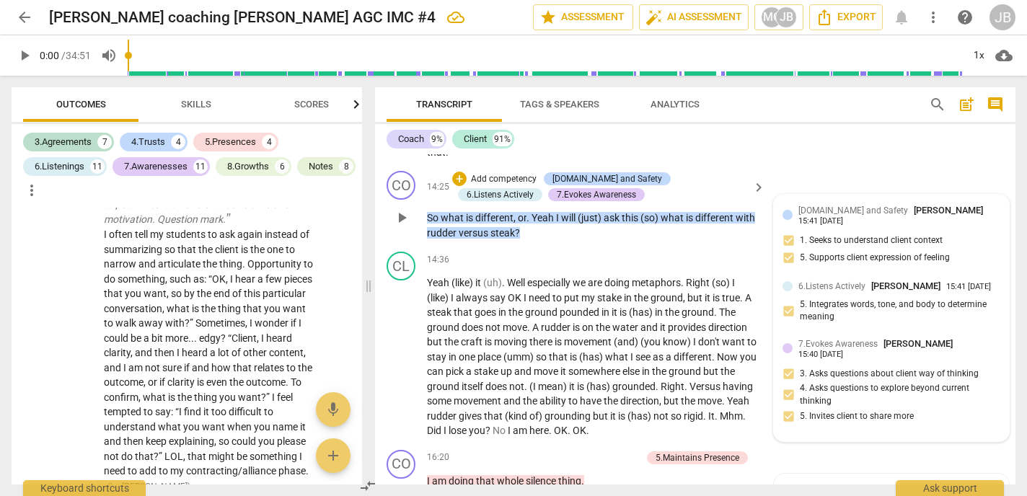
scroll to position [3702, 0]
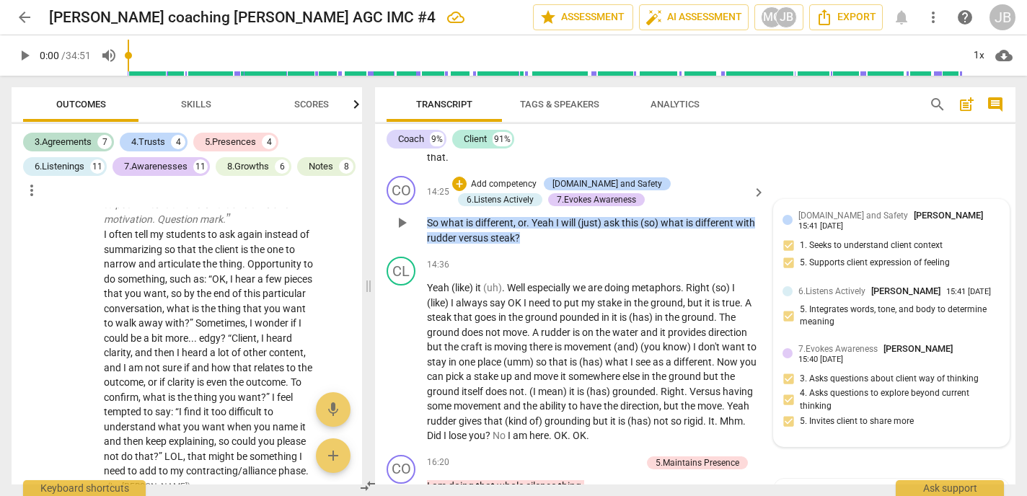
click at [810, 428] on div "7.Evokes Awareness [PERSON_NAME] 15:40 [DATE] 3. Asks questions about client wa…" at bounding box center [892, 390] width 218 height 96
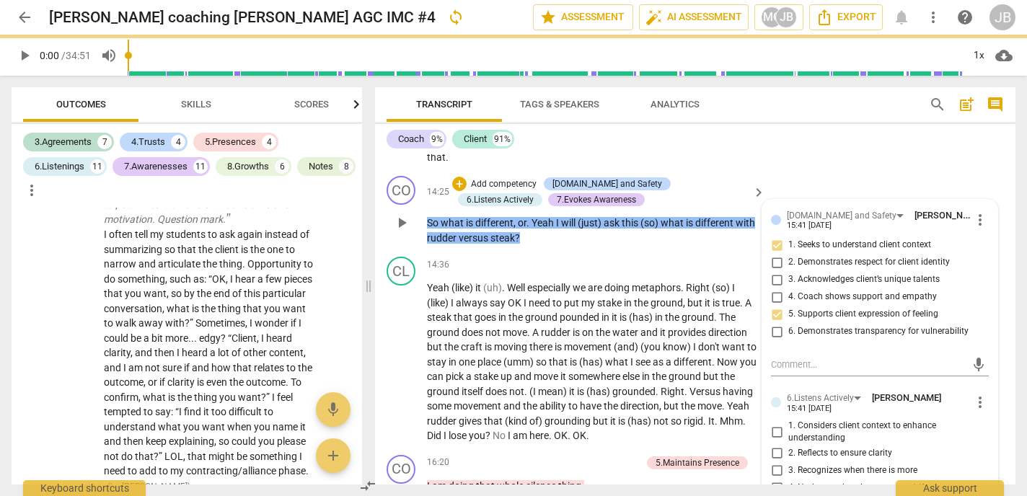
click at [925, 420] on span "1. Considers client context to enhance understanding" at bounding box center [885, 432] width 195 height 25
click at [788, 423] on input "1. Considers client context to enhance understanding" at bounding box center [776, 431] width 23 height 17
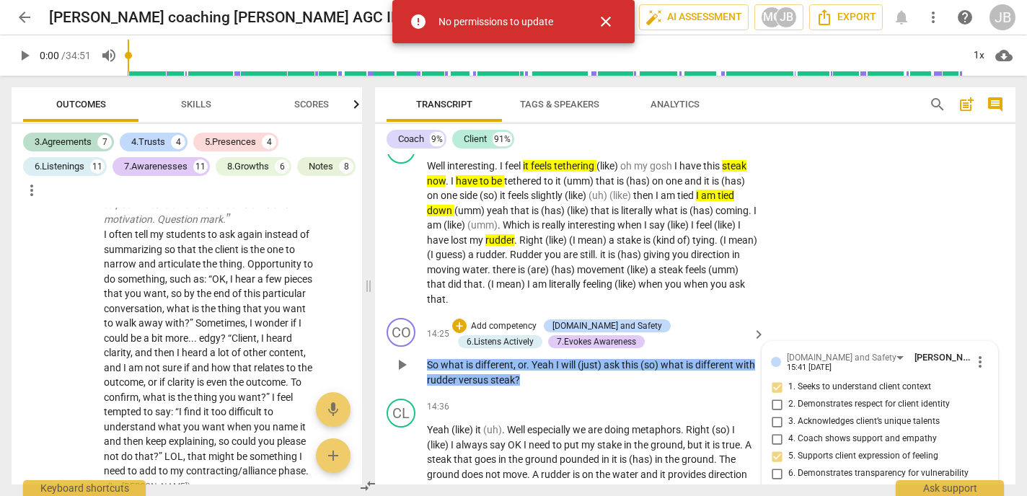
scroll to position [3546, 0]
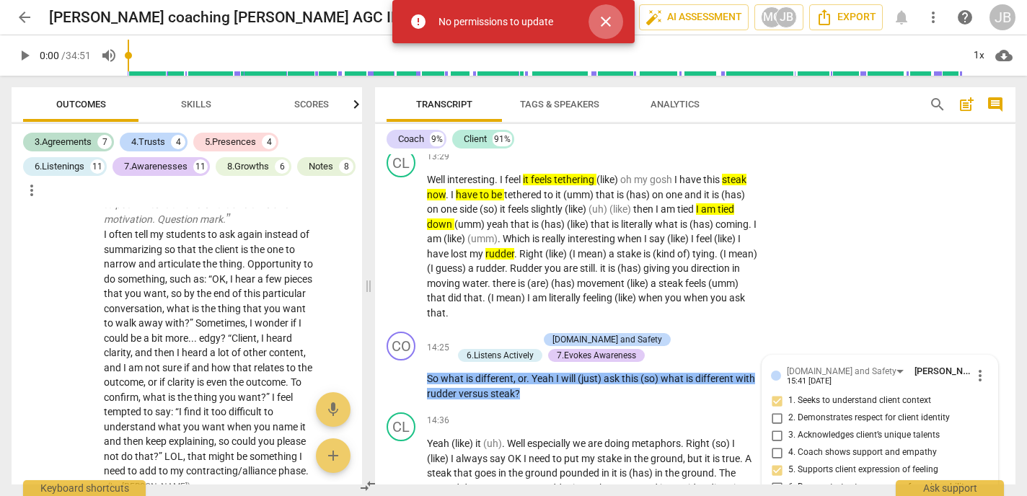
click at [603, 24] on span "close" at bounding box center [605, 21] width 17 height 17
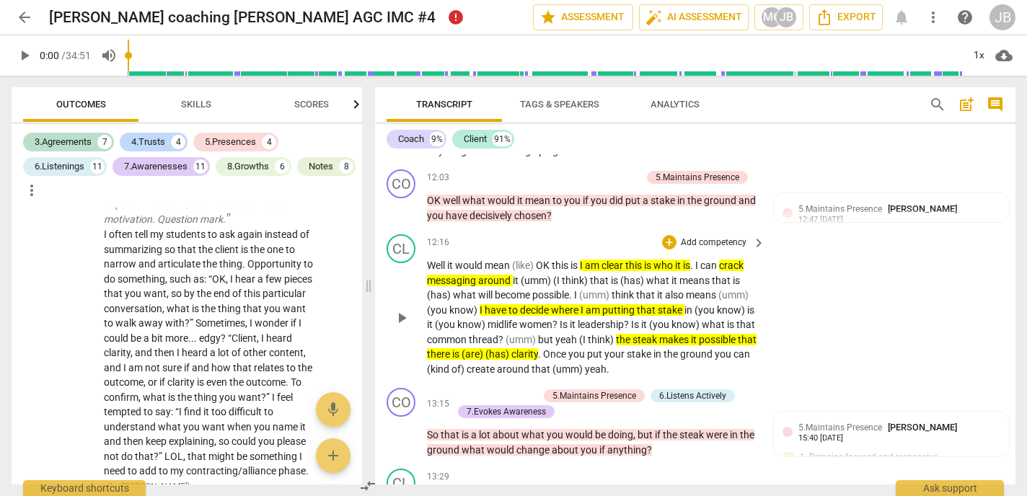
scroll to position [3230, 0]
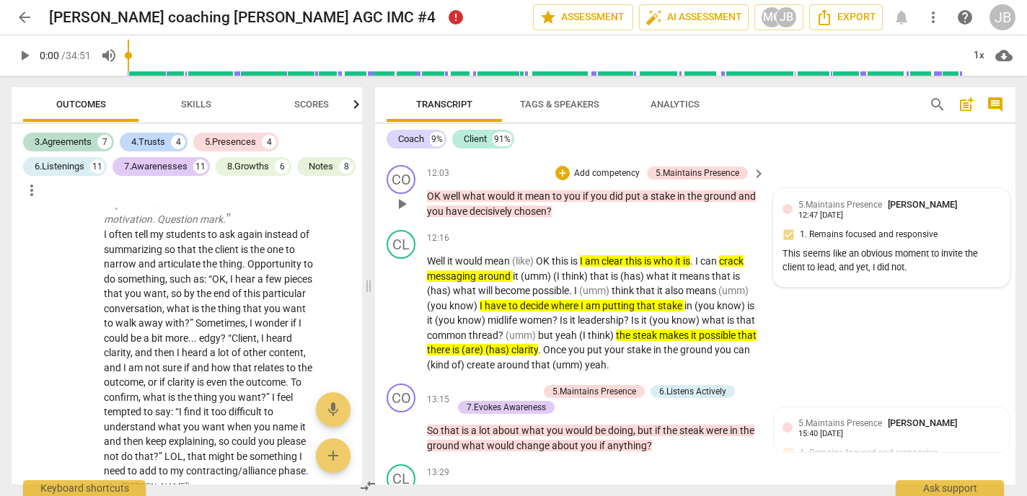
click at [922, 253] on div "This seems like an obvious moment to invite the client to lead, and yet, I did …" at bounding box center [892, 260] width 218 height 27
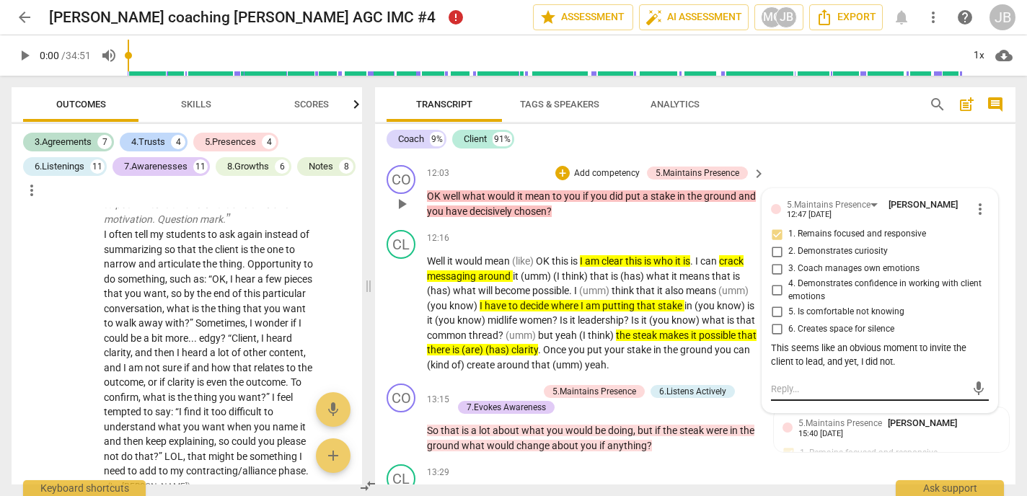
click at [788, 382] on textarea at bounding box center [868, 389] width 195 height 14
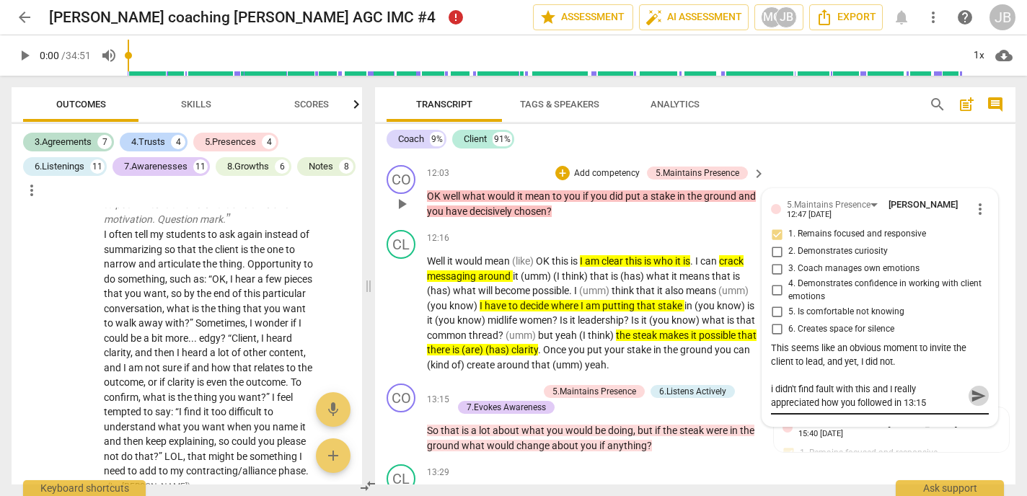
click at [982, 388] on span "send" at bounding box center [979, 396] width 16 height 16
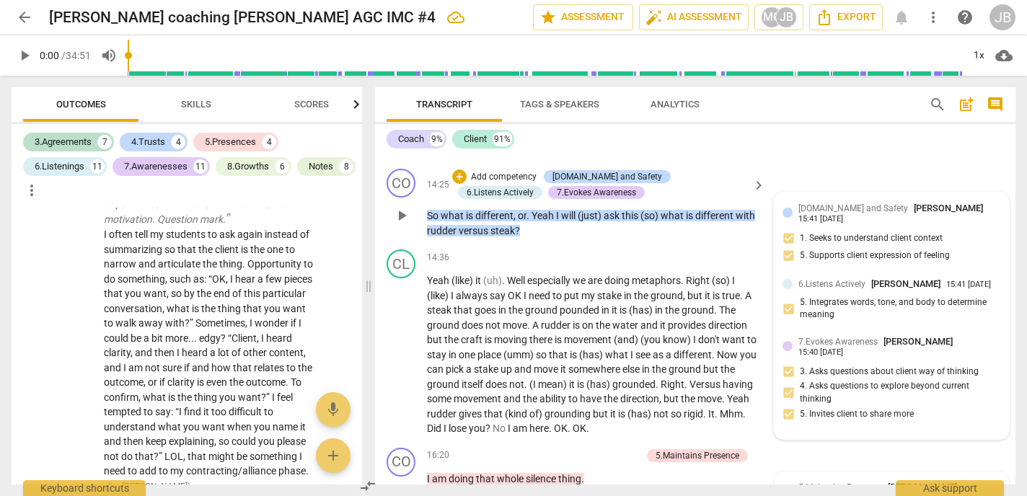
scroll to position [3712, 0]
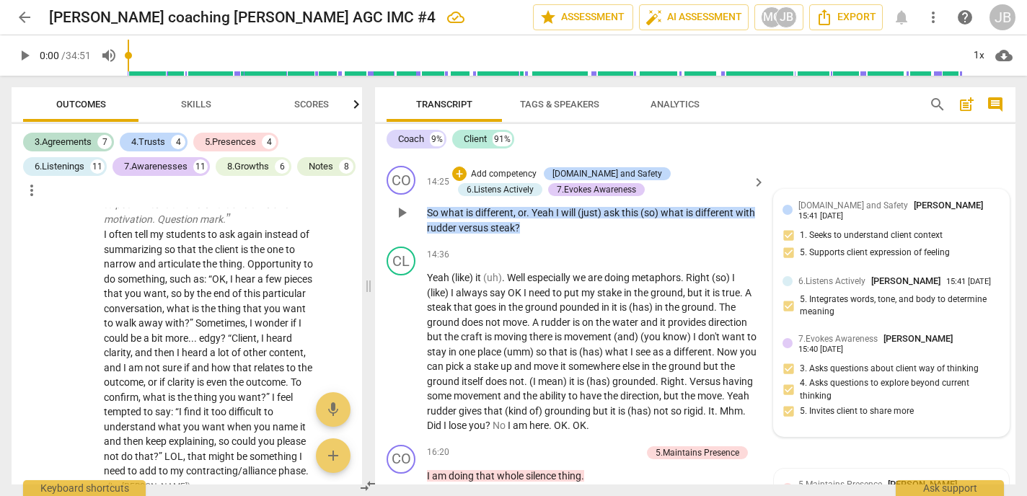
click at [887, 418] on div "7.Evokes Awareness [PERSON_NAME] 15:40 [DATE] 3. Asks questions about client wa…" at bounding box center [892, 380] width 218 height 96
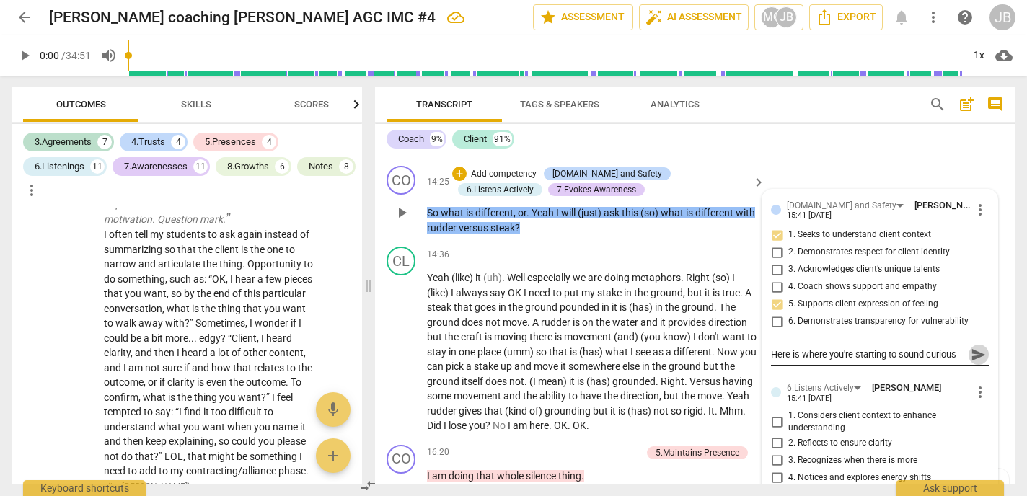
click at [974, 347] on span "send" at bounding box center [979, 355] width 16 height 16
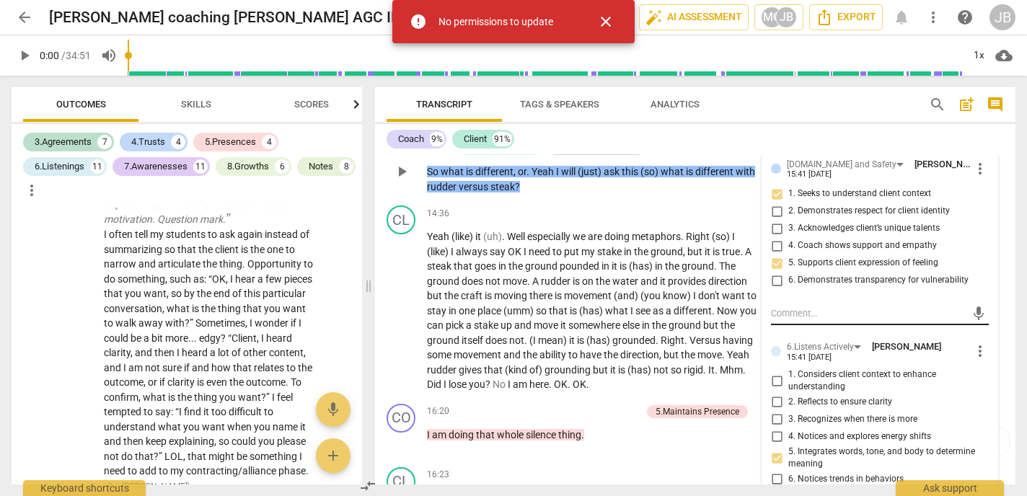
scroll to position [3752, 0]
click at [931, 303] on div "mic" at bounding box center [880, 314] width 218 height 23
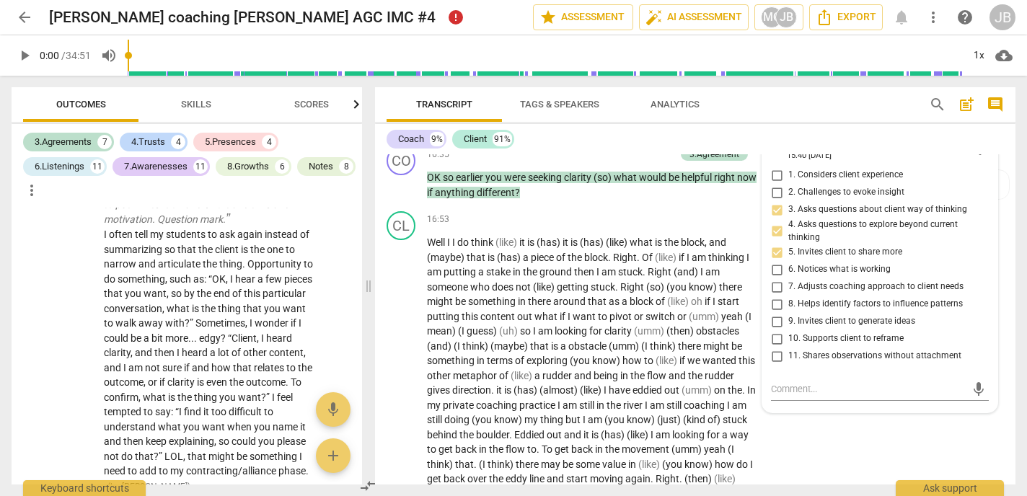
scroll to position [4156, 0]
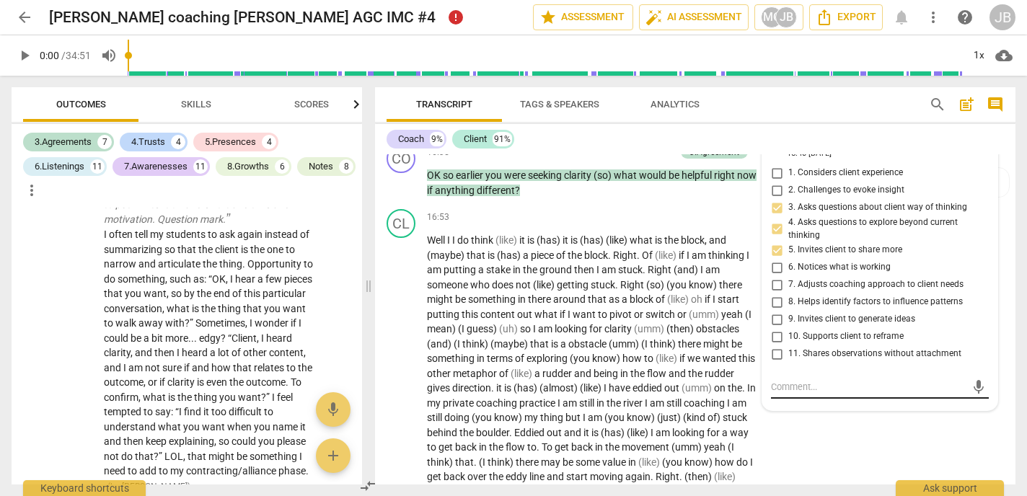
click at [845, 376] on div "mic" at bounding box center [880, 387] width 218 height 23
click at [815, 380] on textarea at bounding box center [868, 387] width 195 height 14
click at [980, 386] on span "send" at bounding box center [979, 394] width 16 height 16
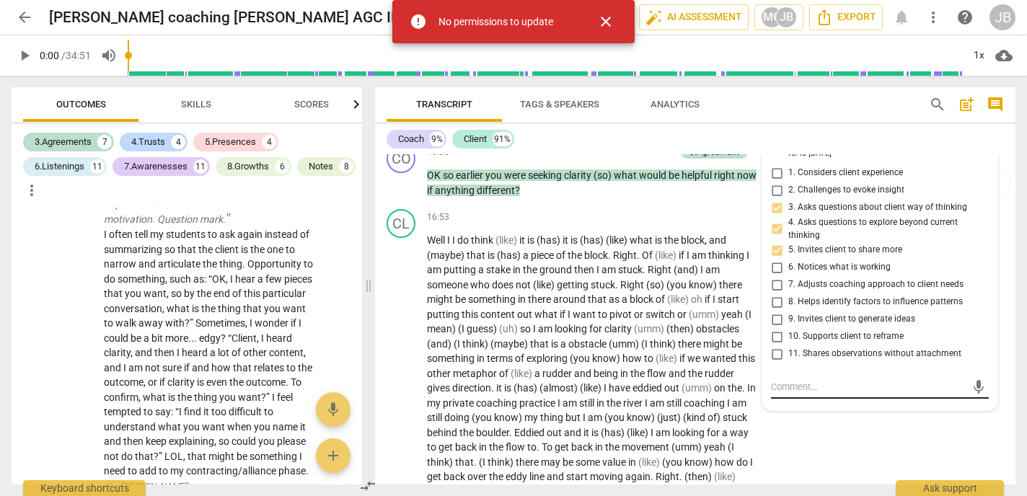
click at [899, 376] on div "mic" at bounding box center [880, 387] width 218 height 23
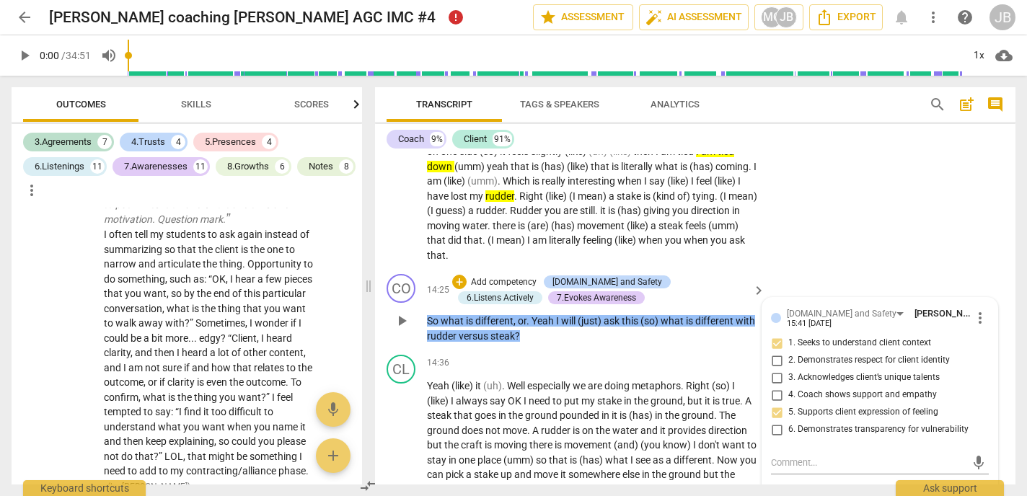
scroll to position [3605, 0]
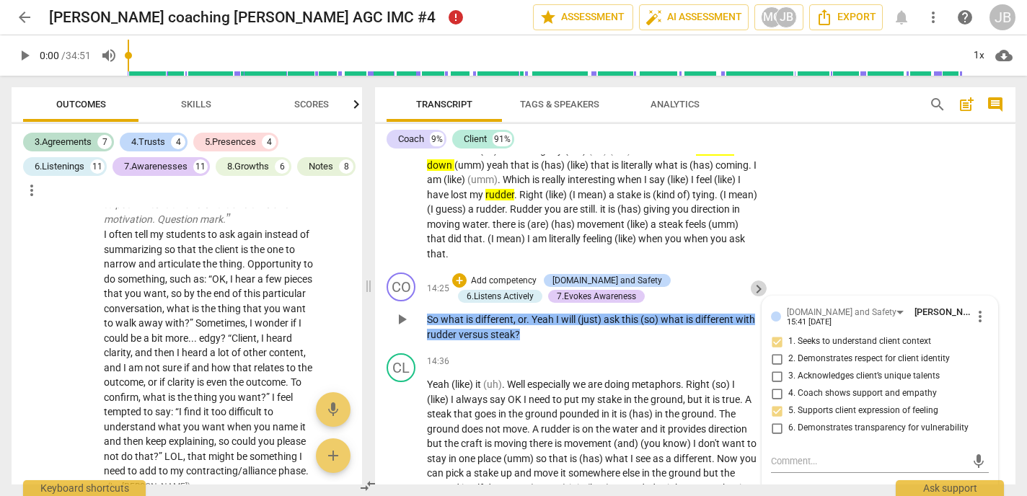
click at [763, 281] on span "keyboard_arrow_right" at bounding box center [758, 289] width 17 height 17
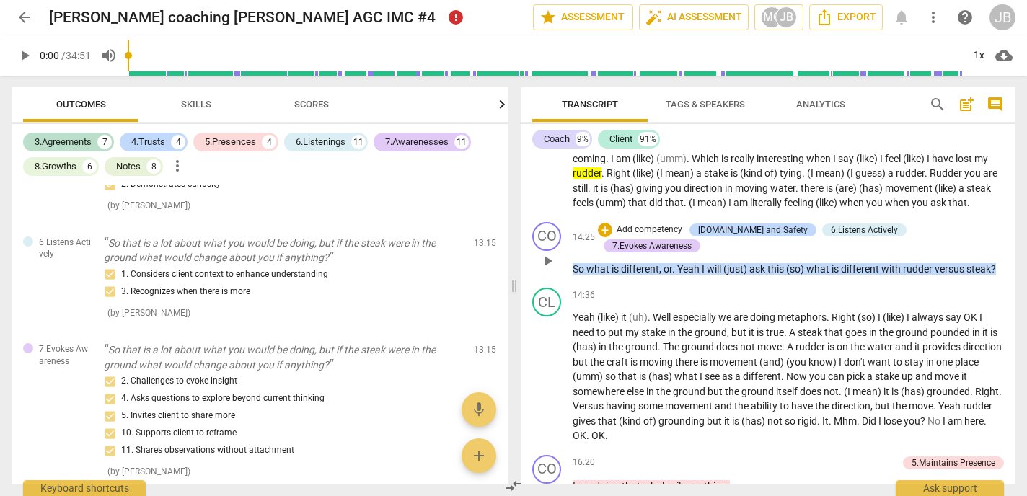
scroll to position [2725, 0]
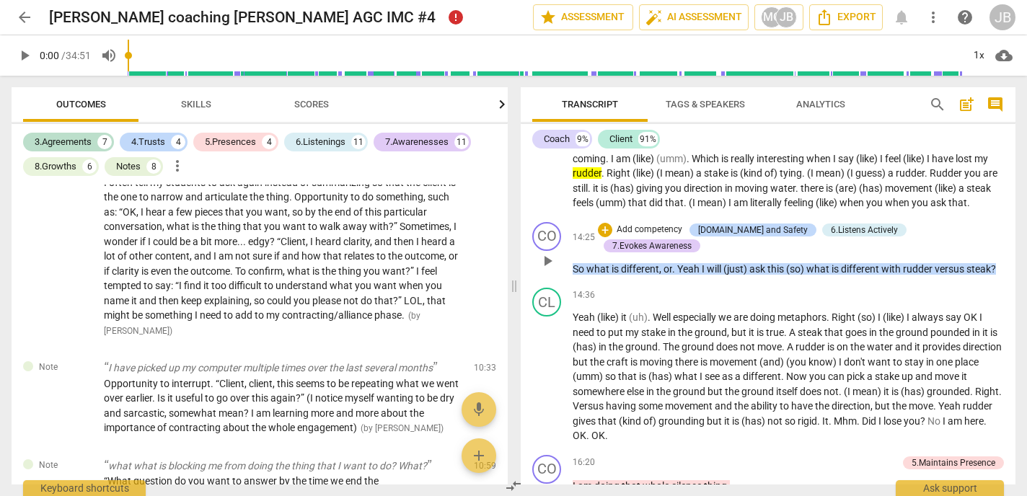
click at [656, 237] on p "Add competency" at bounding box center [649, 230] width 69 height 13
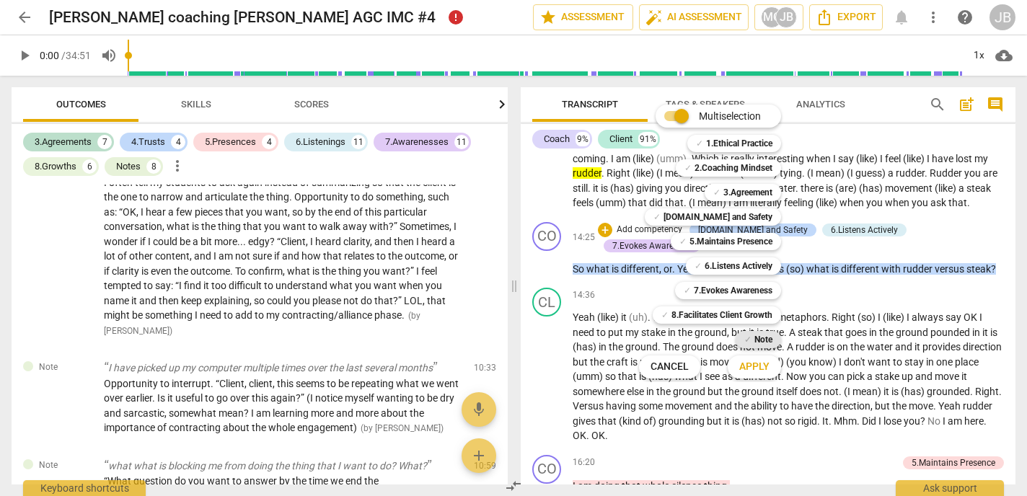
click at [752, 340] on div "✓ Note" at bounding box center [758, 339] width 45 height 17
click at [768, 340] on b "Note" at bounding box center [764, 339] width 18 height 17
click at [755, 366] on span "Apply" at bounding box center [754, 367] width 30 height 14
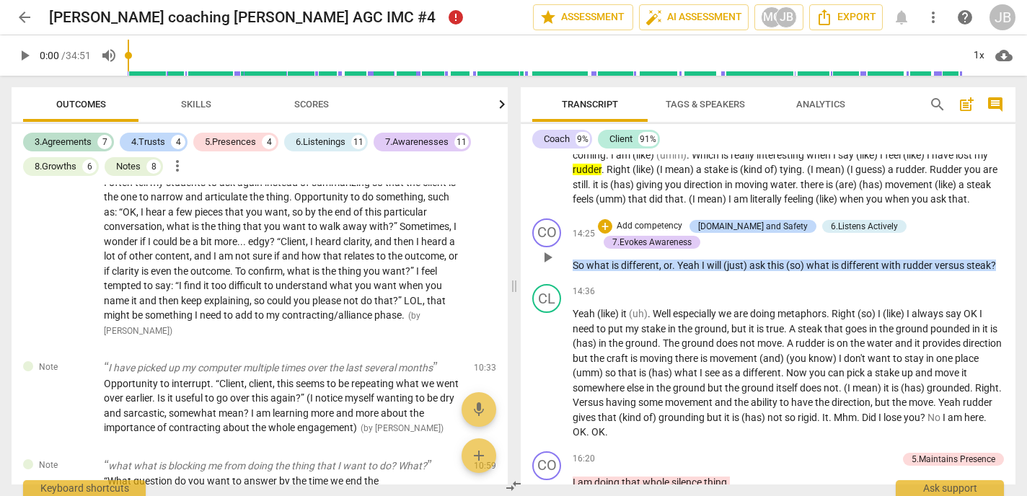
scroll to position [3147, 0]
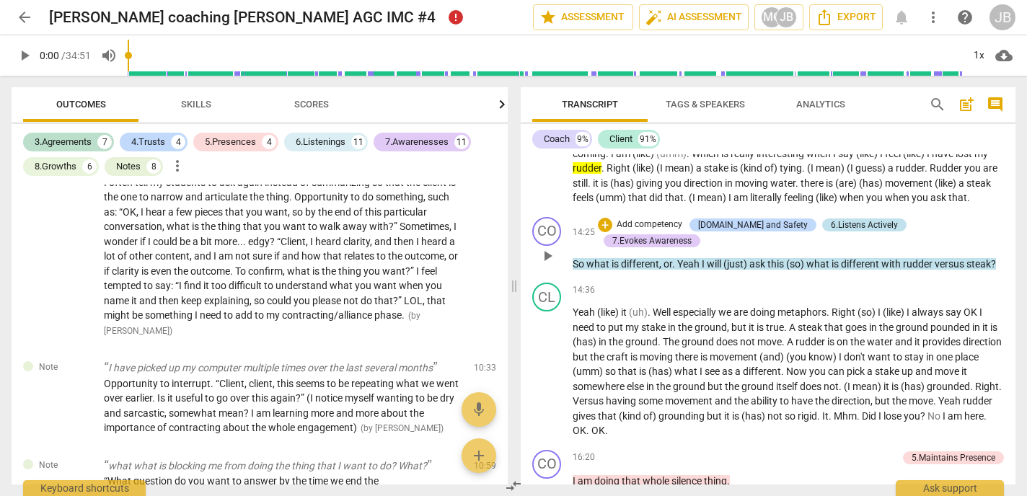
click at [840, 232] on div "6.Listens Actively" at bounding box center [864, 225] width 67 height 13
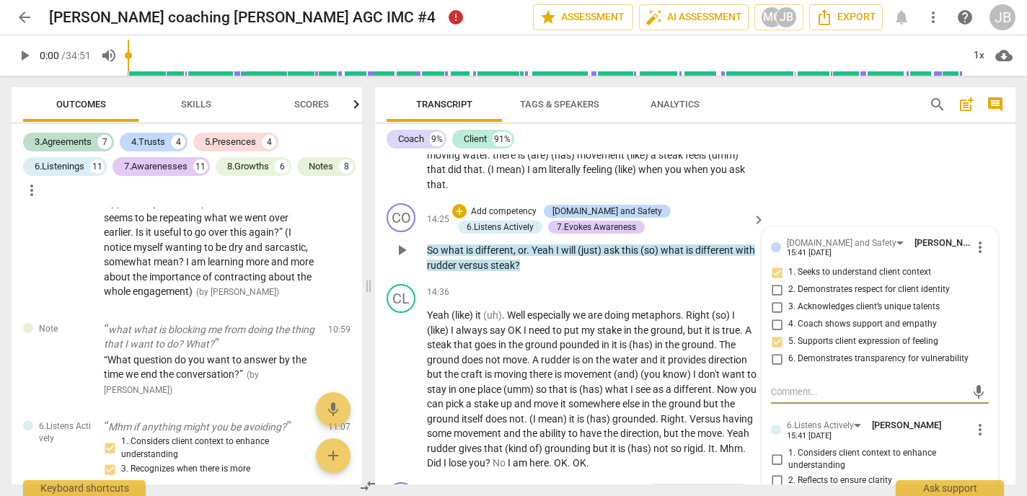
scroll to position [3619, 0]
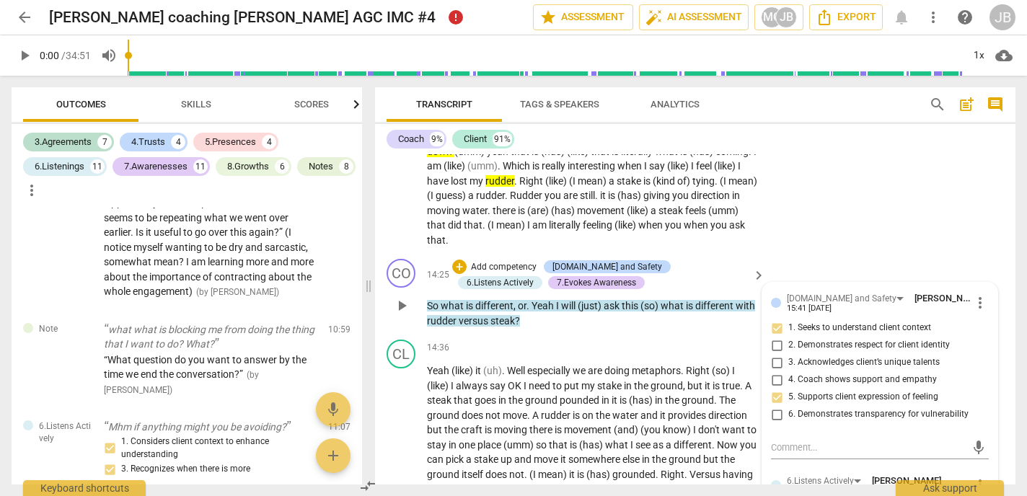
click at [501, 261] on p "Add competency" at bounding box center [504, 267] width 69 height 13
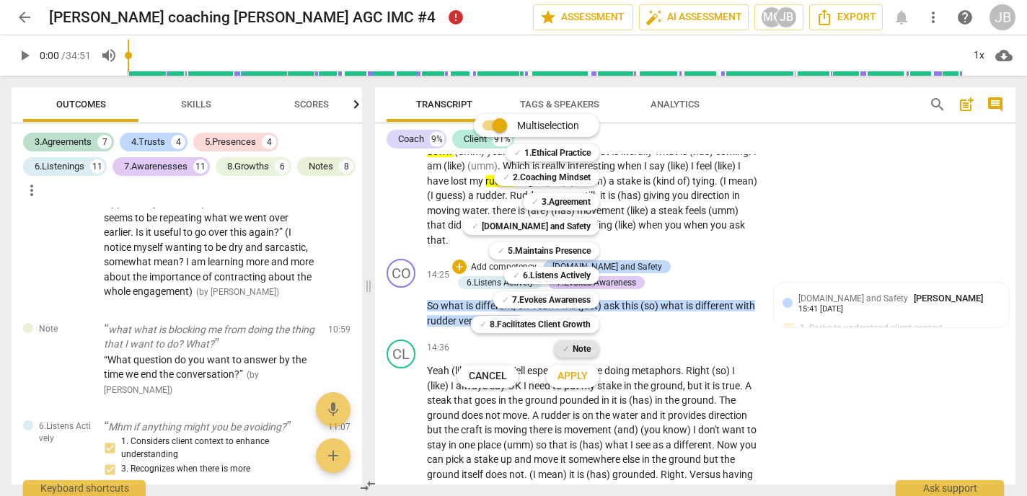
click at [581, 349] on b "Note" at bounding box center [582, 348] width 18 height 17
click at [579, 375] on span "Apply" at bounding box center [573, 376] width 30 height 14
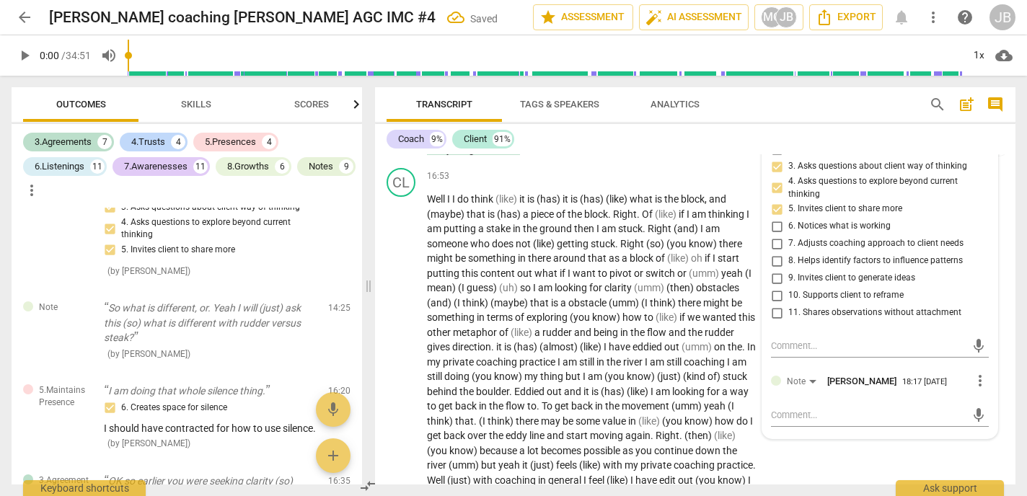
scroll to position [4206, 0]
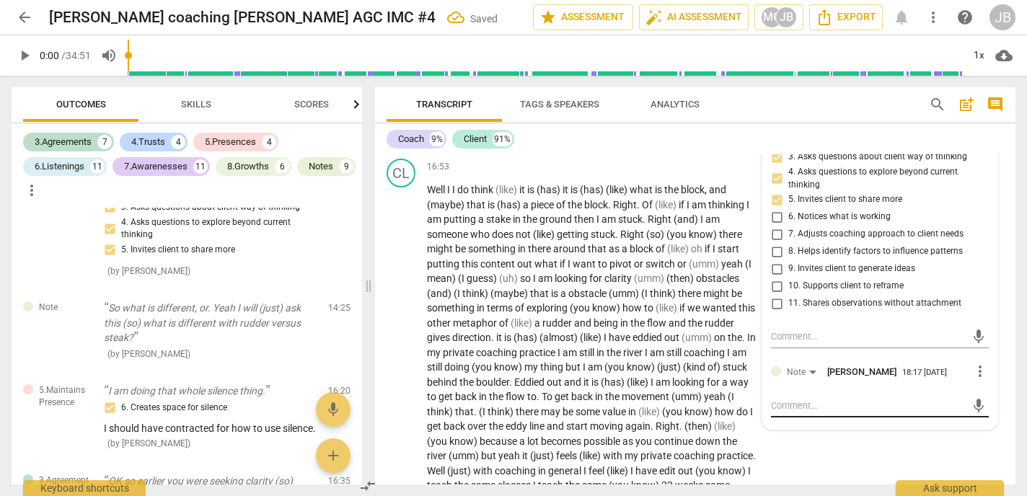
click at [789, 399] on textarea at bounding box center [868, 406] width 195 height 14
click at [982, 398] on span "send" at bounding box center [979, 406] width 16 height 16
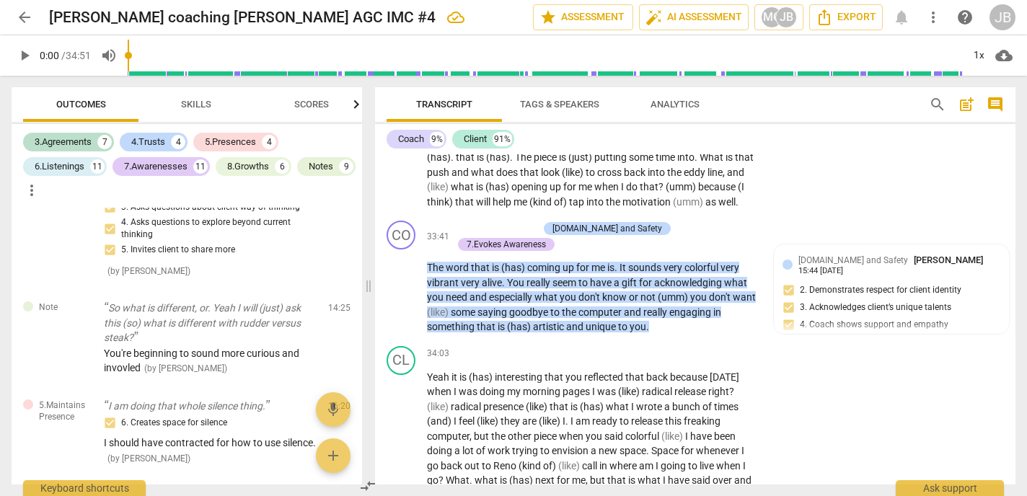
scroll to position [7302, 0]
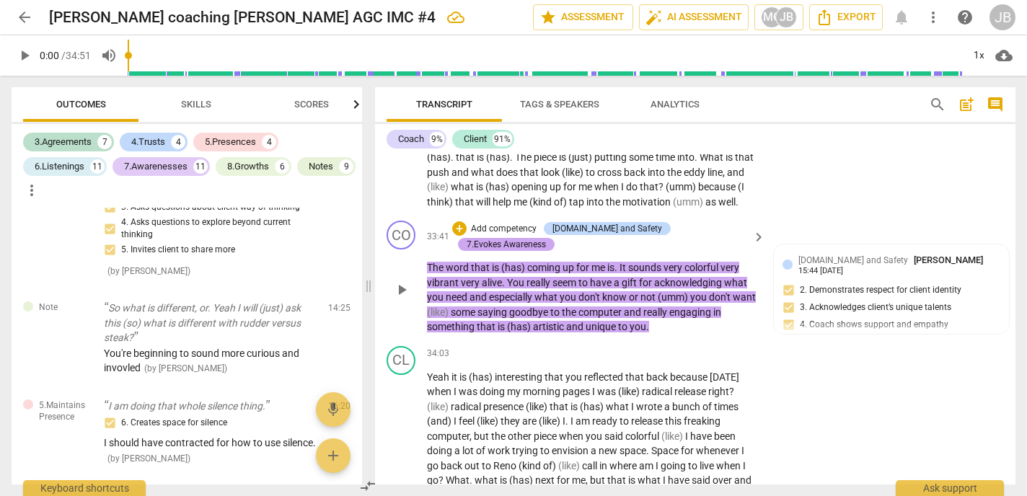
click at [546, 238] on div "7.Evokes Awareness" at bounding box center [506, 244] width 79 height 13
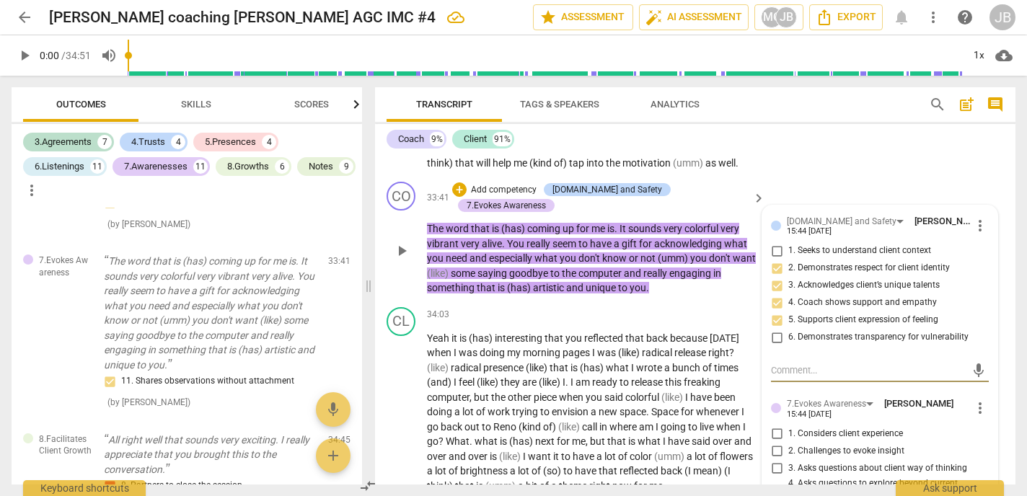
scroll to position [7338, 0]
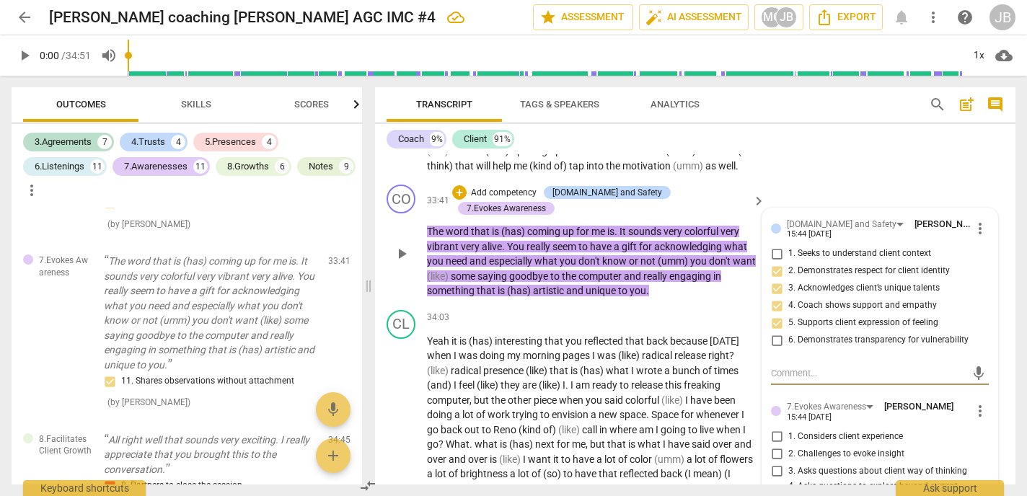
click at [812, 366] on textarea at bounding box center [868, 373] width 195 height 14
click at [980, 366] on span "send" at bounding box center [979, 374] width 16 height 16
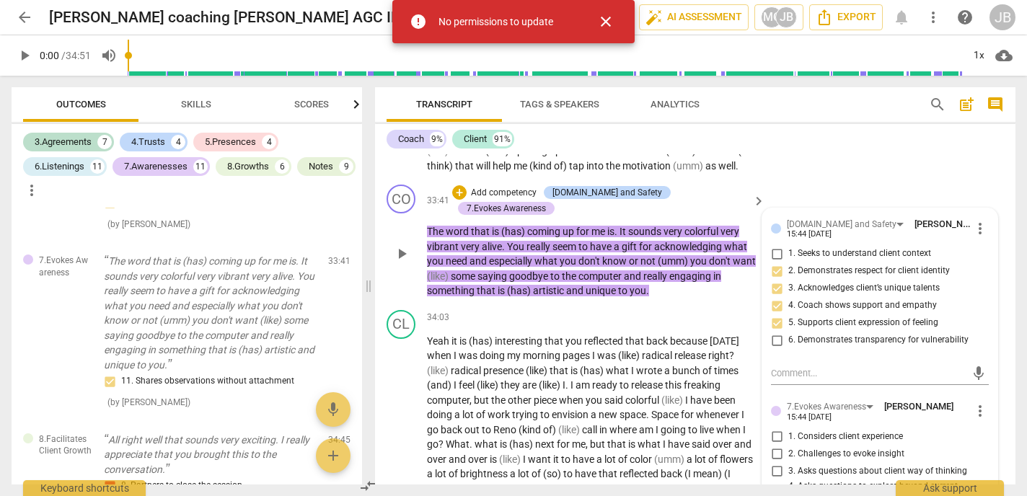
scroll to position [7304, 0]
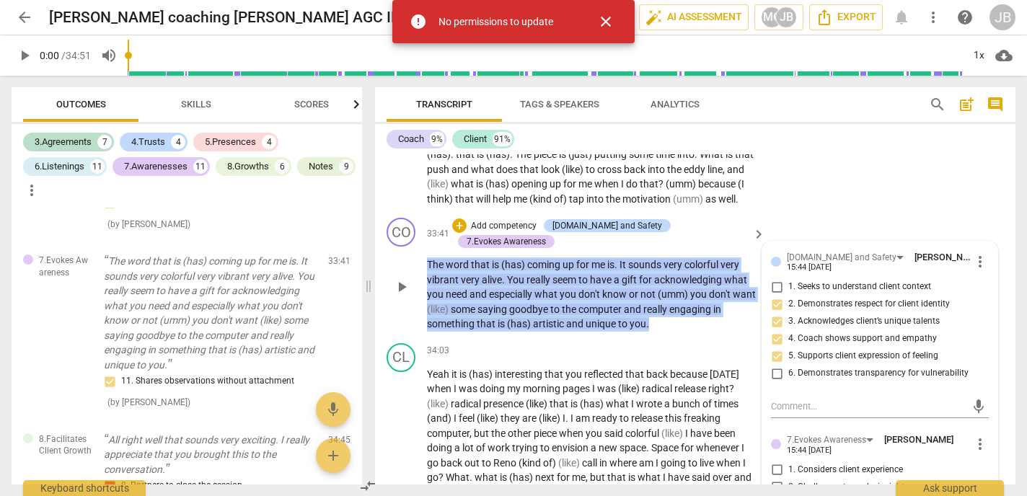
drag, startPoint x: 783, startPoint y: 226, endPoint x: 471, endPoint y: 200, distance: 312.7
click at [762, 241] on div "[DOMAIN_NAME] and Safety [PERSON_NAME] 15:44 [DATE] more_vert 1. Seeks to under…" at bounding box center [880, 474] width 237 height 467
click at [467, 219] on div "+" at bounding box center [459, 226] width 14 height 14
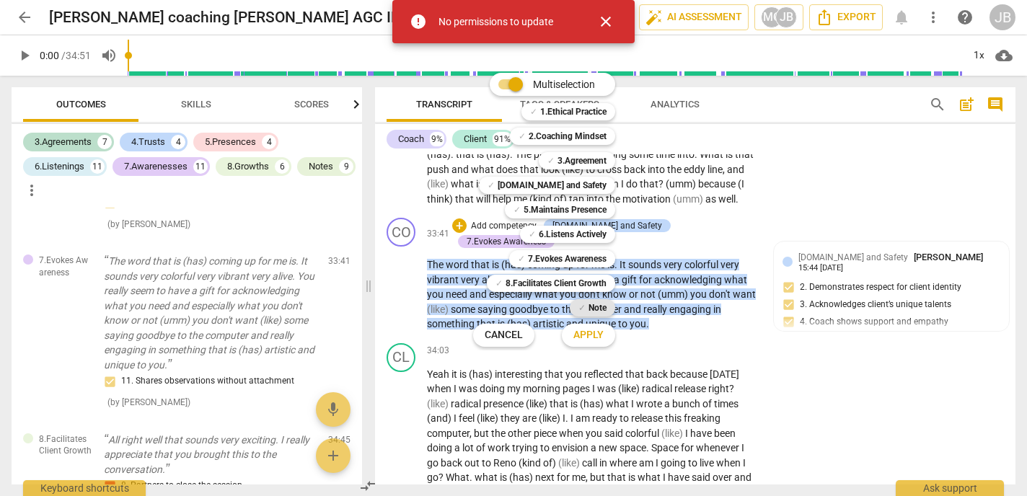
click at [604, 308] on b "Note" at bounding box center [598, 307] width 18 height 17
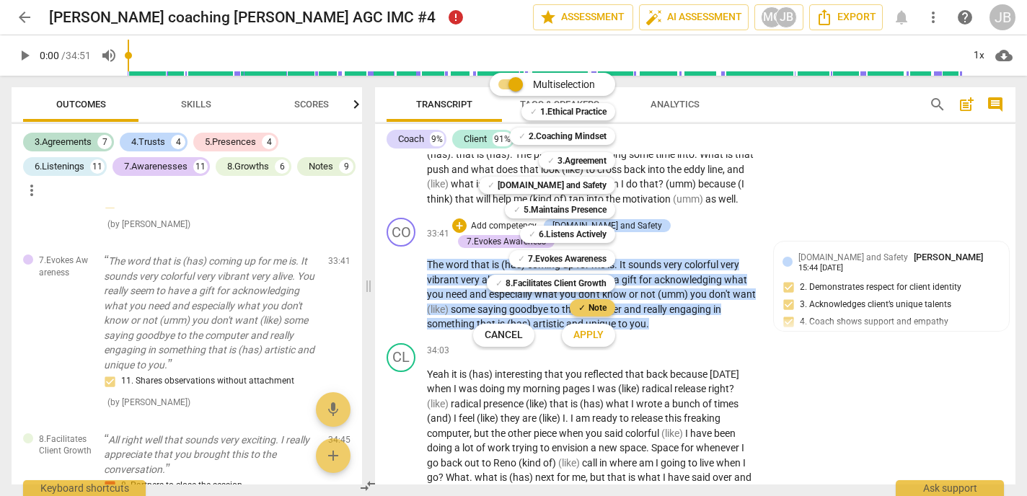
click at [597, 310] on b "Note" at bounding box center [598, 307] width 18 height 17
click at [589, 328] on button "Apply" at bounding box center [588, 335] width 53 height 26
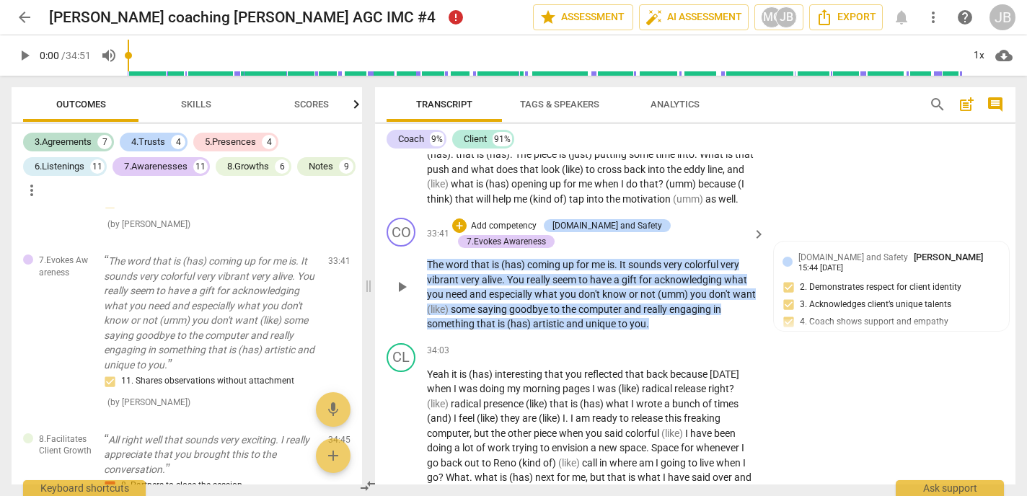
click at [523, 220] on p "Add competency" at bounding box center [504, 226] width 69 height 13
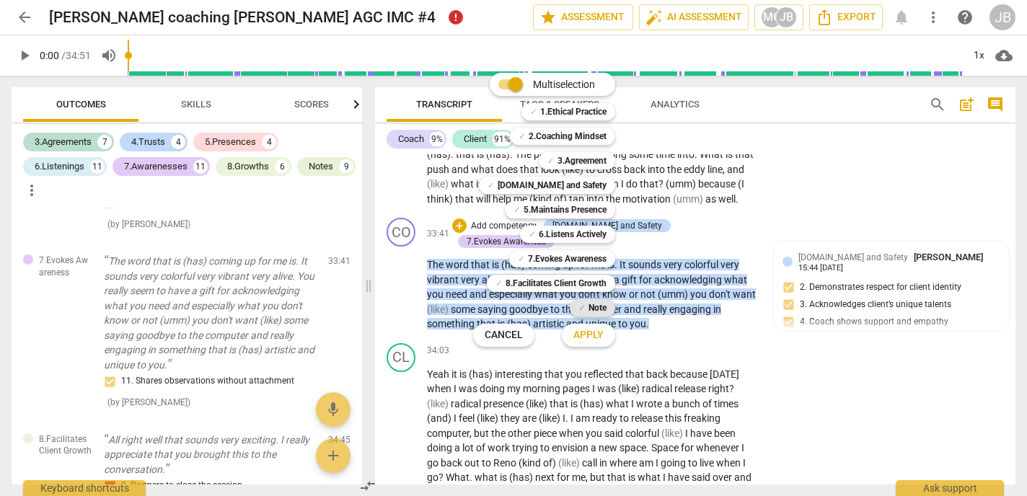
click at [593, 306] on b "Note" at bounding box center [598, 307] width 18 height 17
click at [595, 333] on span "Apply" at bounding box center [588, 335] width 30 height 14
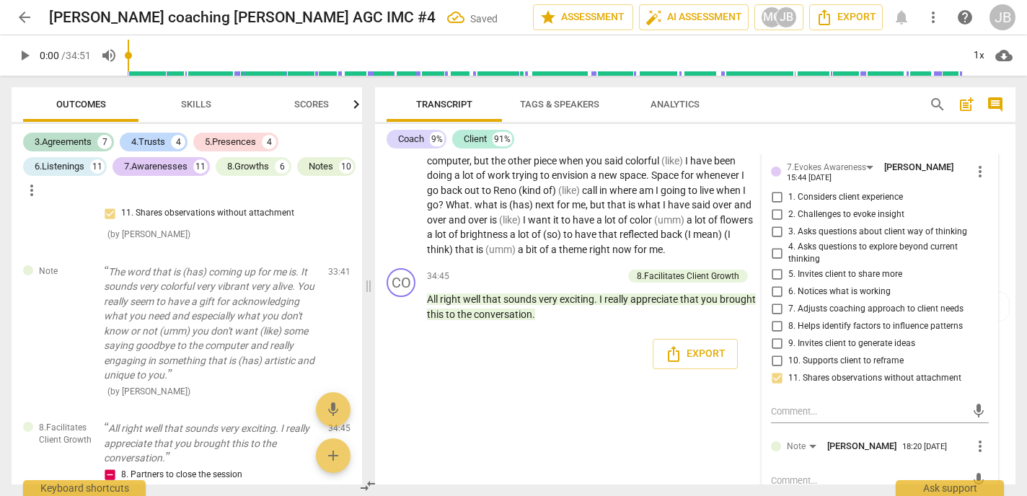
scroll to position [7581, 0]
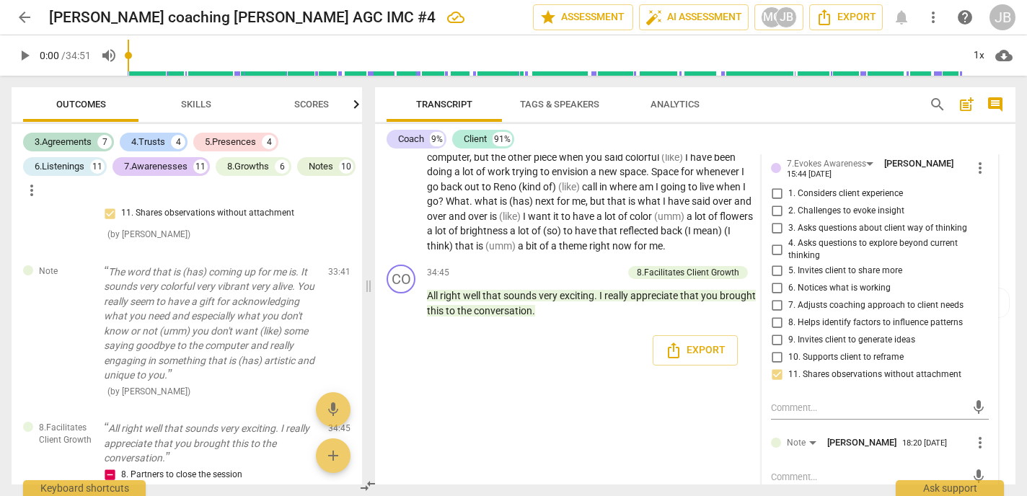
click at [785, 470] on textarea at bounding box center [868, 477] width 195 height 14
click at [978, 476] on span "send" at bounding box center [979, 484] width 16 height 16
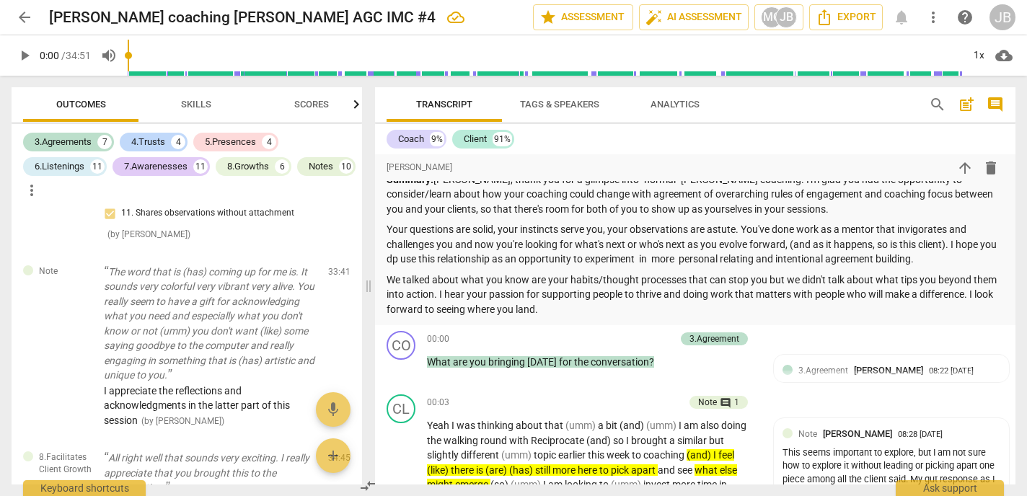
scroll to position [232, 0]
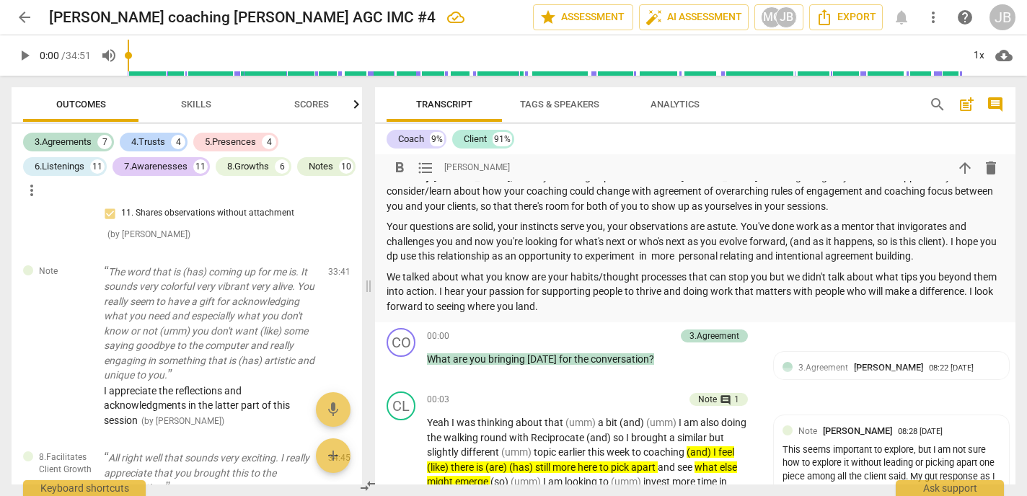
click at [937, 258] on p "Your questions are solid, your instincts serve you, your observations are astut…" at bounding box center [695, 241] width 617 height 45
click at [672, 309] on p "We talked about what you know are your habits/thought processes that can stop y…" at bounding box center [695, 292] width 617 height 45
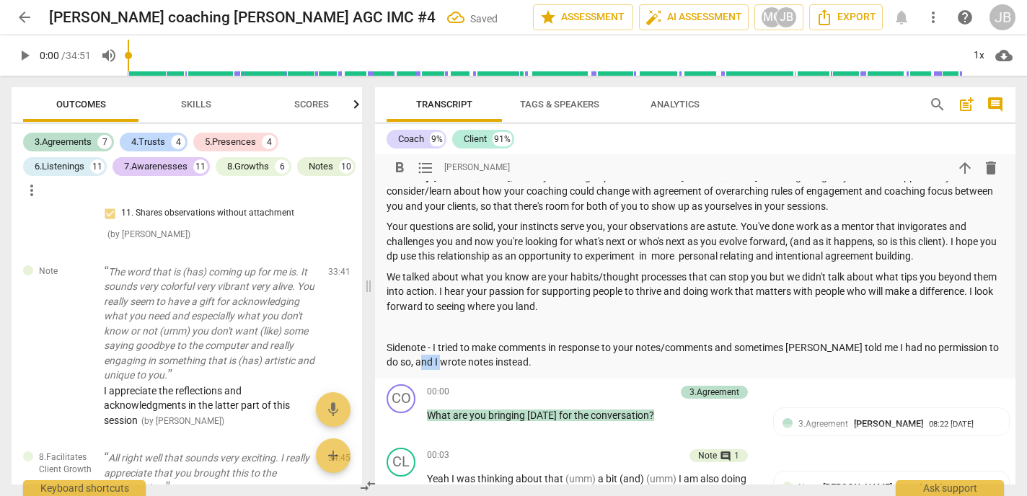
drag, startPoint x: 452, startPoint y: 364, endPoint x: 426, endPoint y: 359, distance: 26.3
click at [426, 359] on p "Sidenote - I tried to make comments in response to your notes/comments and some…" at bounding box center [695, 355] width 617 height 30
click at [526, 374] on div "[PERSON_NAME] My client is in this coaching partnership in order to : Receive f…" at bounding box center [695, 150] width 641 height 457
click at [526, 369] on p "Sidenote - I tried to make comments in response to your notes/comments and some…" at bounding box center [695, 355] width 617 height 30
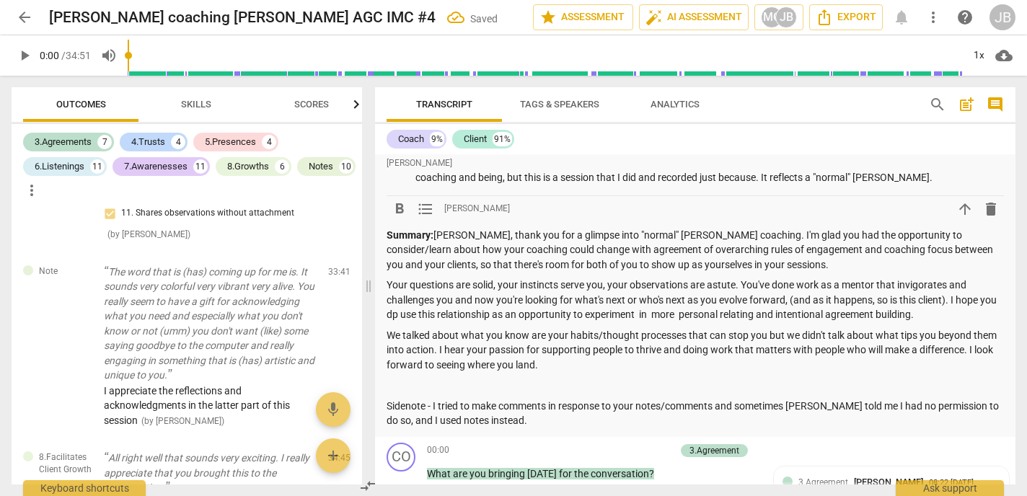
scroll to position [187, 0]
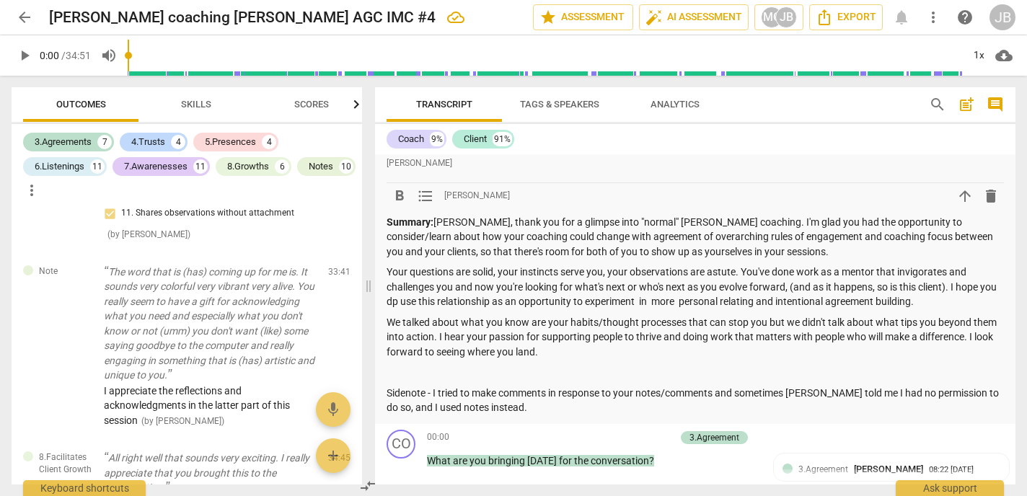
click at [529, 410] on p "Sidenote - I tried to make comments in response to your notes/comments and some…" at bounding box center [695, 401] width 617 height 30
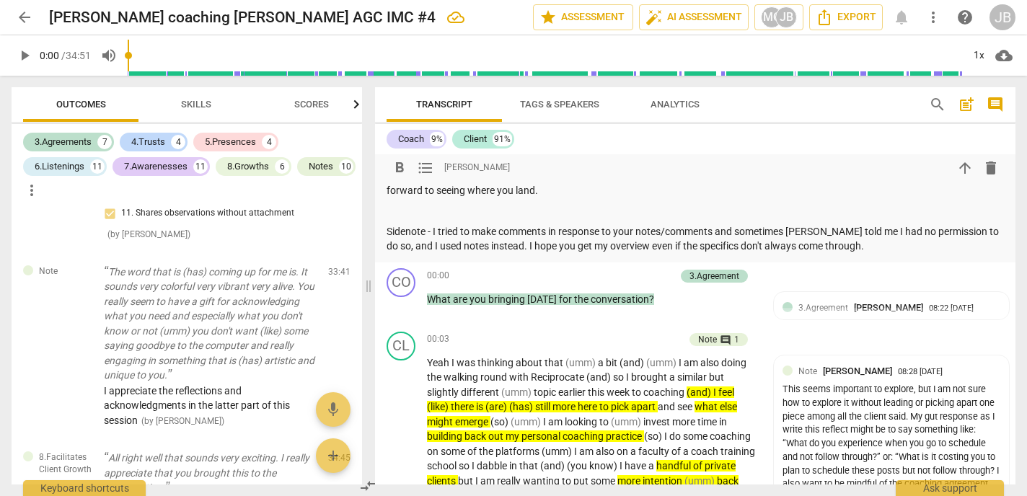
scroll to position [353, 0]
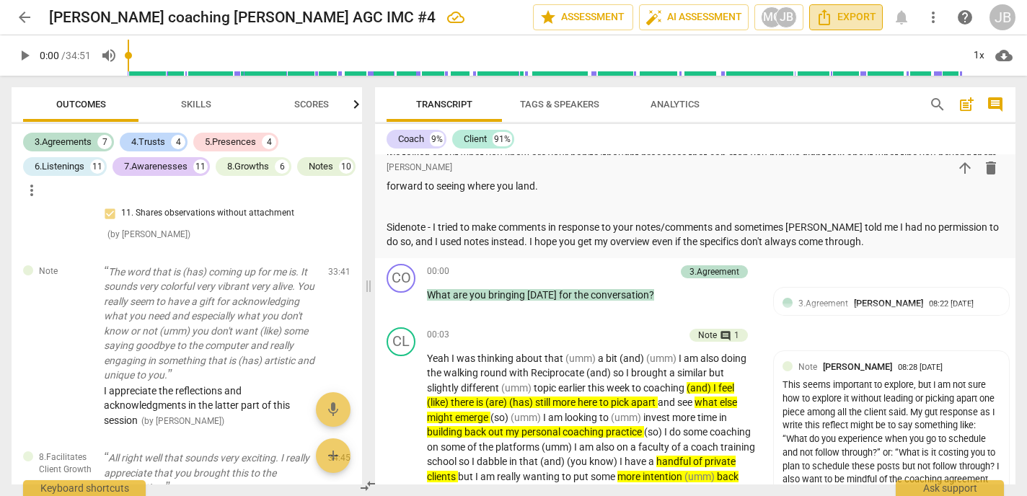
click at [837, 16] on span "Export" at bounding box center [846, 17] width 61 height 17
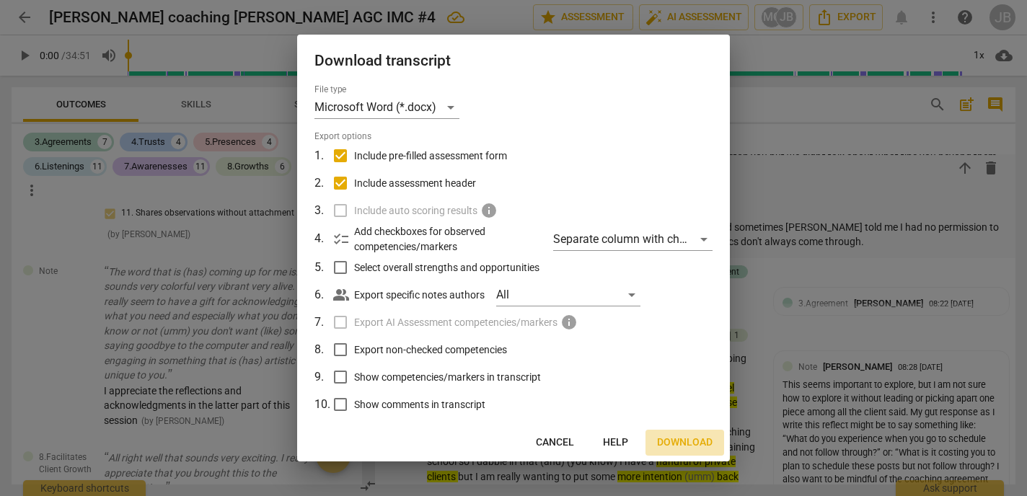
click at [682, 447] on span "Download" at bounding box center [685, 443] width 56 height 14
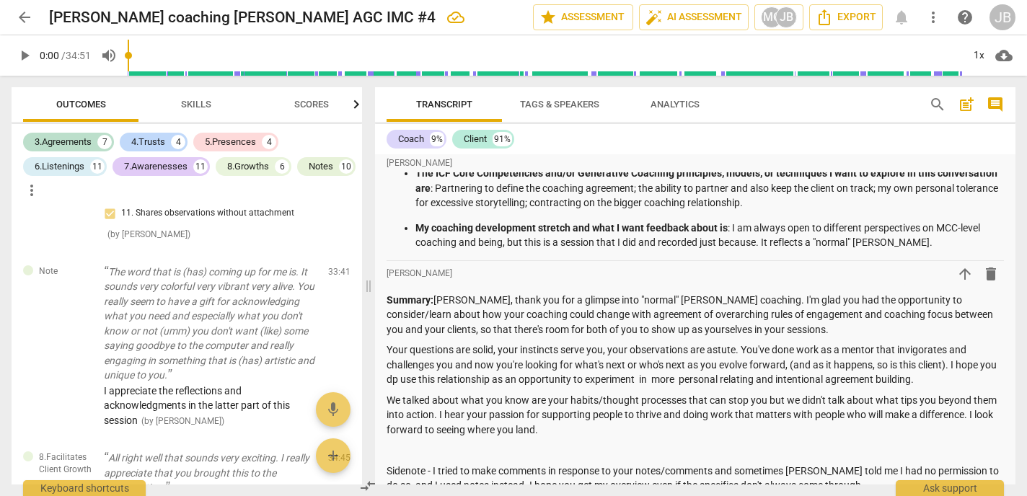
scroll to position [0, 0]
